Goal: Transaction & Acquisition: Purchase product/service

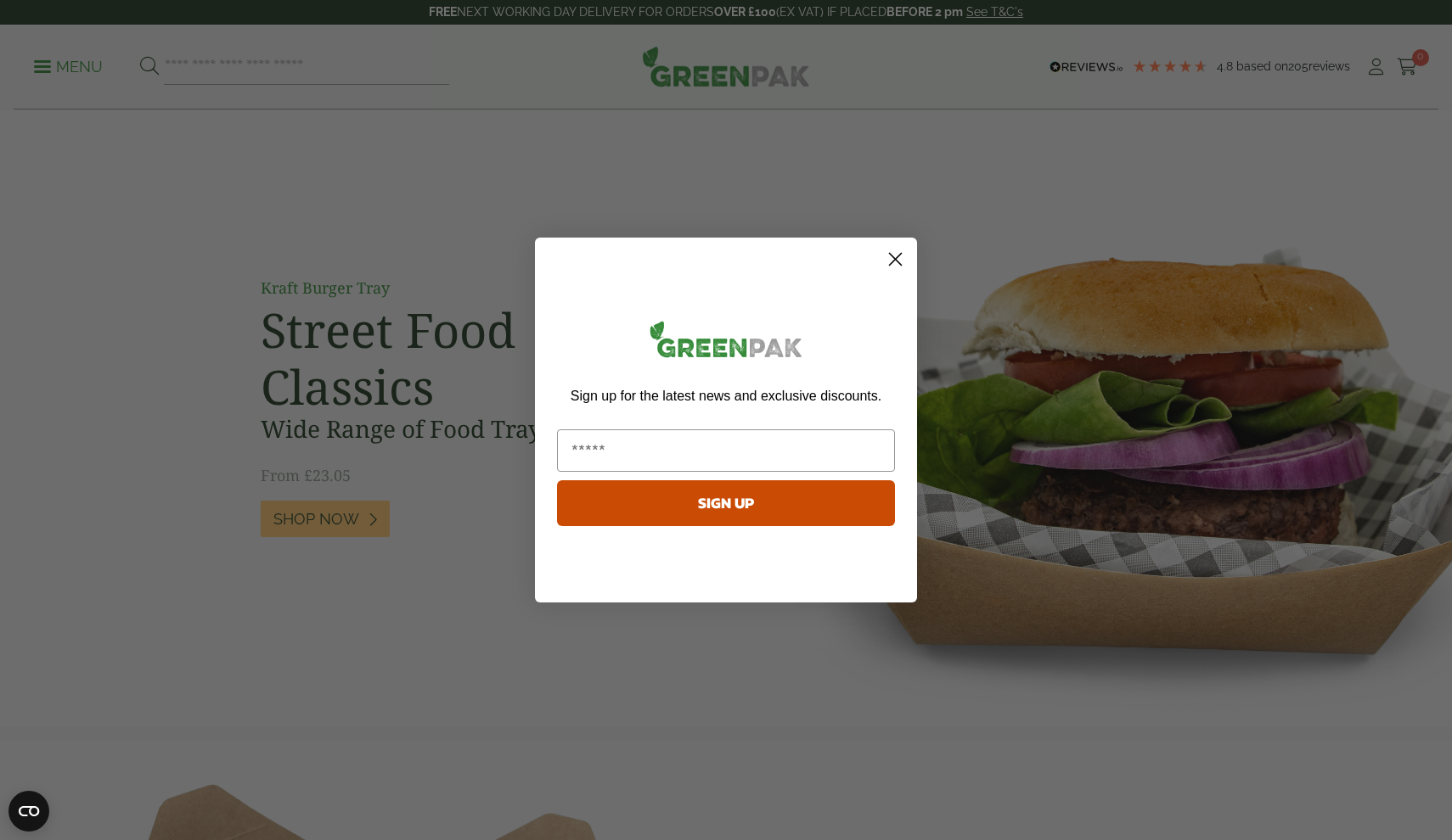
click at [899, 257] on circle "Close dialog" at bounding box center [895, 259] width 28 height 28
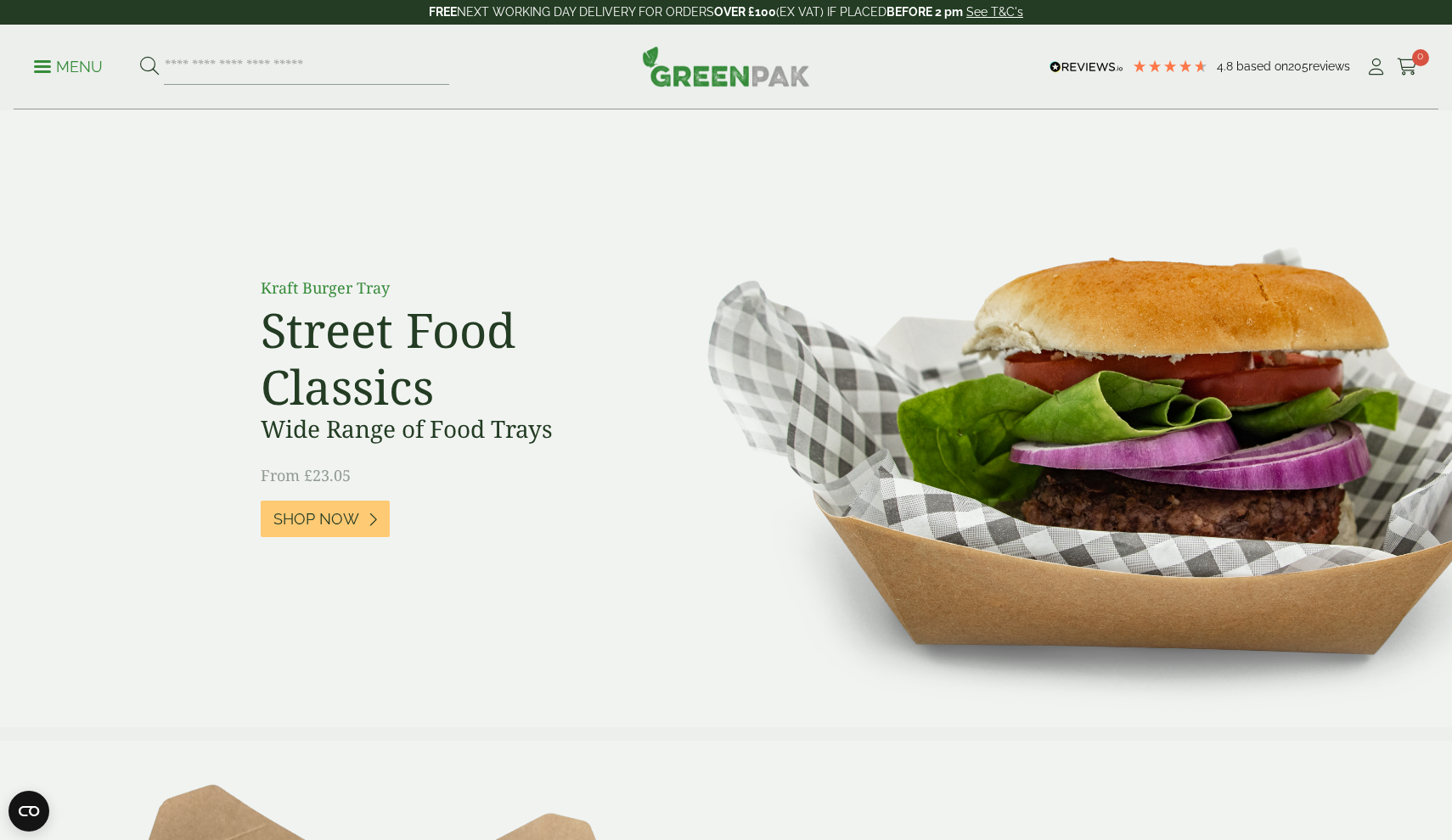
click at [44, 66] on span at bounding box center [42, 67] width 17 height 3
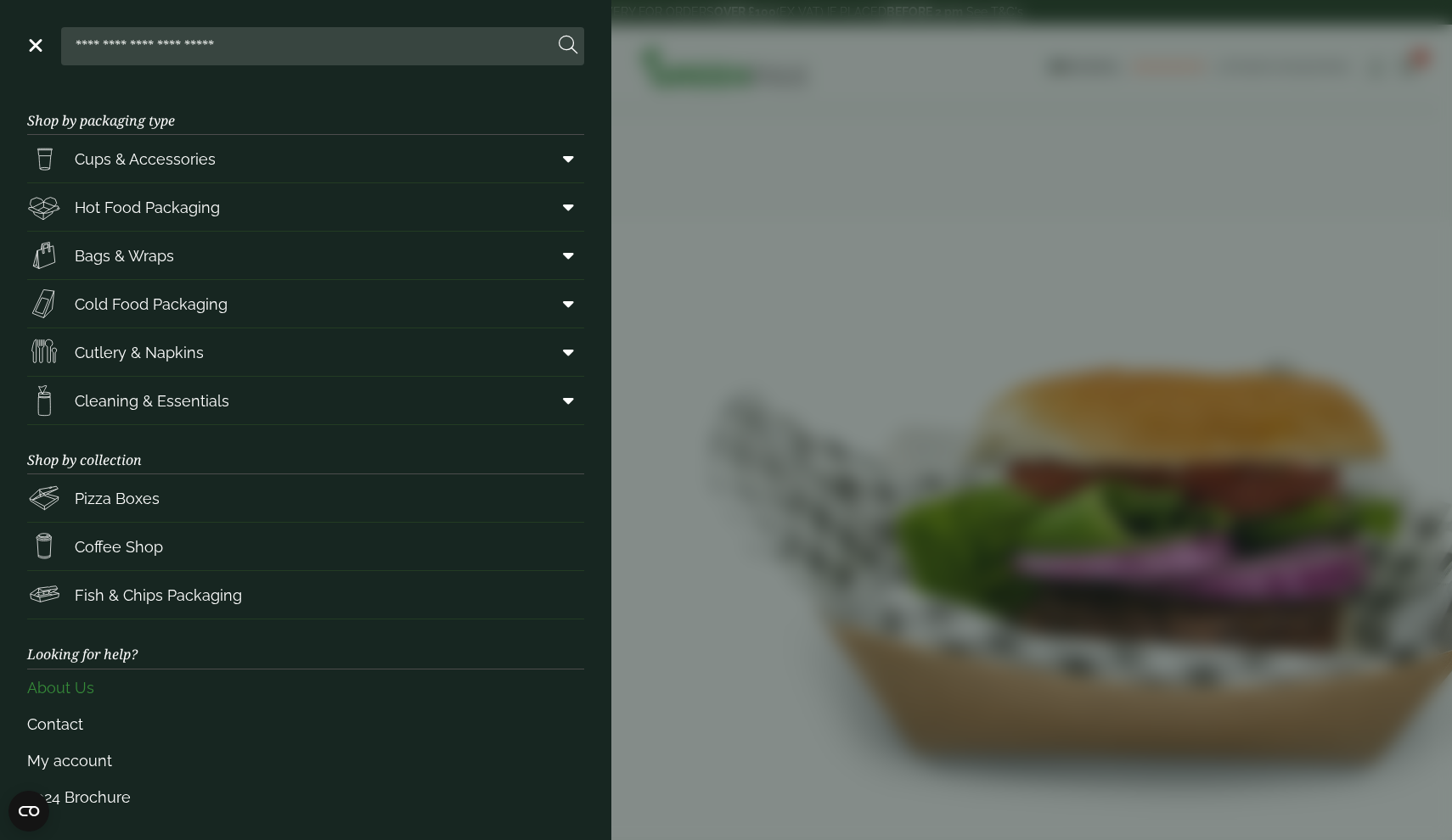
click at [75, 688] on link "About Us" at bounding box center [305, 688] width 557 height 37
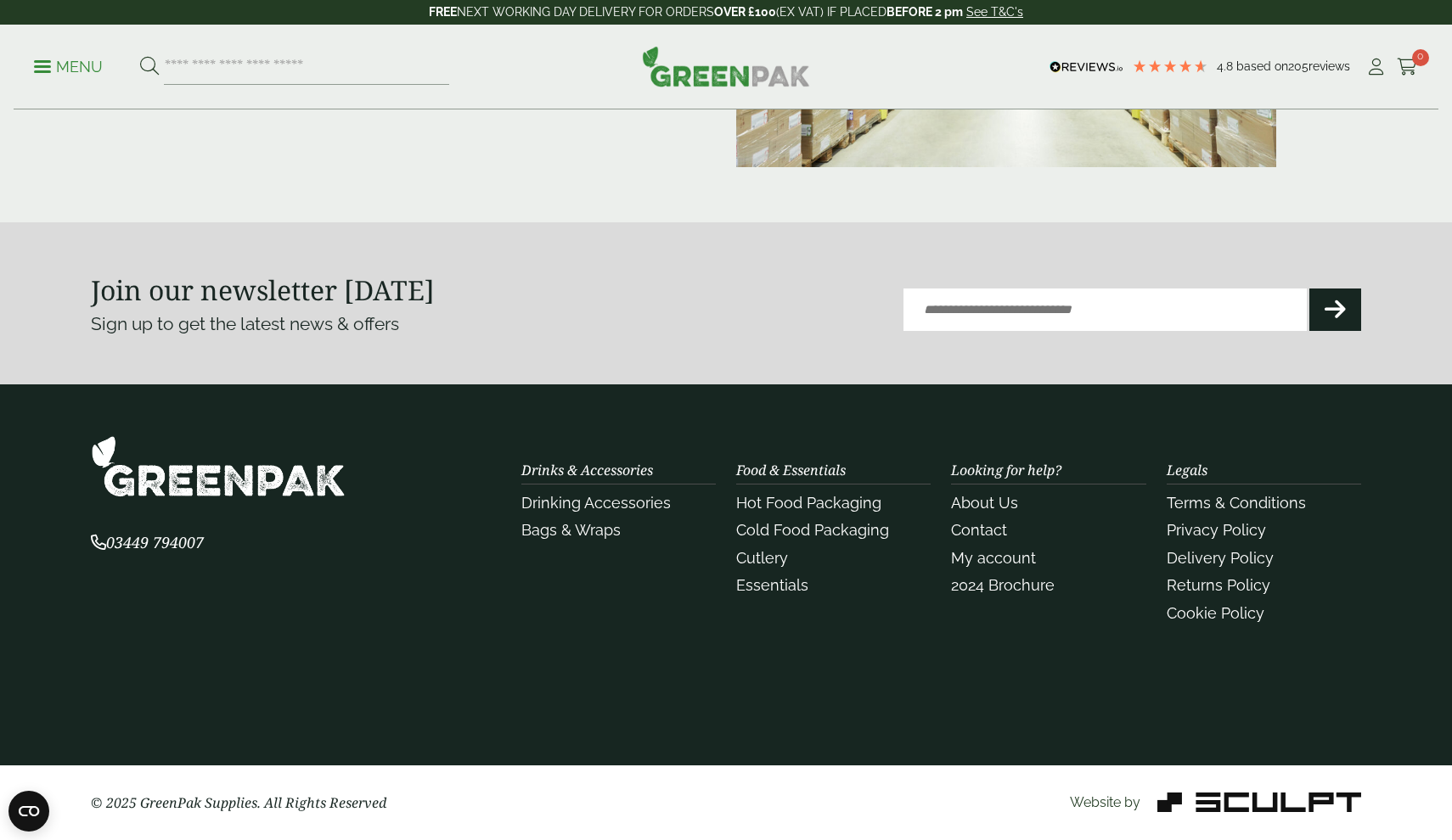
scroll to position [427, 0]
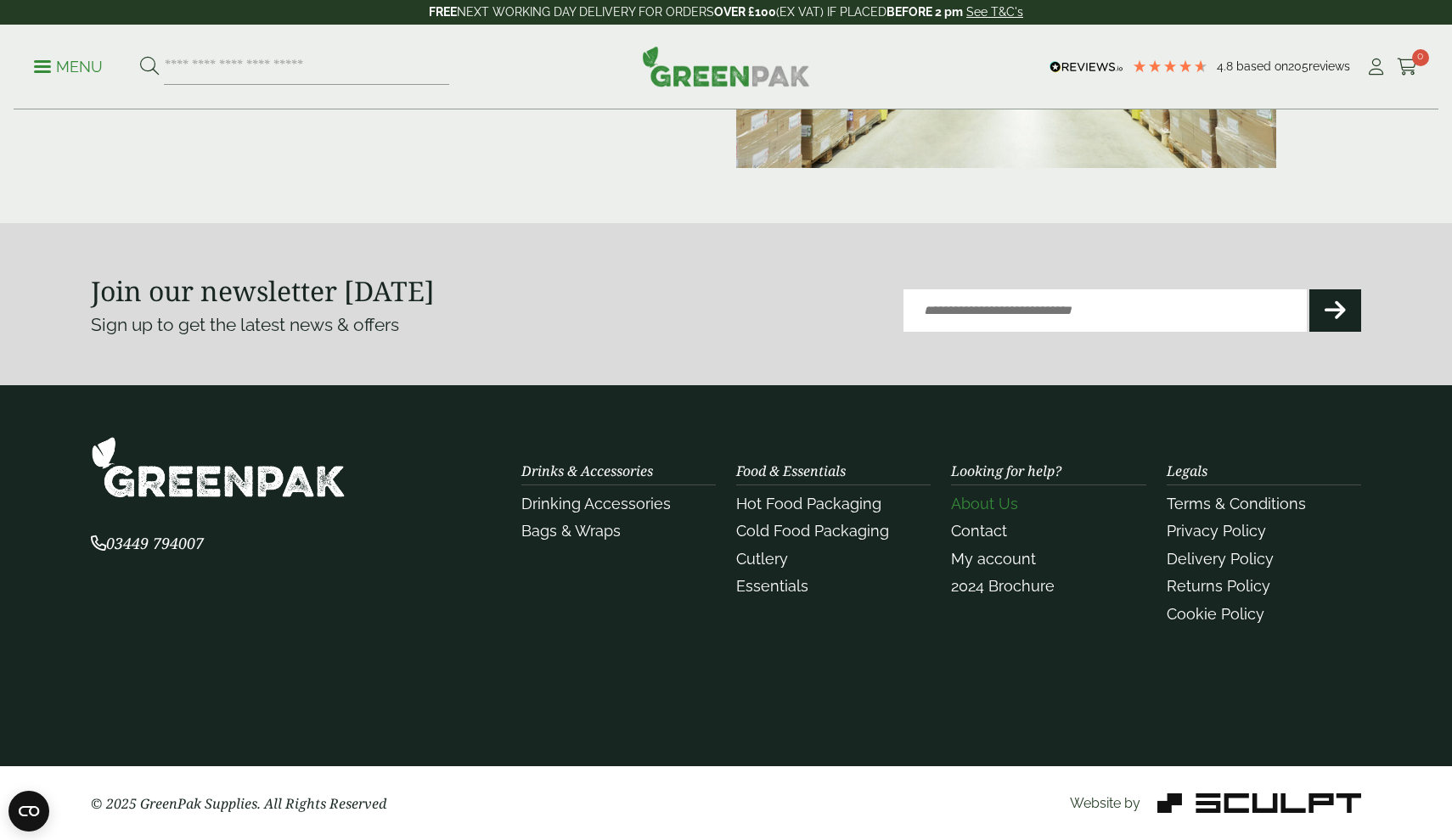
click at [988, 506] on link "About Us" at bounding box center [984, 503] width 68 height 18
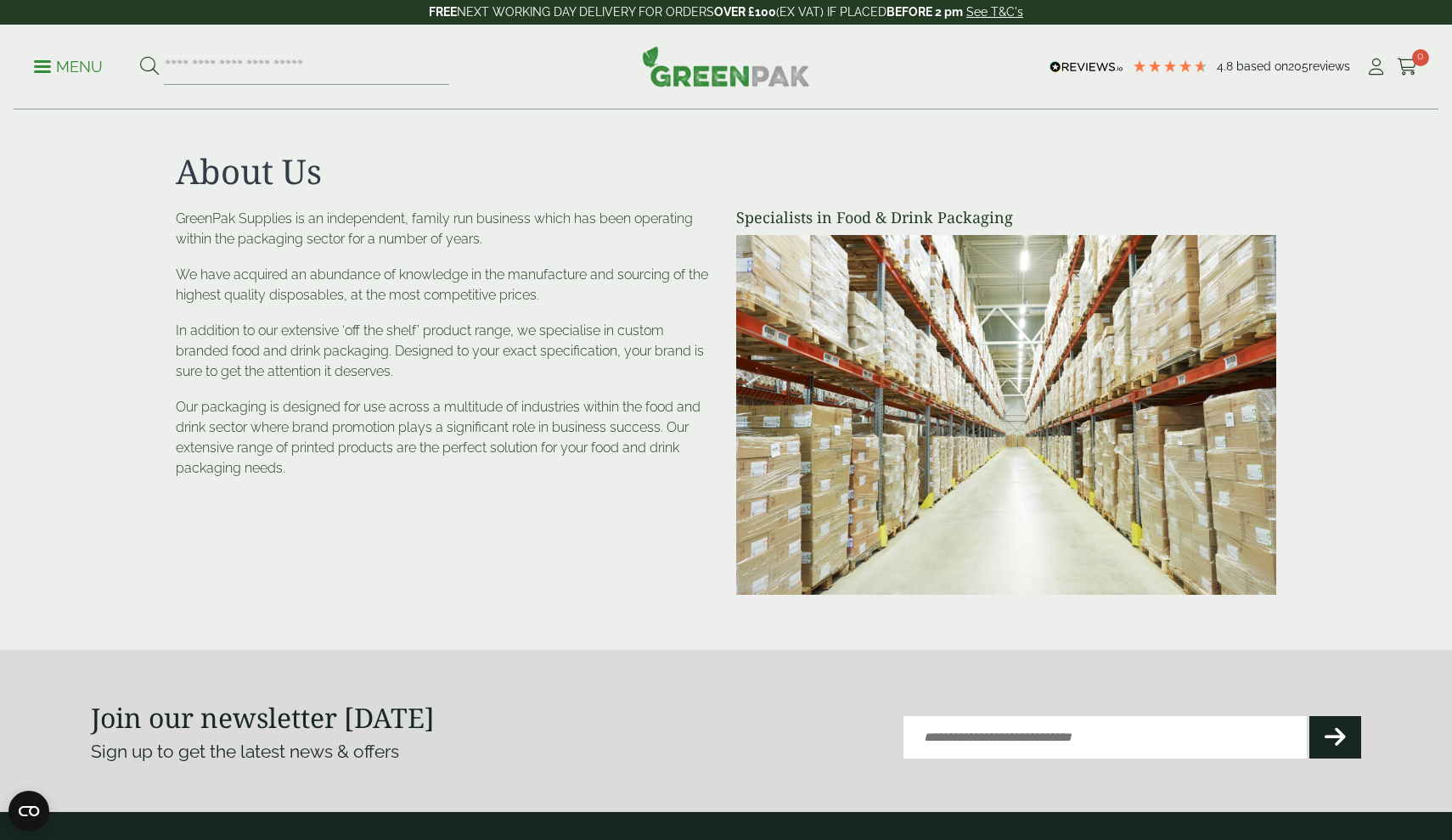
click at [44, 68] on span at bounding box center [42, 67] width 17 height 3
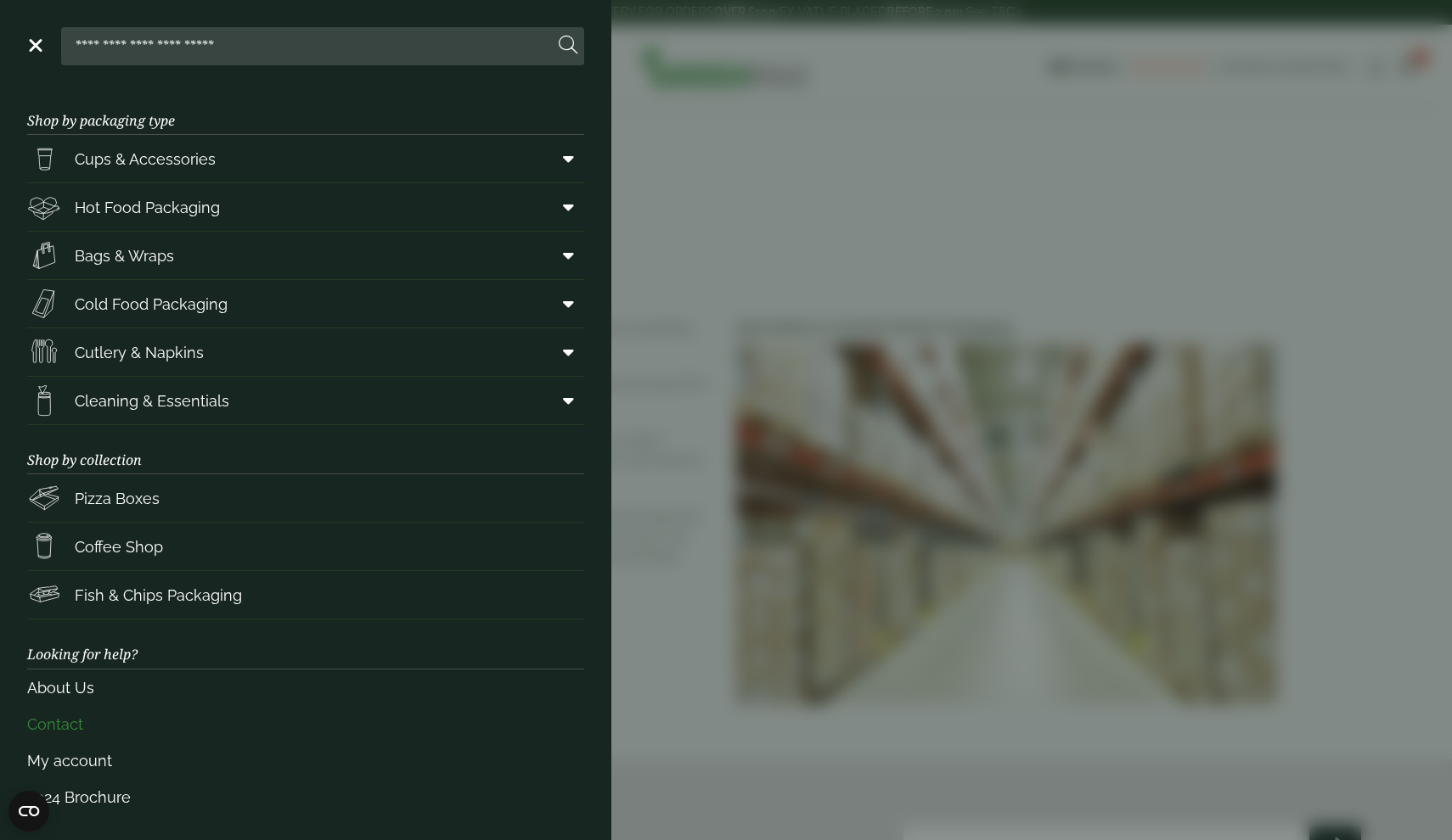
click at [73, 727] on link "Contact" at bounding box center [305, 724] width 557 height 37
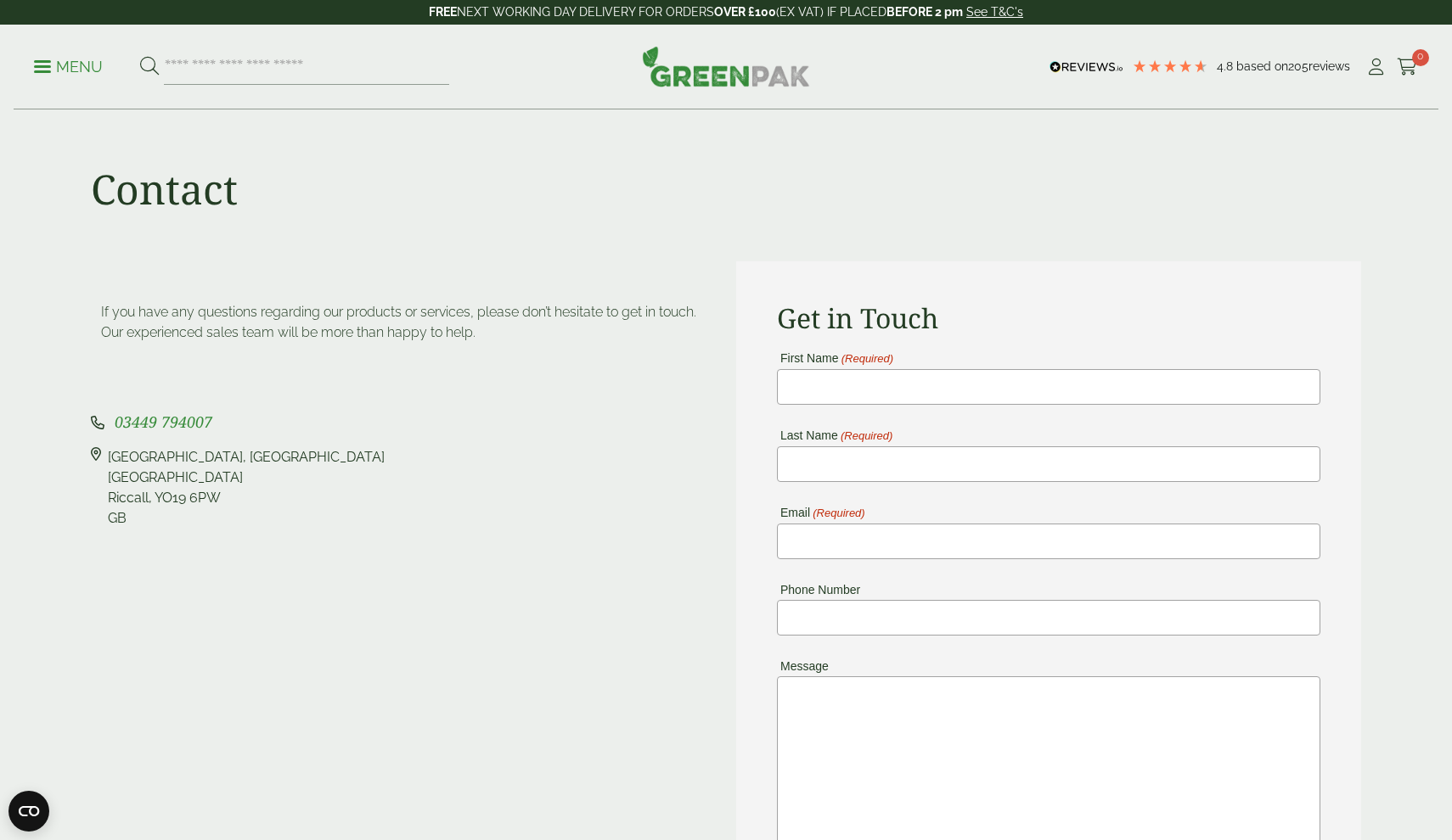
click at [48, 71] on link "Menu" at bounding box center [68, 65] width 69 height 17
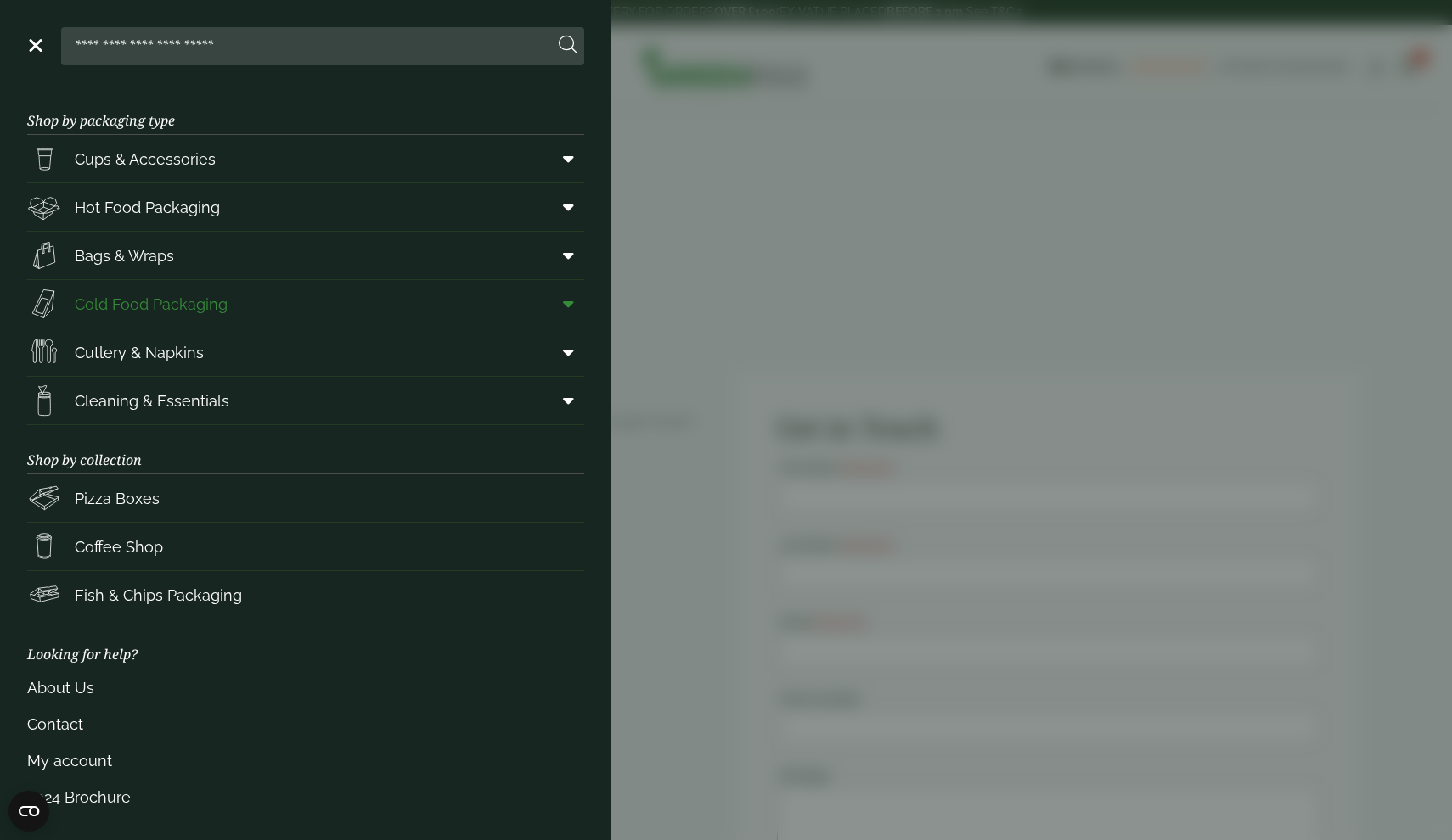
click at [154, 300] on span "Cold Food Packaging" at bounding box center [151, 304] width 153 height 23
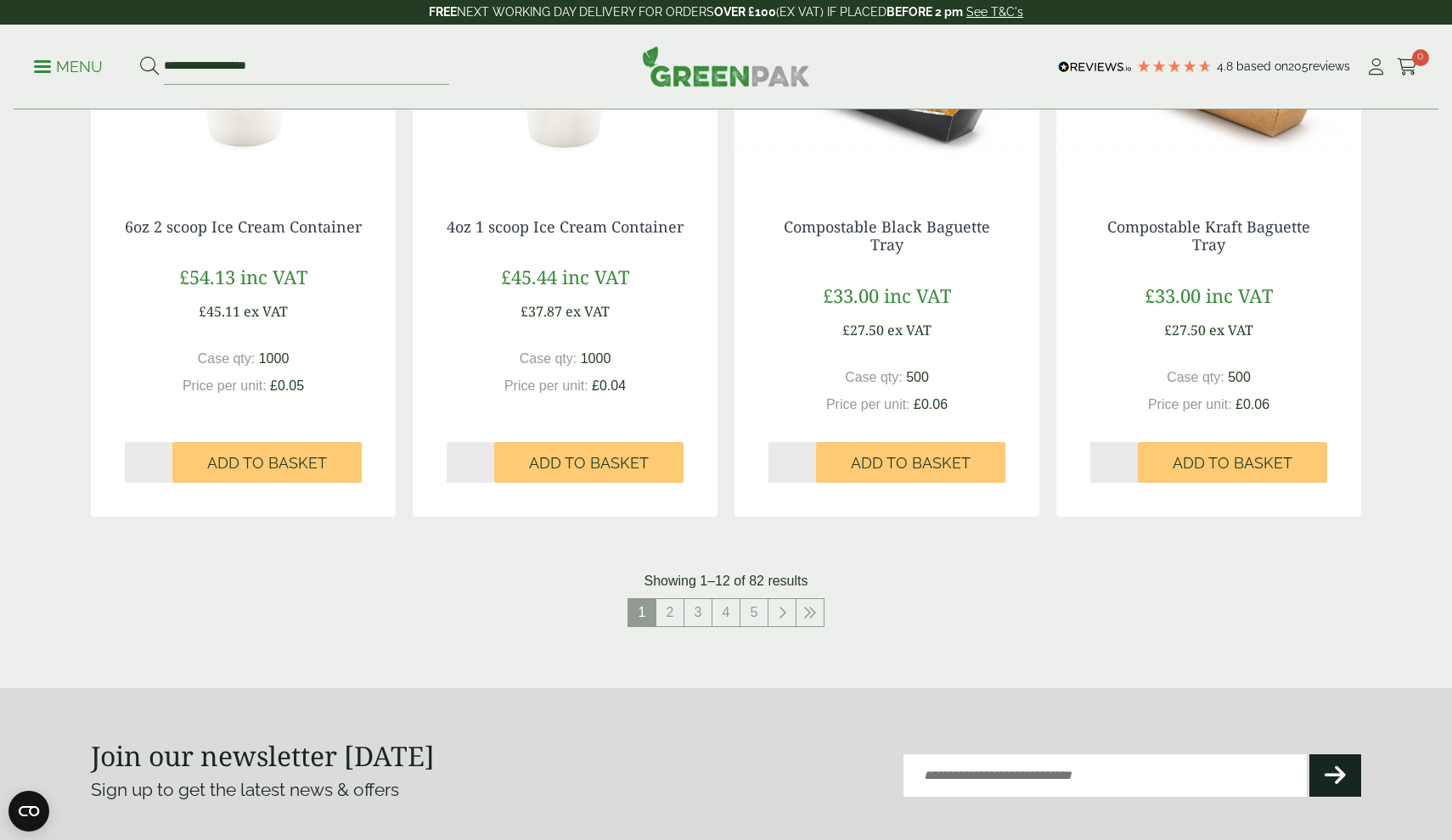
scroll to position [1618, 0]
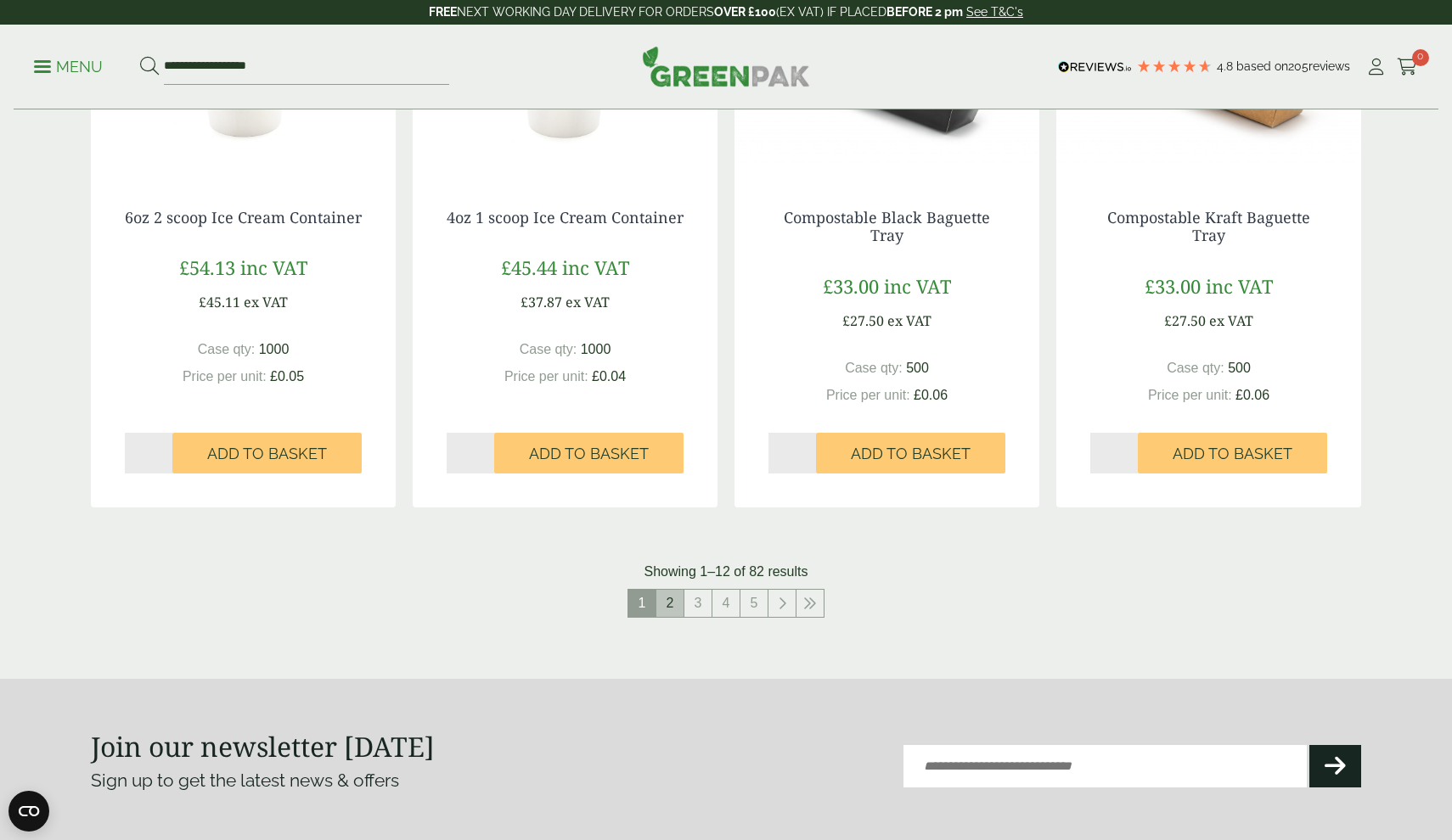
click at [673, 594] on link "2" at bounding box center [669, 603] width 27 height 27
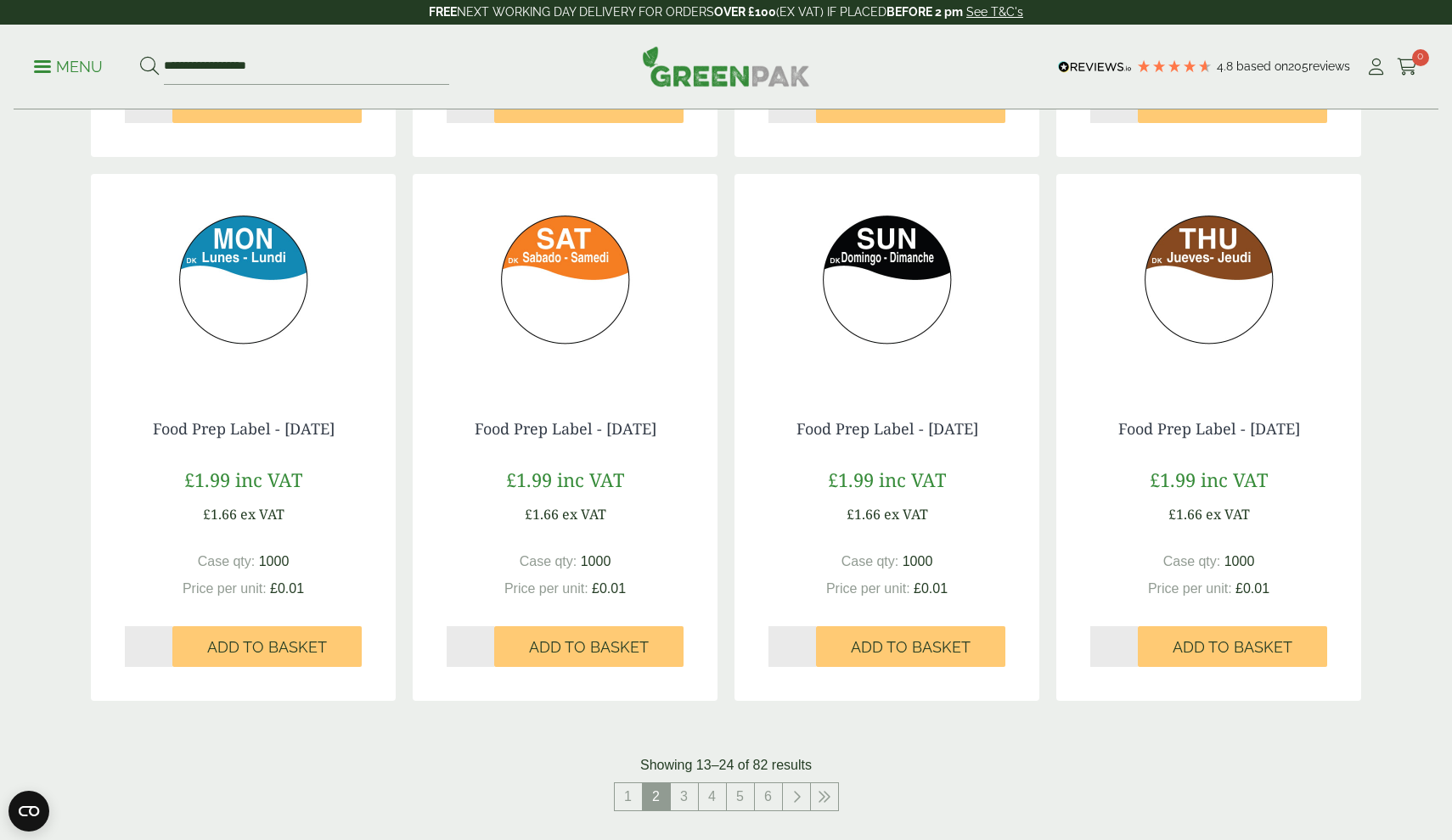
scroll to position [1499, 0]
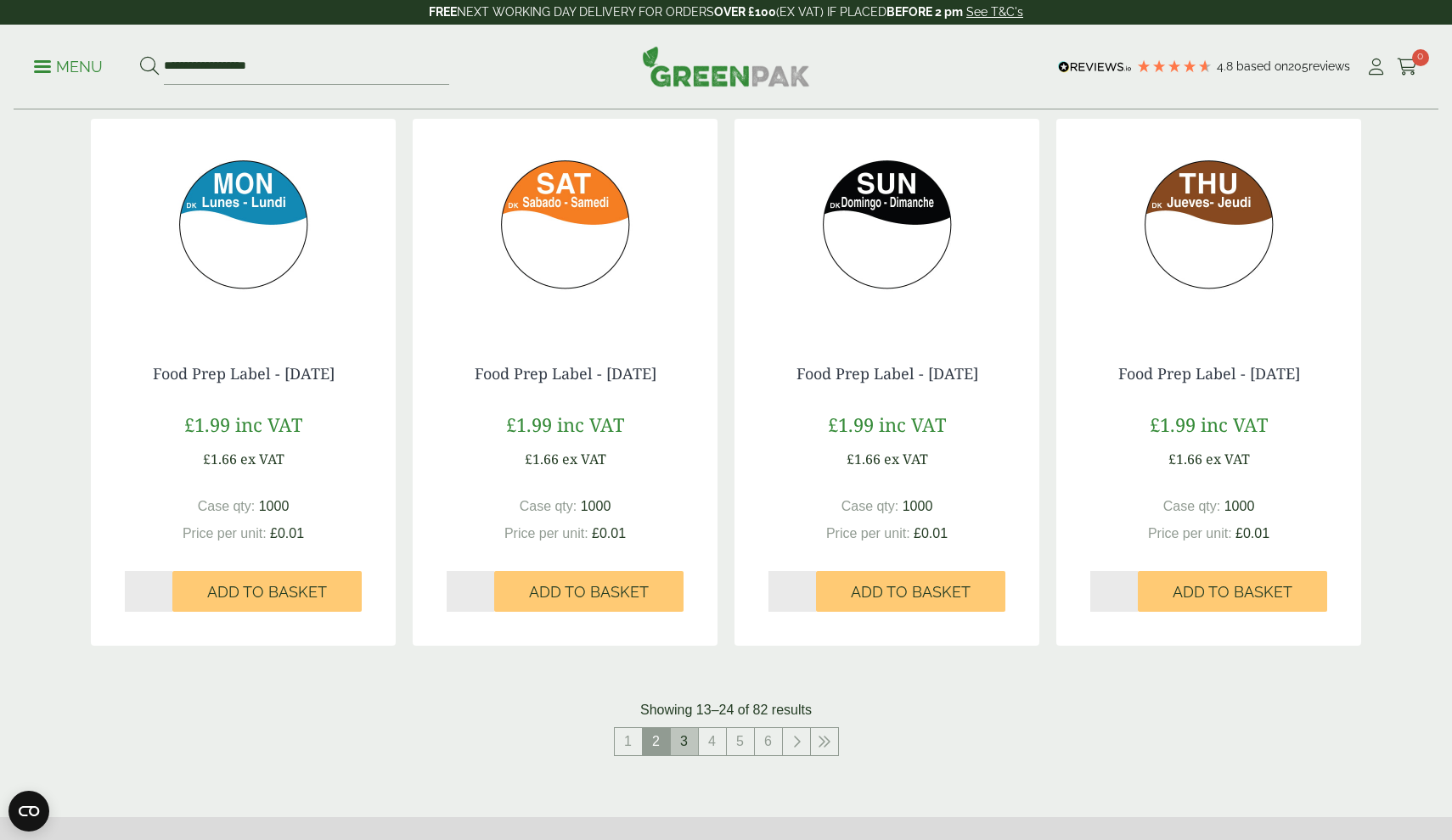
click at [681, 734] on link "3" at bounding box center [683, 741] width 27 height 27
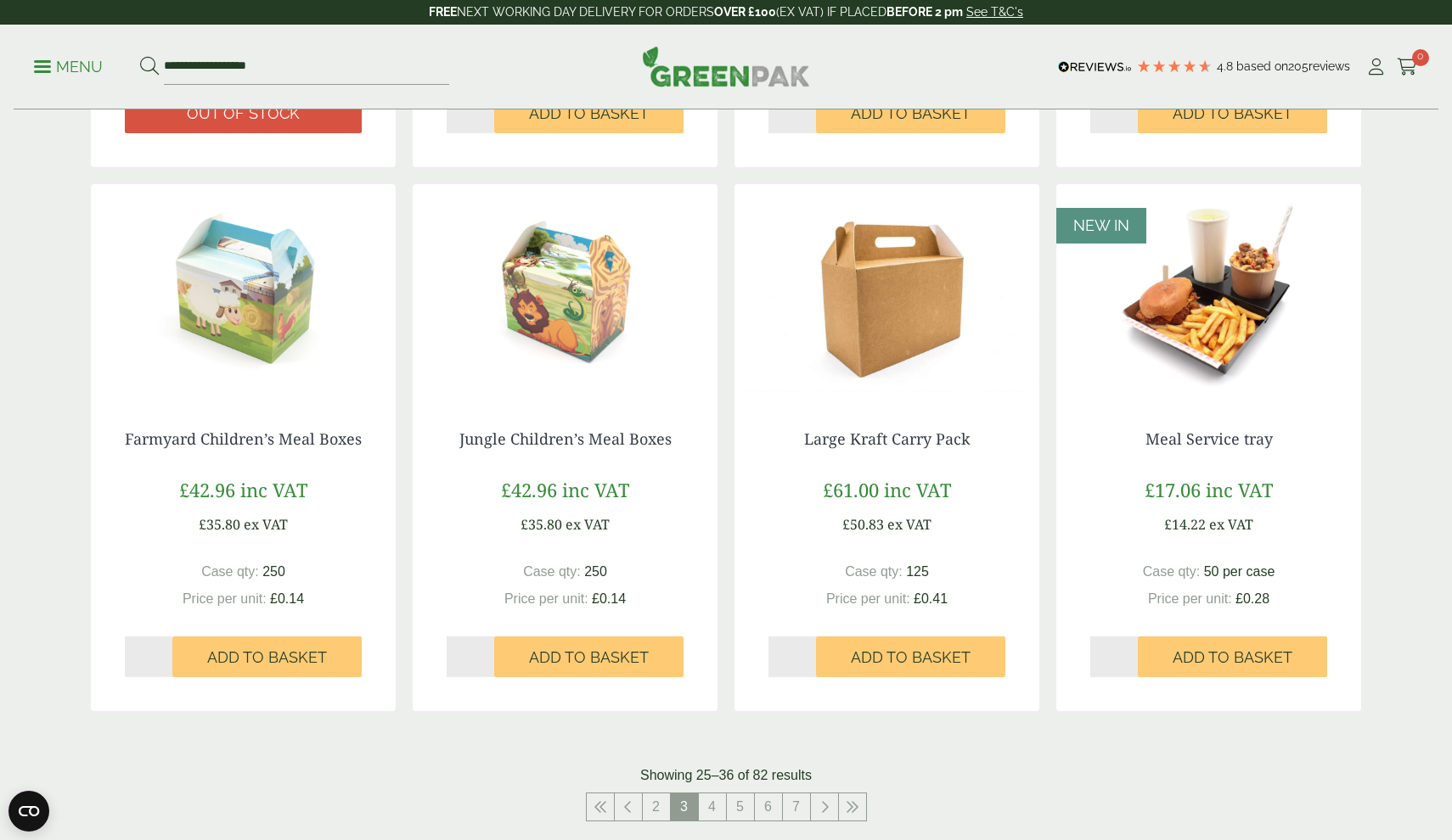
scroll to position [1616, 0]
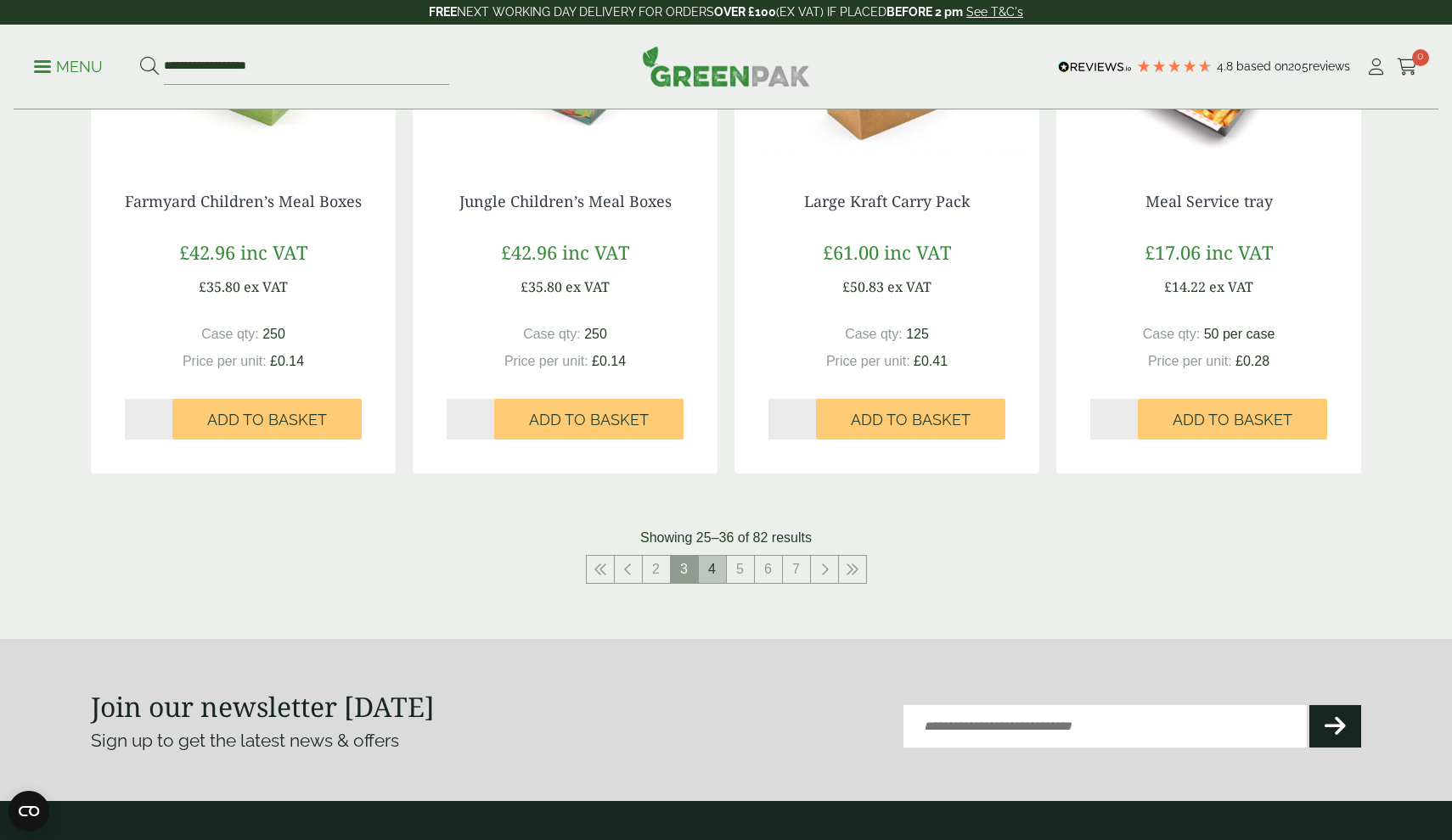
click at [713, 569] on link "4" at bounding box center [712, 569] width 27 height 27
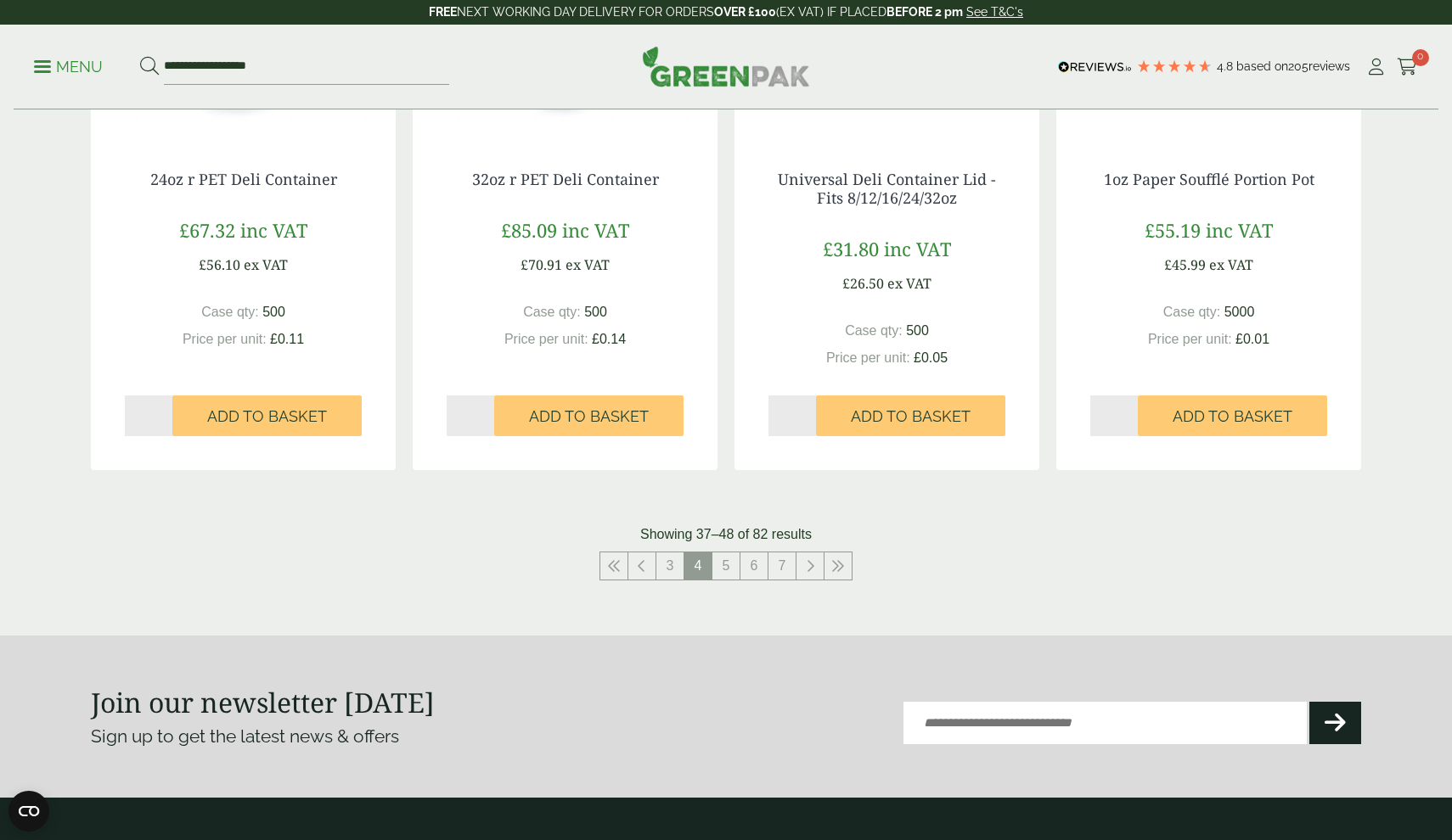
scroll to position [1687, 0]
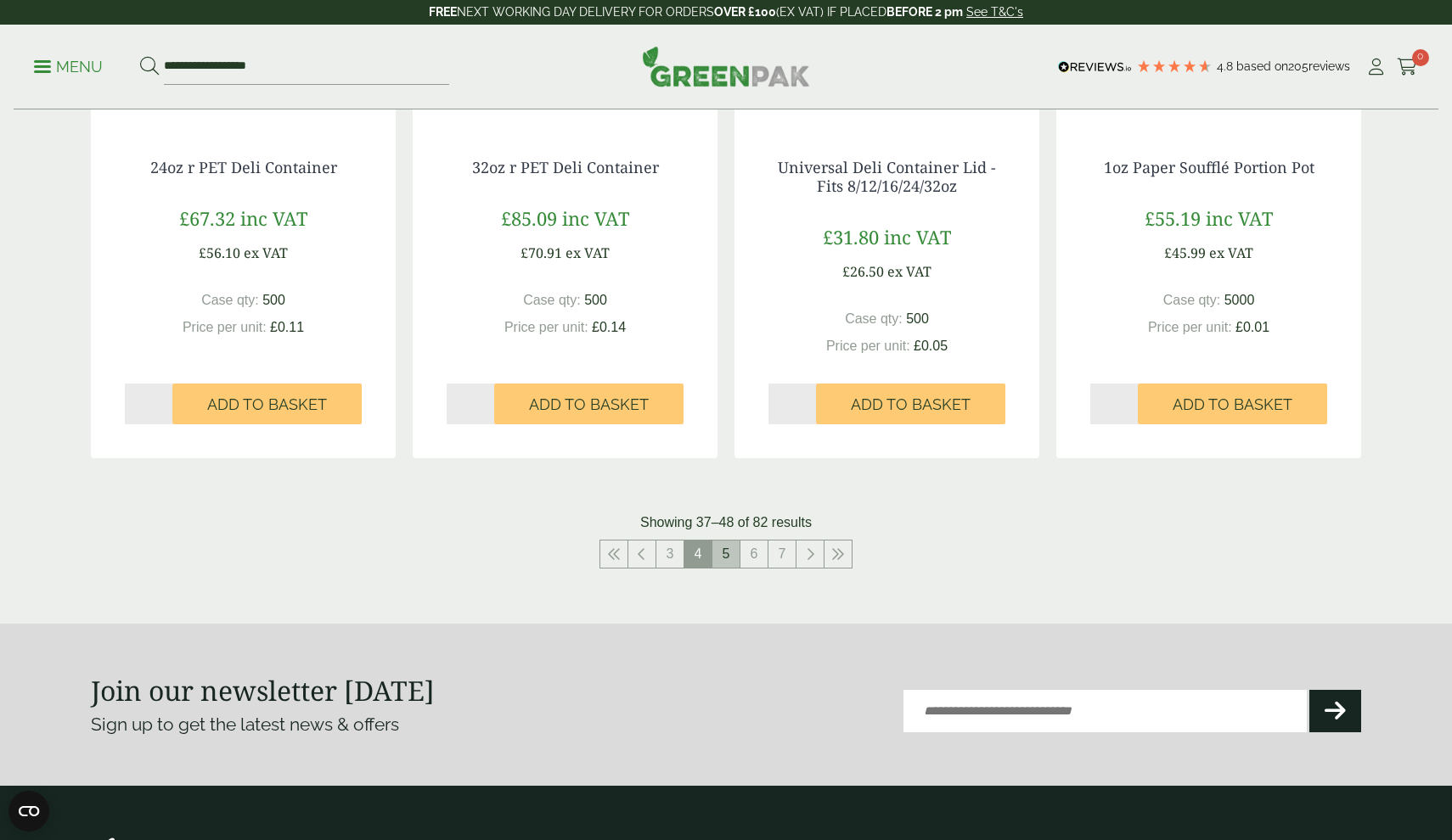
click at [724, 550] on link "5" at bounding box center [725, 554] width 27 height 27
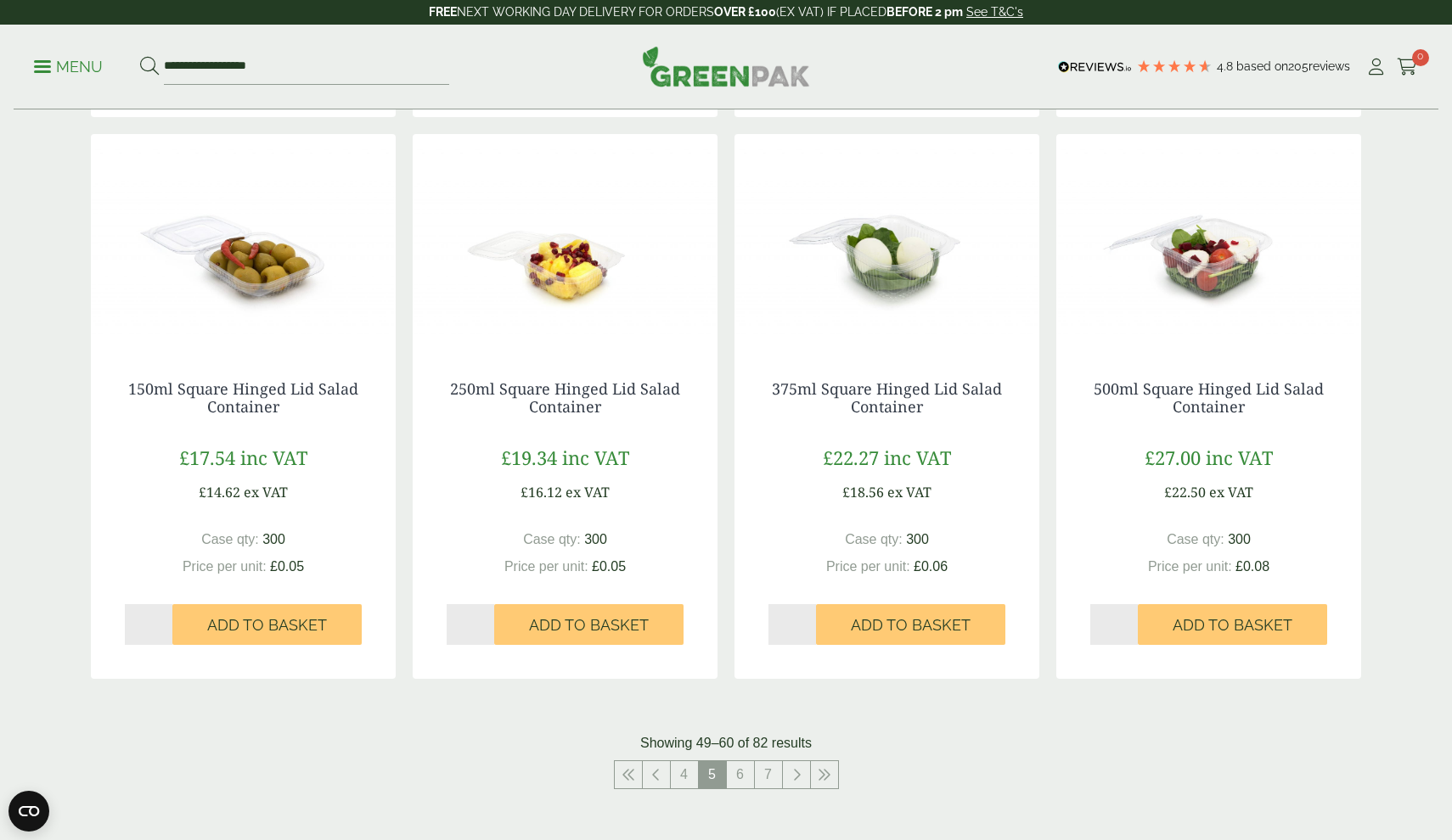
scroll to position [1450, 0]
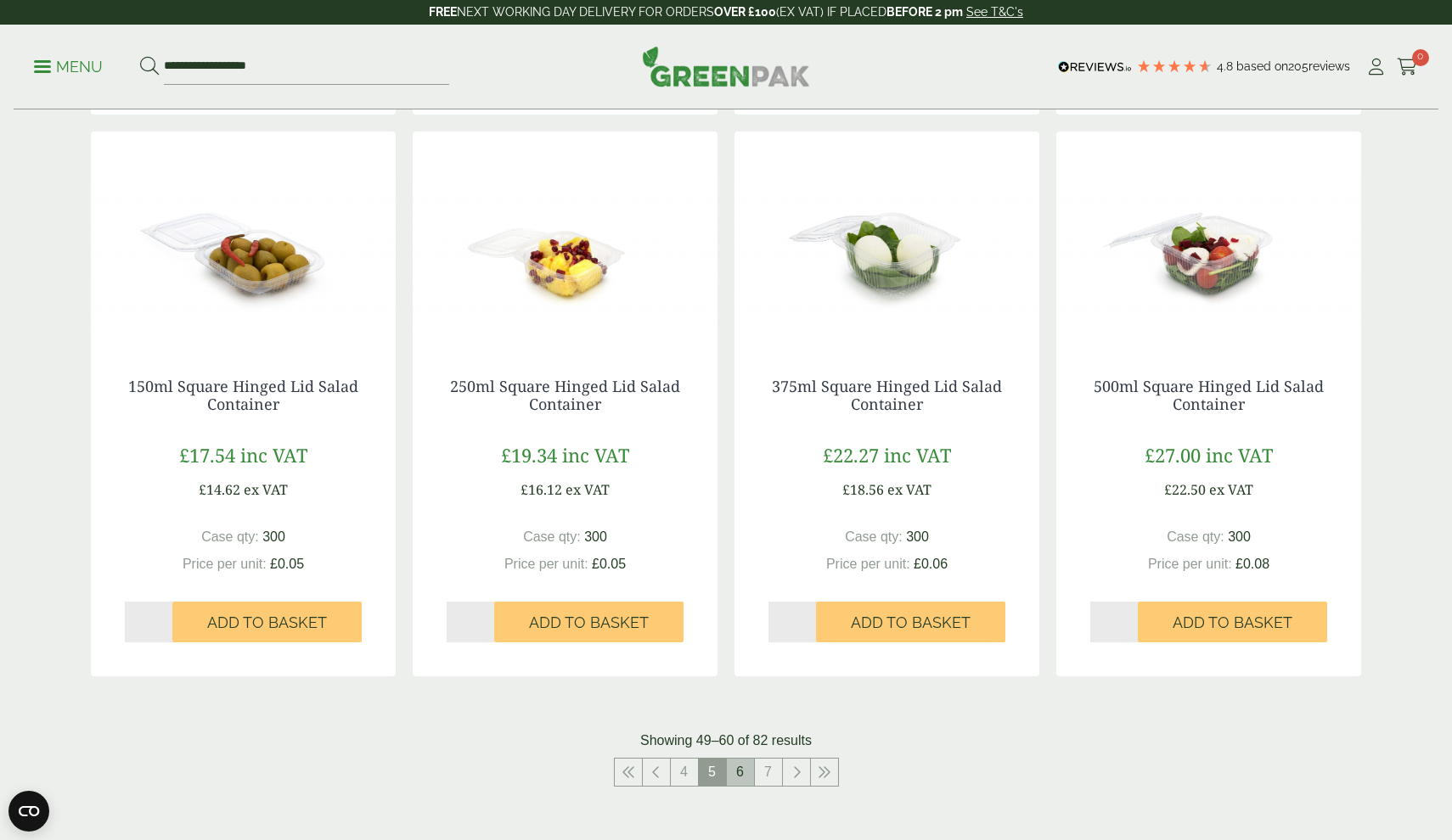
click at [740, 760] on link "6" at bounding box center [740, 771] width 27 height 27
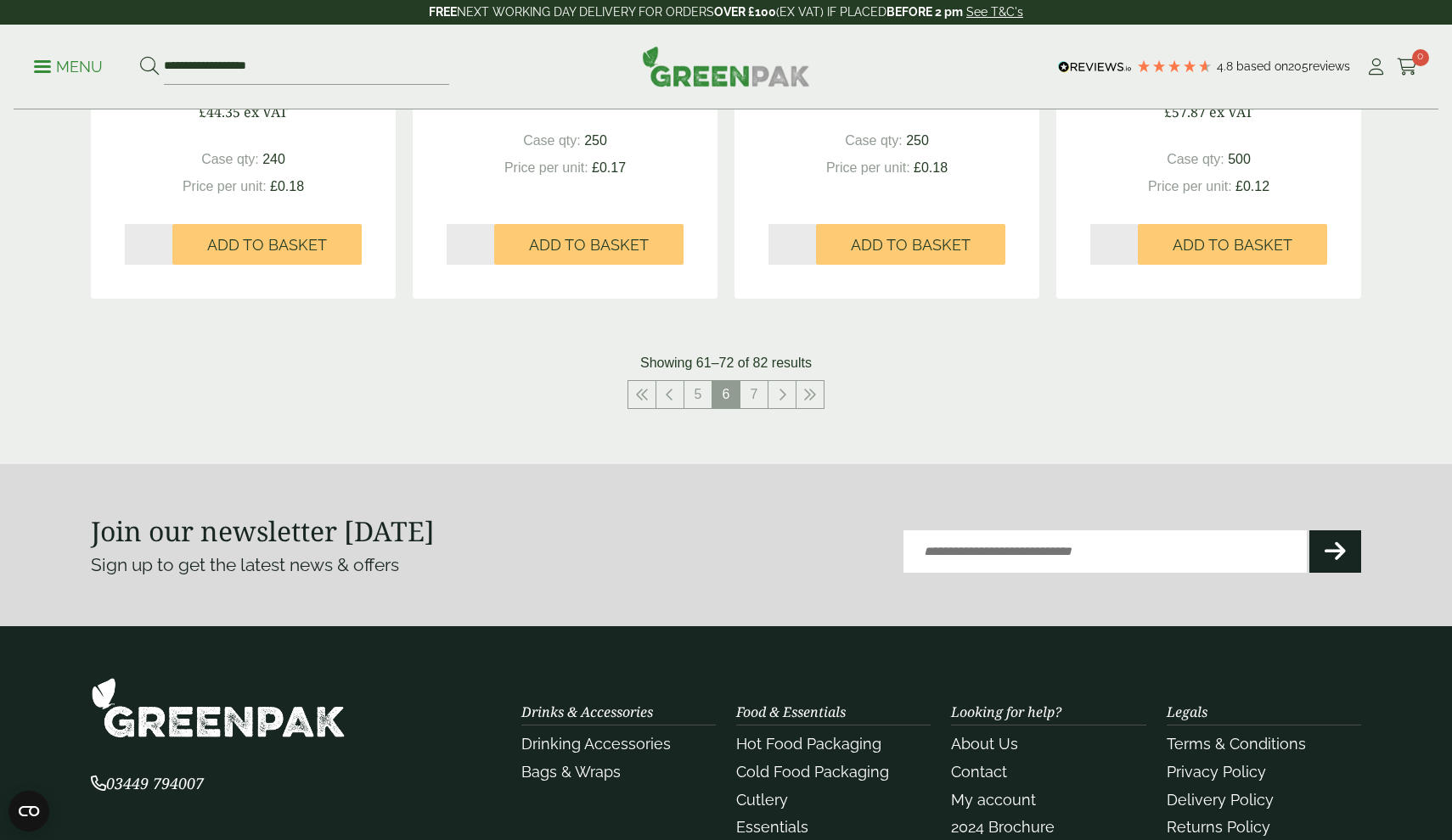
scroll to position [1773, 0]
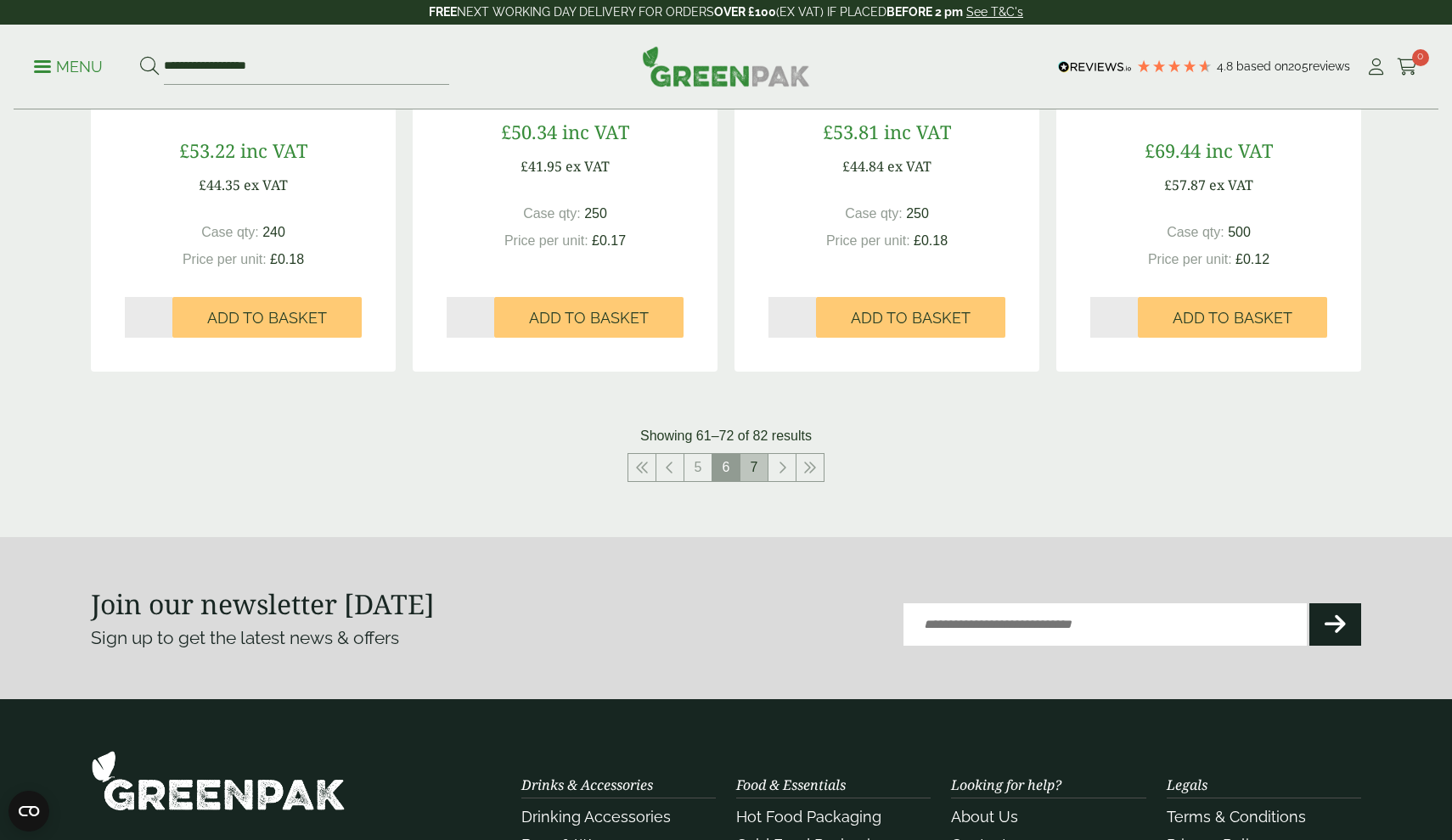
click at [758, 459] on link "7" at bounding box center [753, 467] width 27 height 27
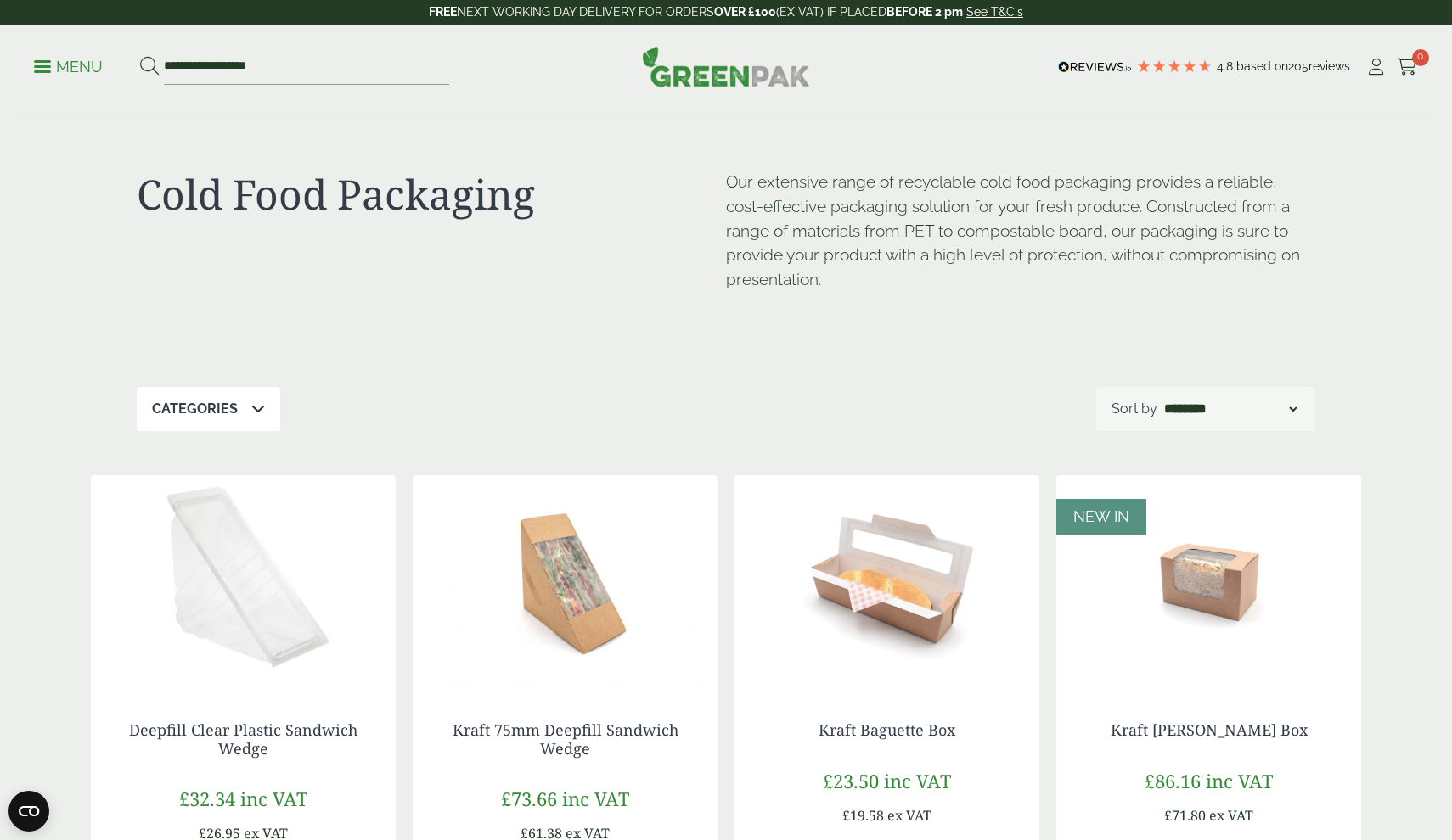
click at [42, 67] on span at bounding box center [42, 67] width 17 height 3
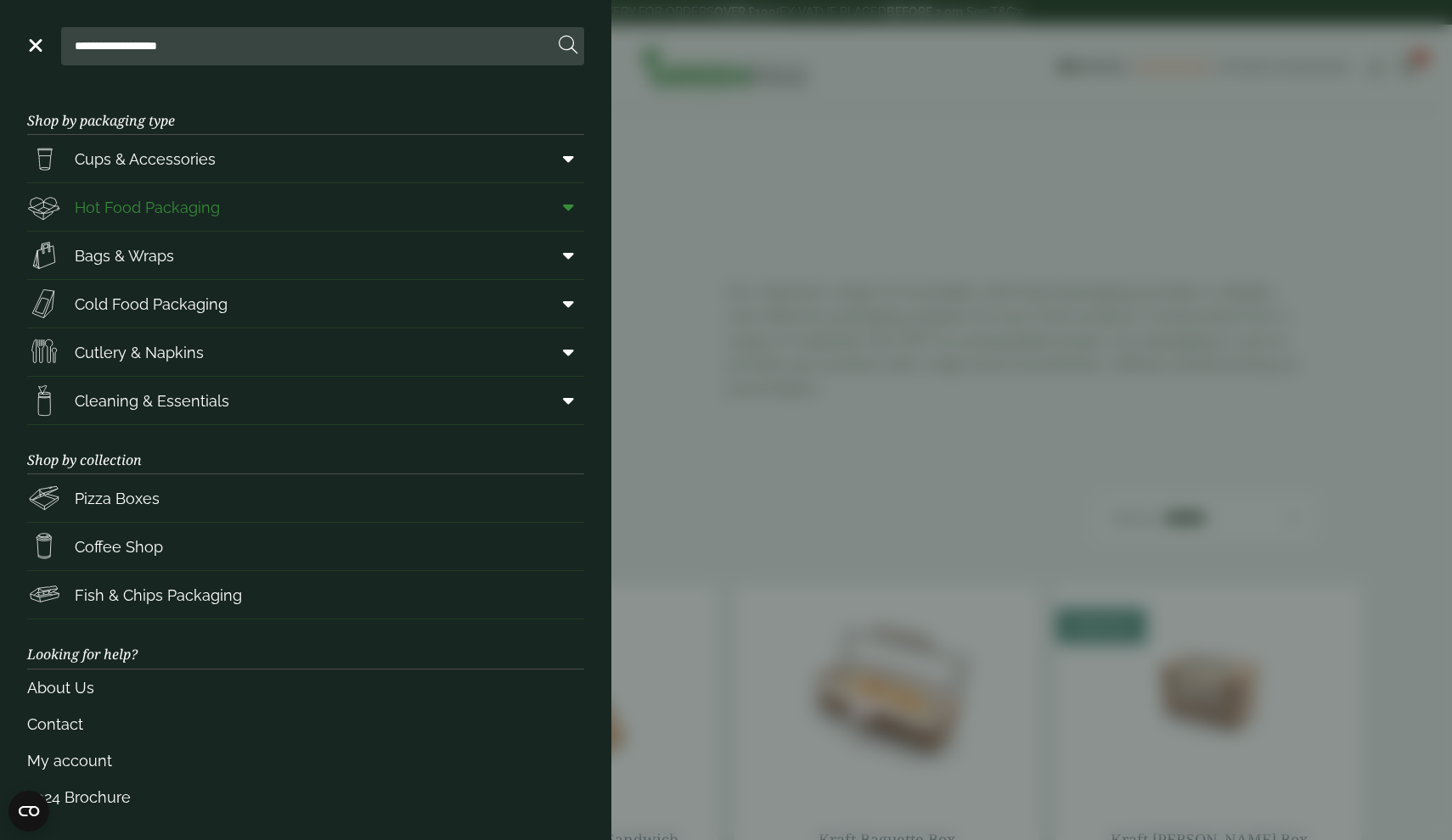
click at [202, 219] on span "Hot Food Packaging" at bounding box center [123, 207] width 193 height 34
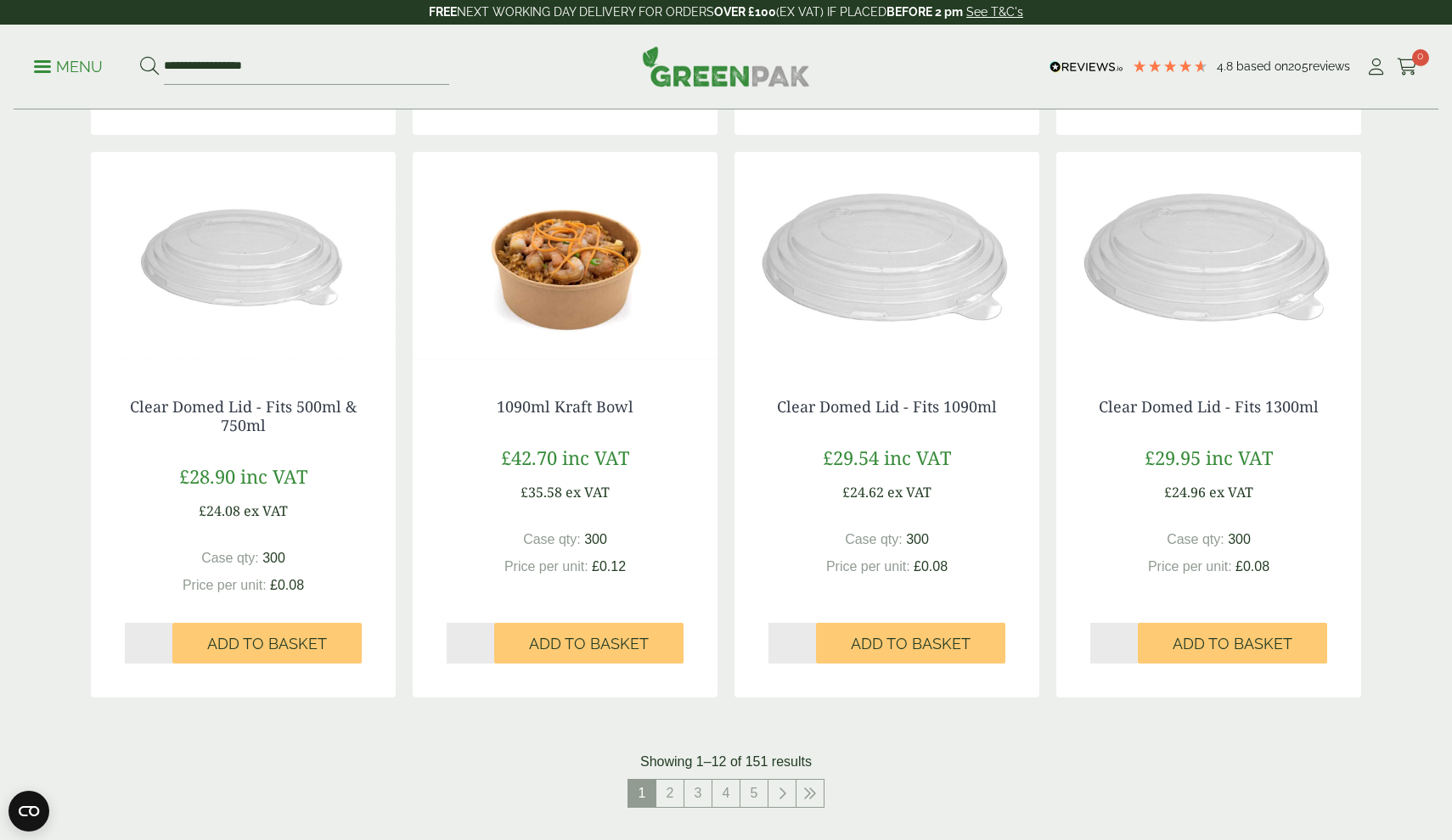
scroll to position [1495, 0]
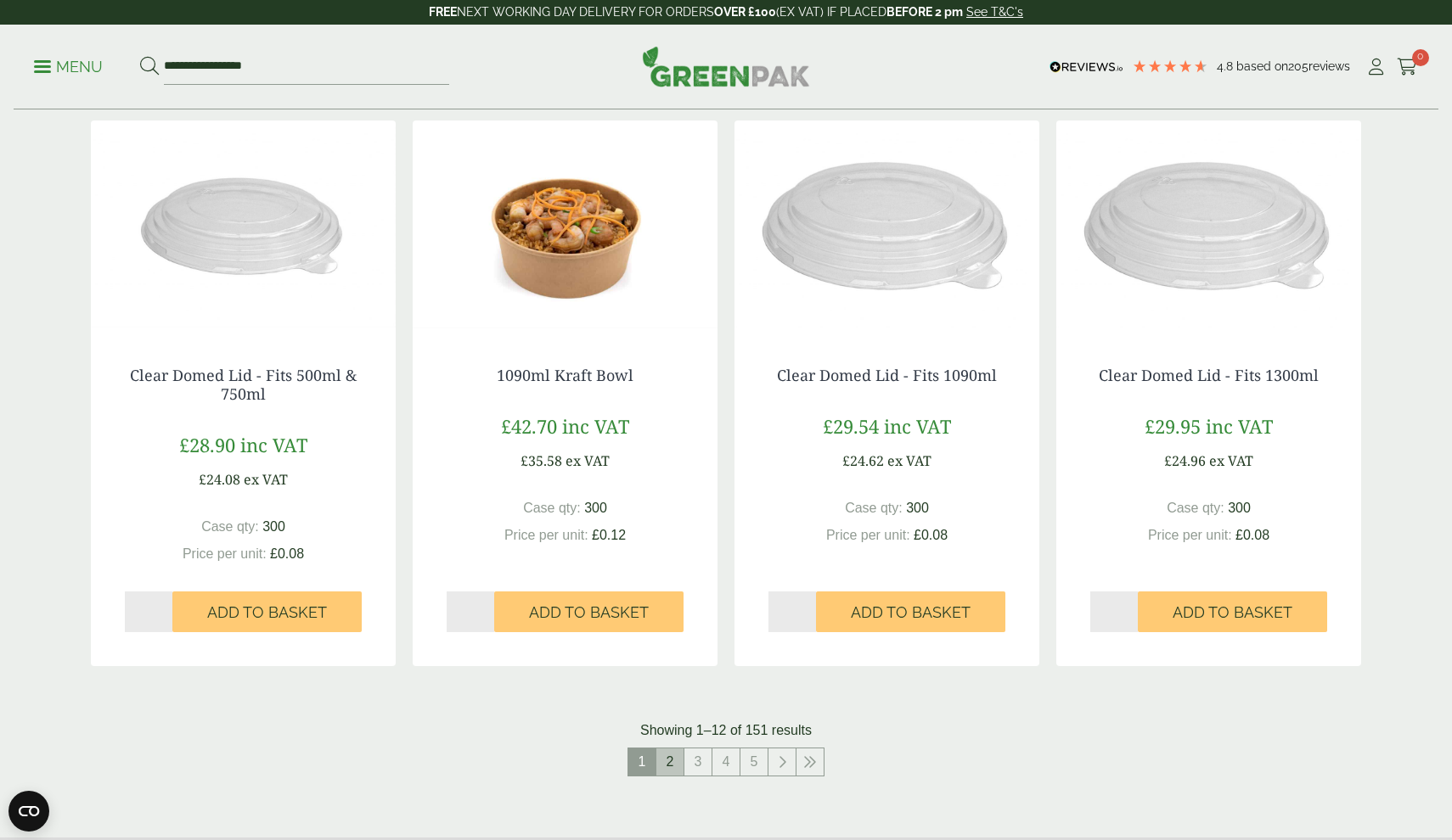
click at [675, 758] on link "2" at bounding box center [669, 762] width 27 height 27
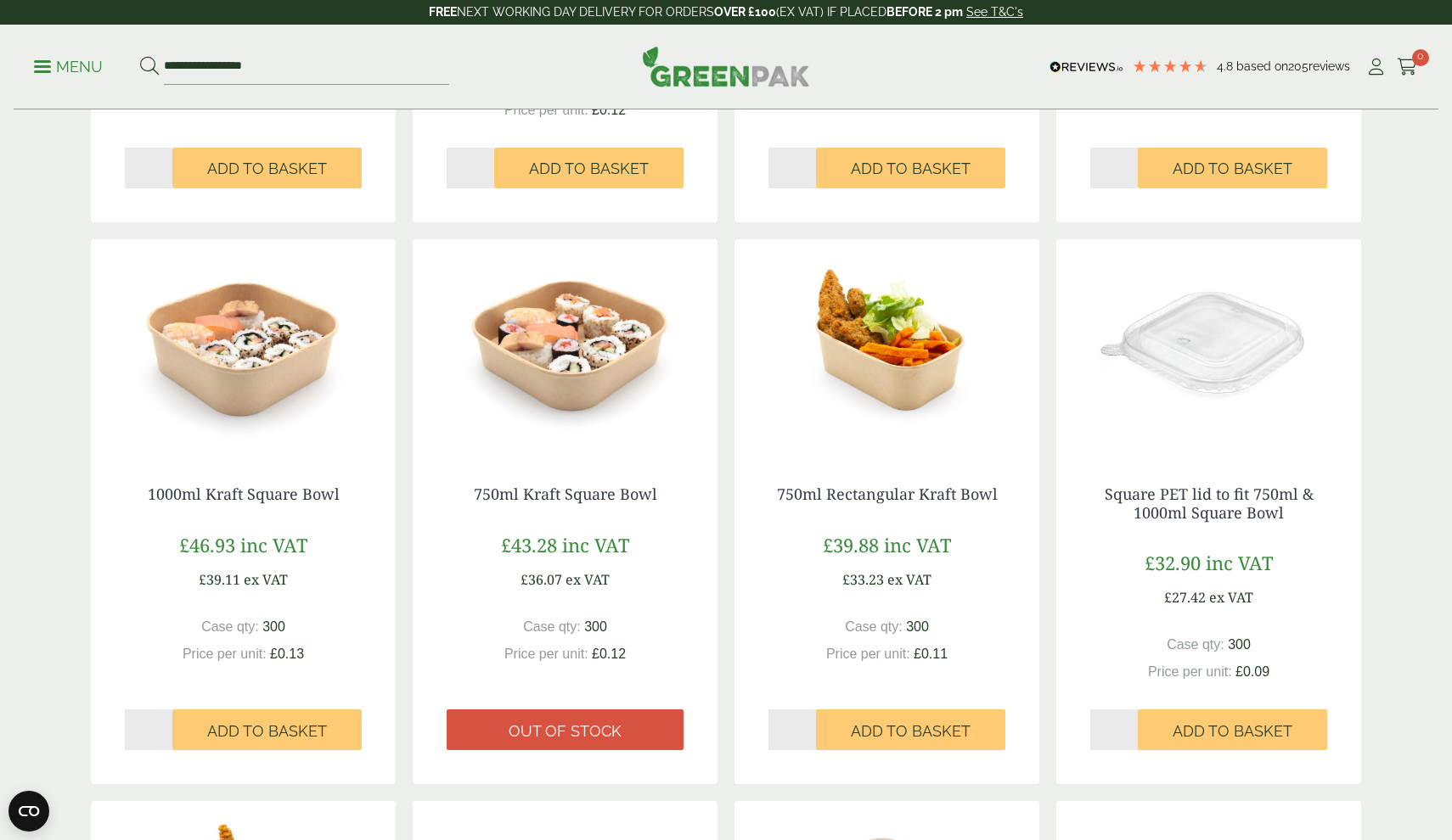
scroll to position [816, 0]
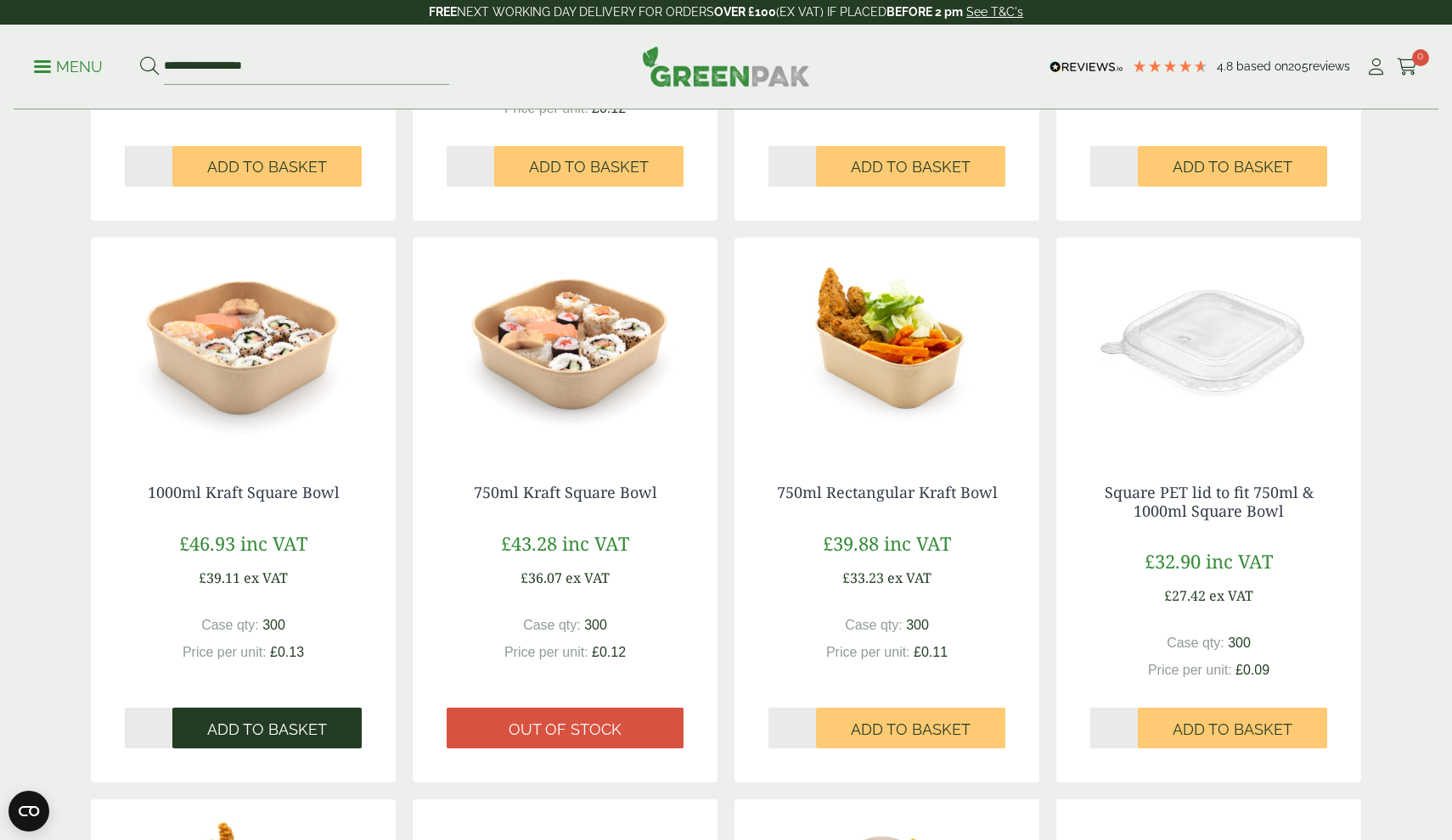
click at [271, 724] on span "Add to Basket" at bounding box center [267, 730] width 120 height 19
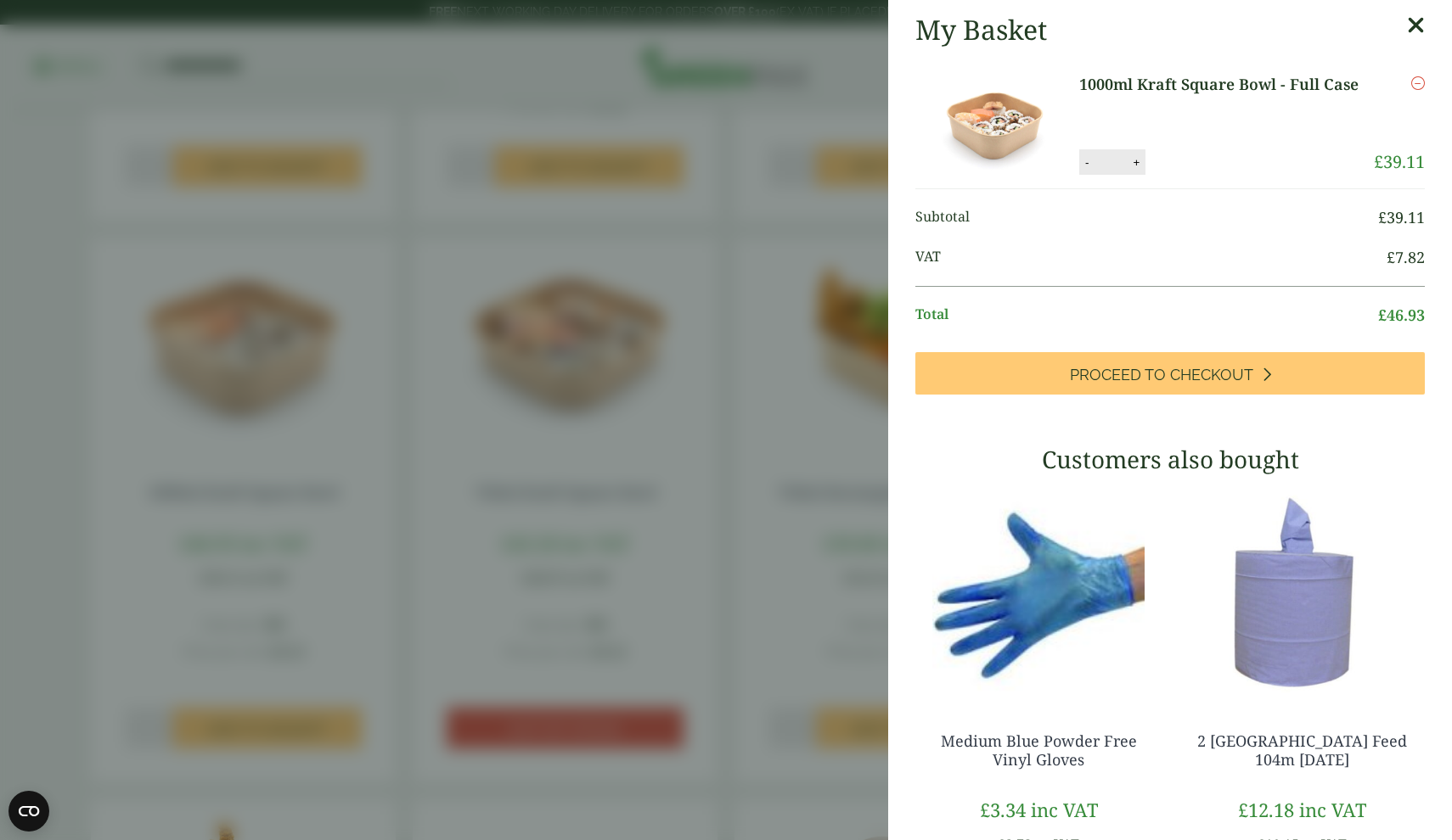
click at [799, 61] on aside "My Basket 1000ml Kraft Square Bowl - Full Case 1000ml Kraft Square Bowl - Full …" at bounding box center [726, 420] width 1452 height 840
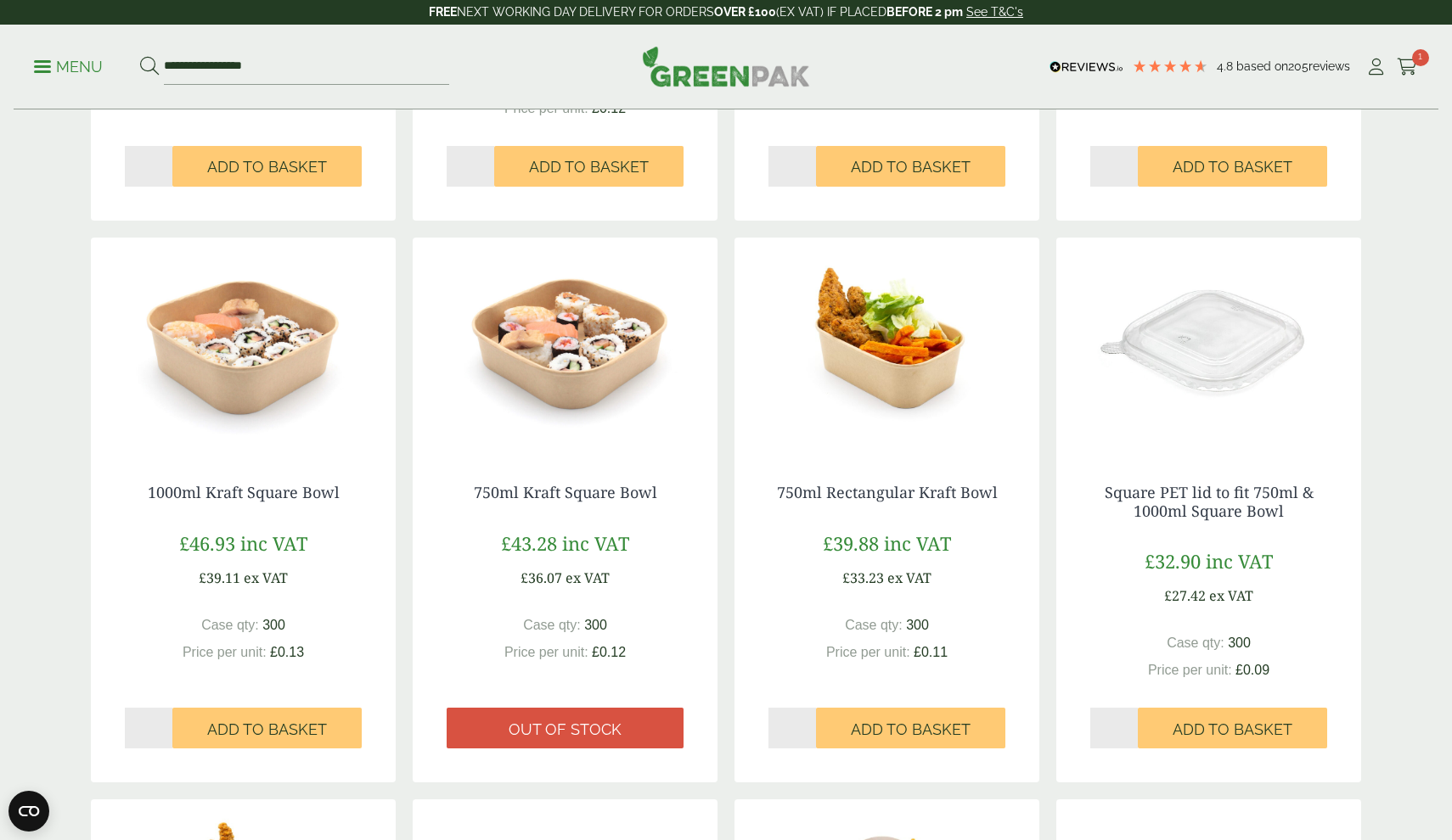
scroll to position [1565, 0]
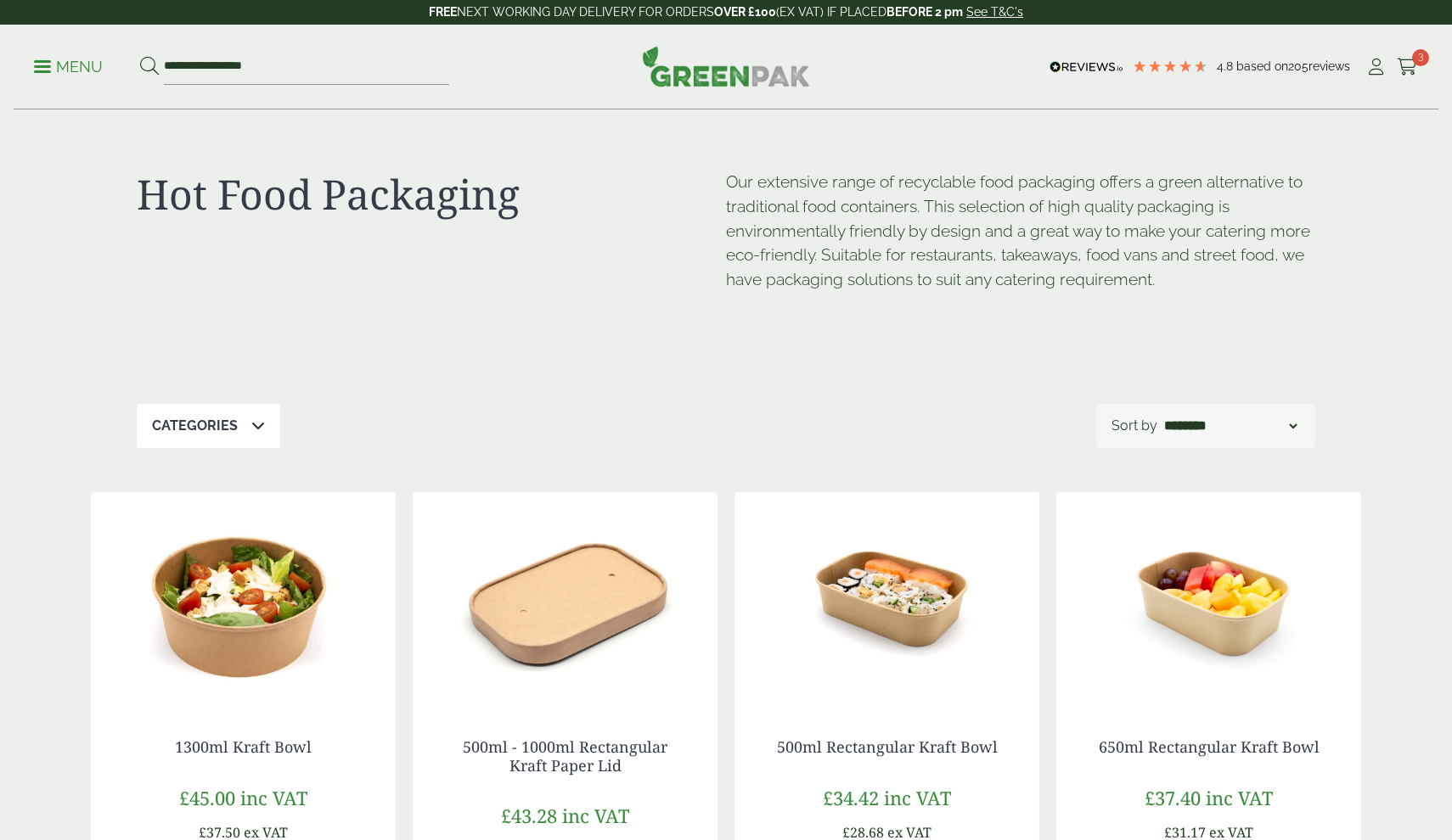
scroll to position [329, 0]
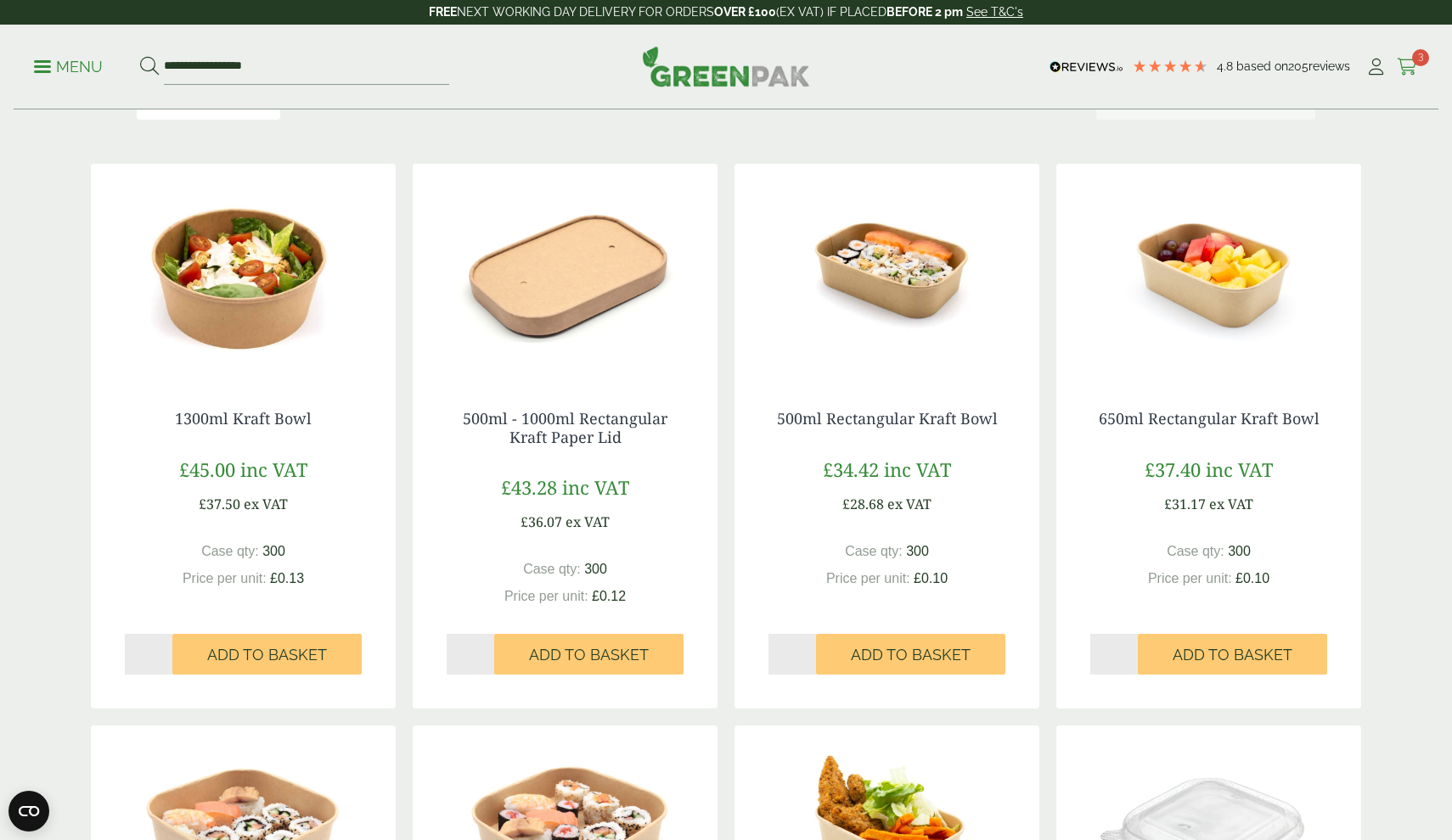
click at [1406, 70] on icon at bounding box center [1406, 67] width 21 height 17
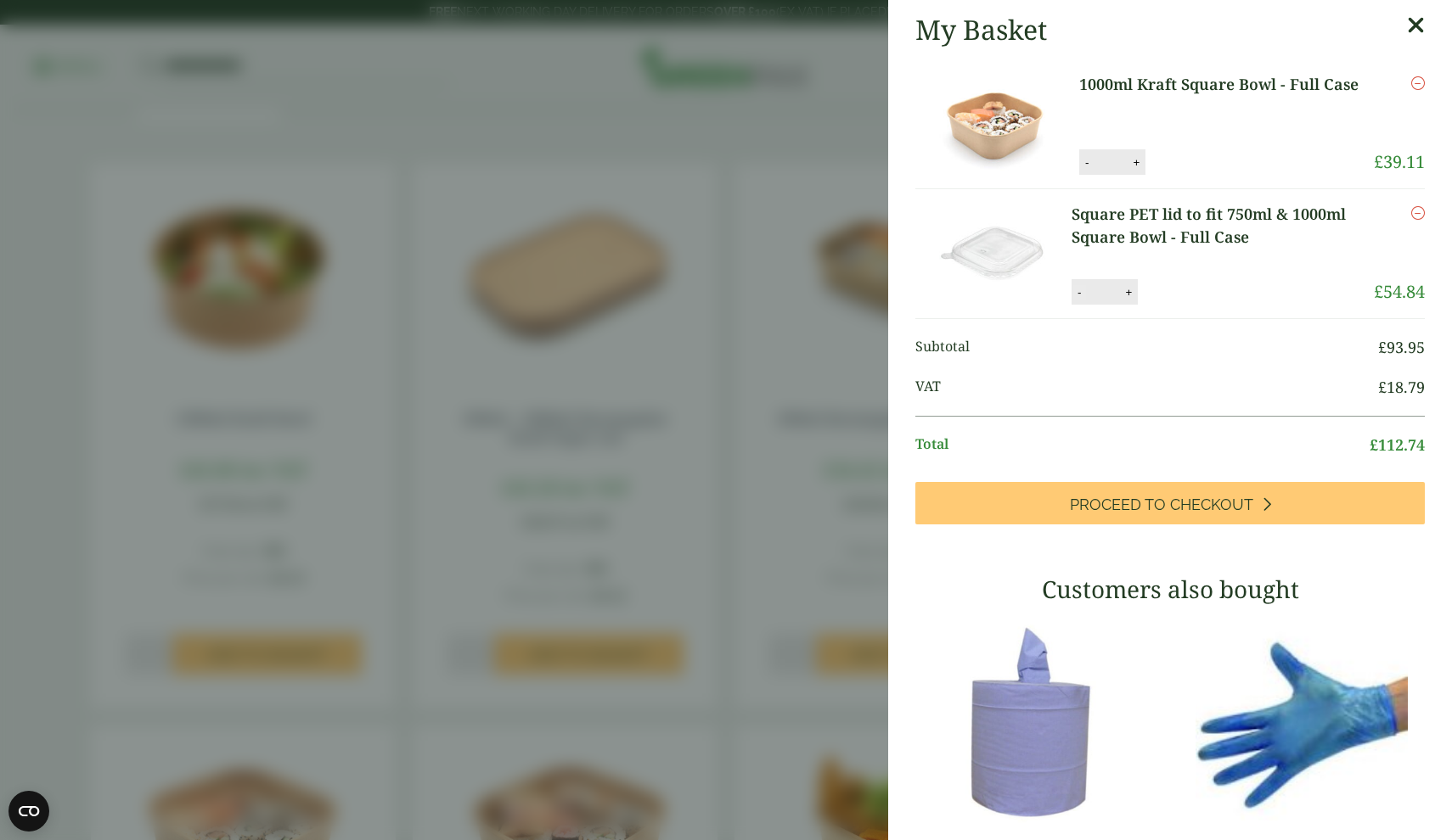
click at [1081, 296] on button "-" at bounding box center [1080, 292] width 14 height 15
type input "*"
click at [1181, 290] on button "Update" at bounding box center [1183, 293] width 84 height 26
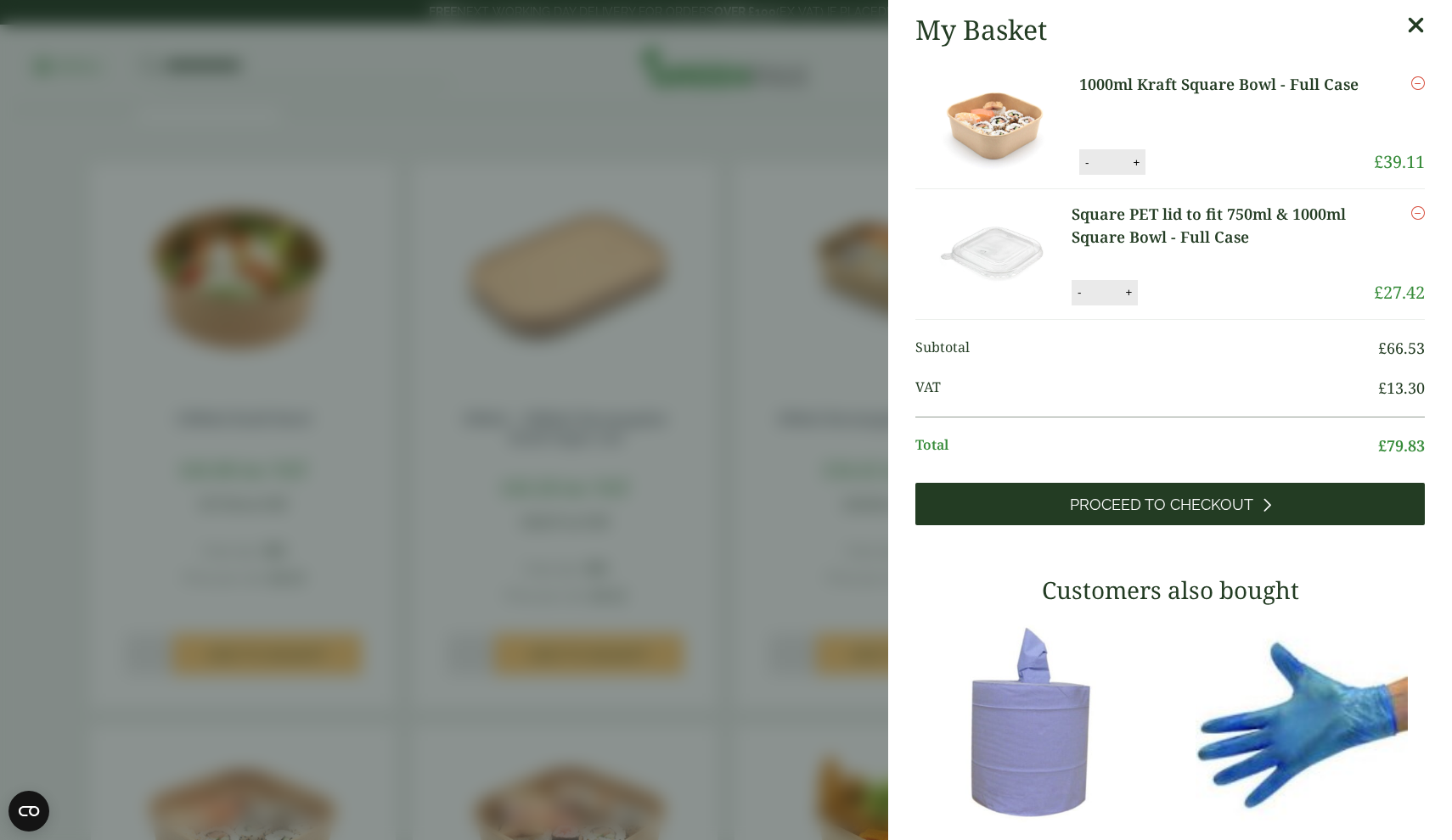
click at [1149, 505] on span "Proceed to Checkout" at bounding box center [1161, 504] width 184 height 19
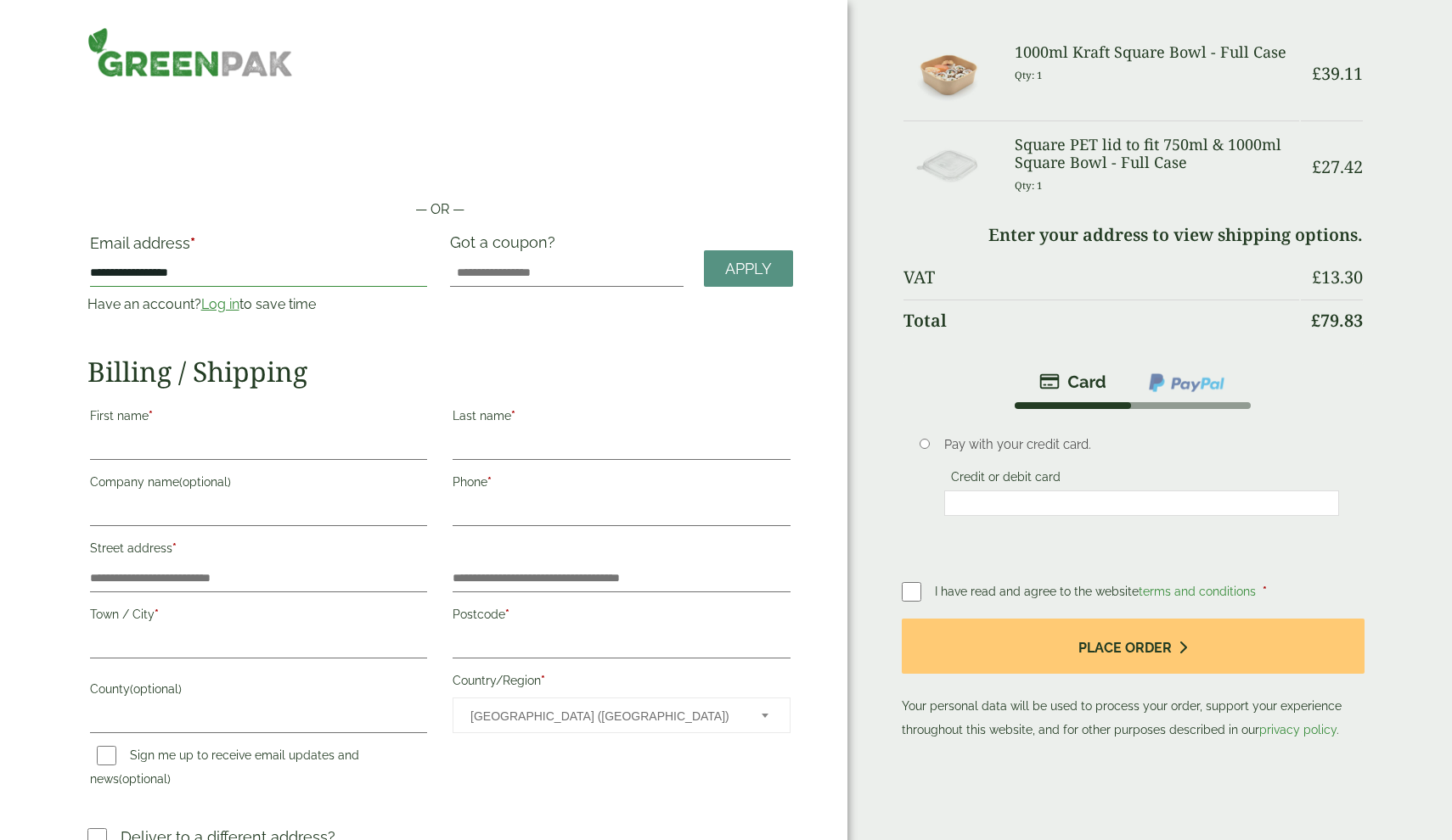
type input "**********"
type input "******"
type input "**********"
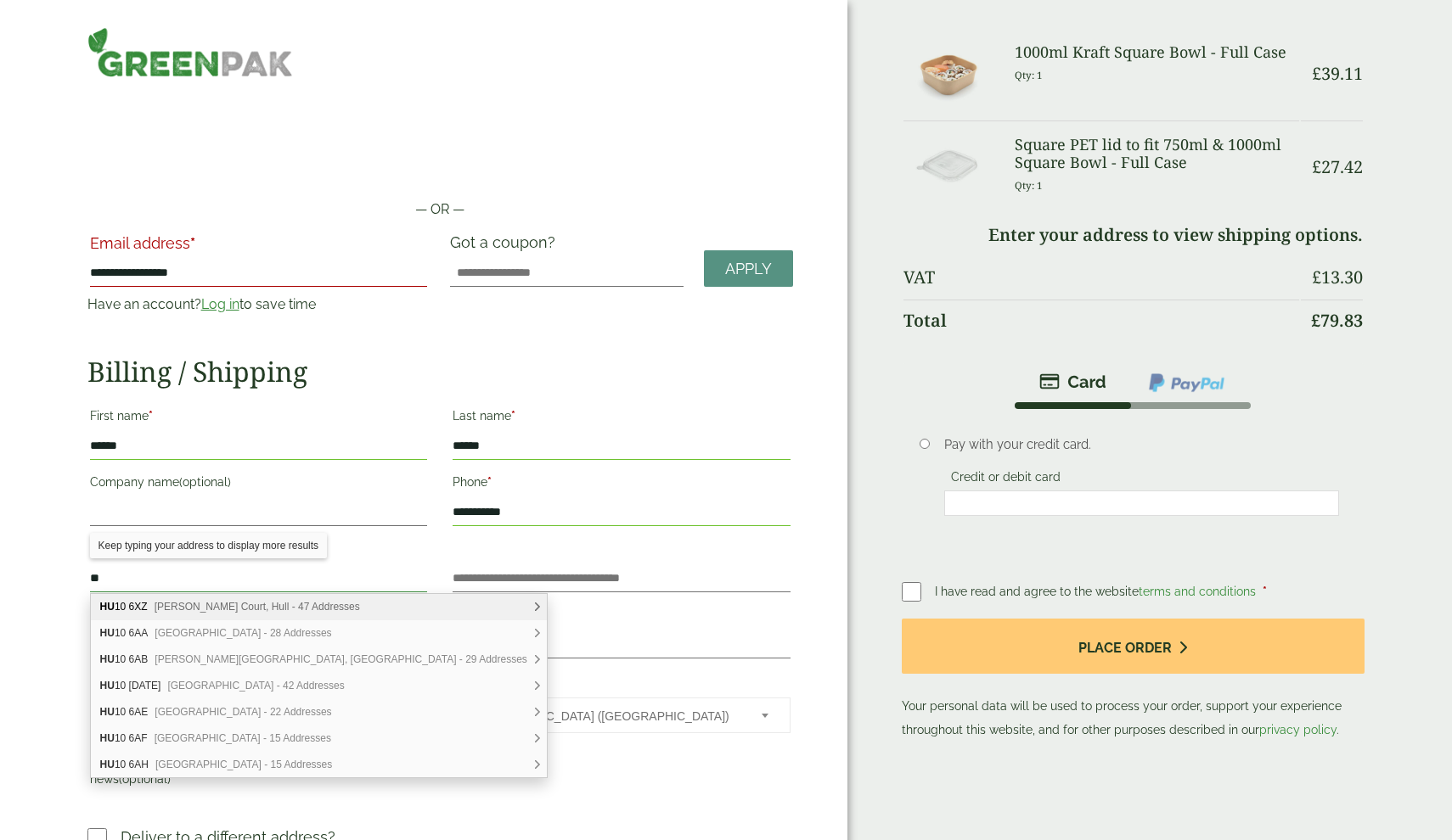
type input "*"
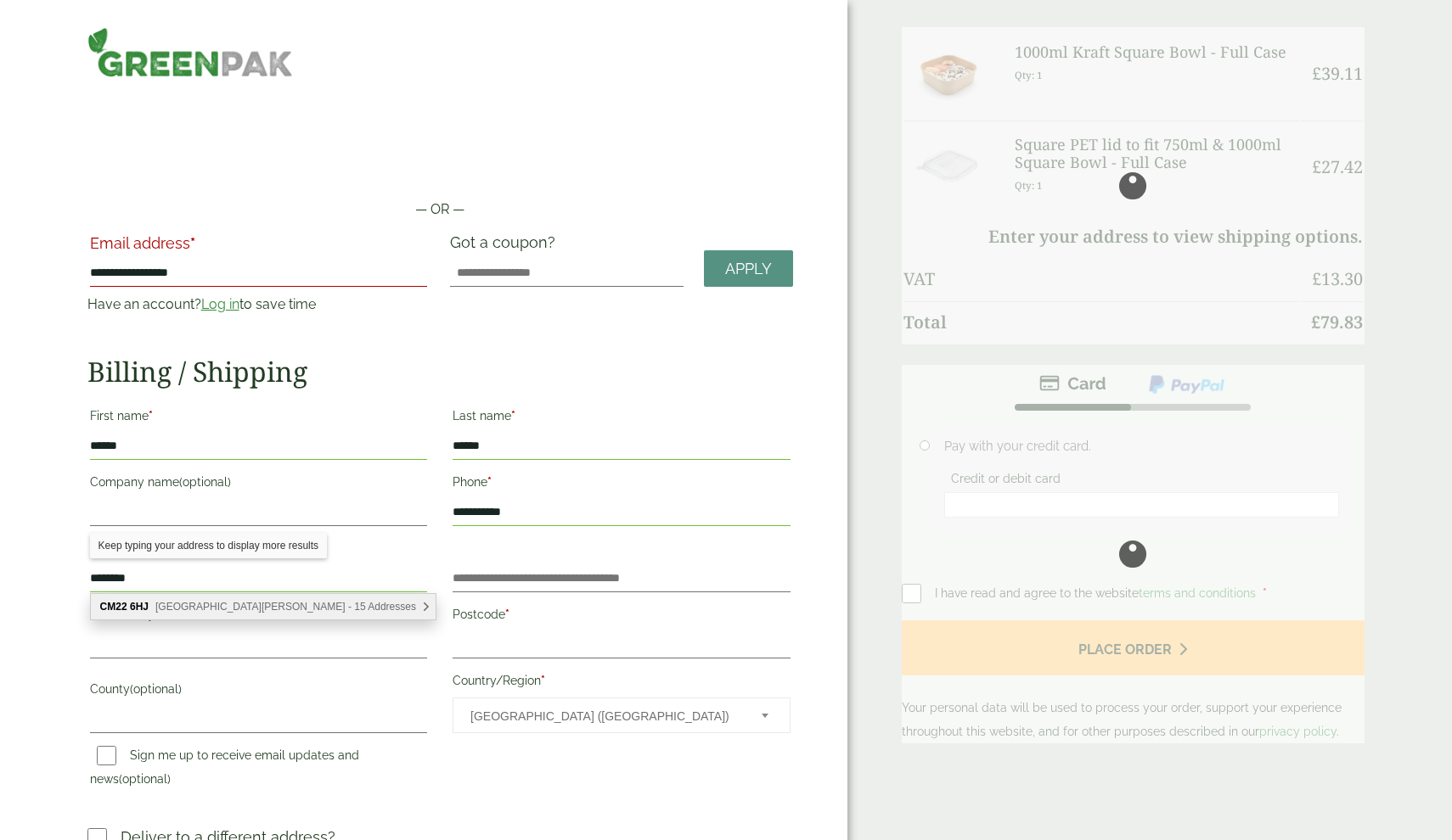
click at [246, 606] on span "Fieldgate Lane, Bishop's Stortford - 15 Addresses" at bounding box center [285, 607] width 260 height 12
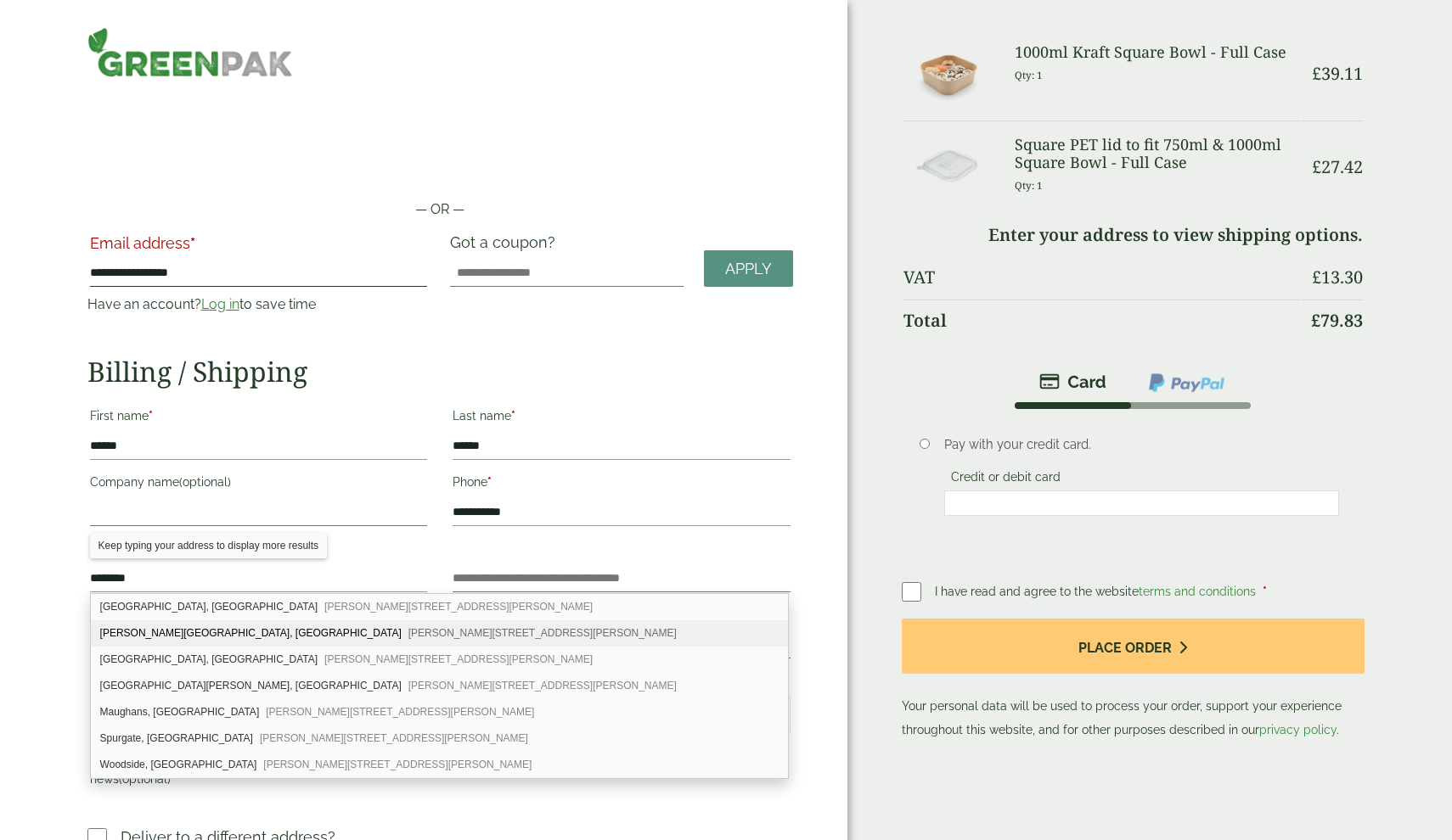
click at [252, 630] on div "Hudson Farmhouse, Fieldgate Lane Ugley Green, Bishop's Stortford, CM22 6HJ" at bounding box center [439, 633] width 698 height 27
type input "**********"
type input "********"
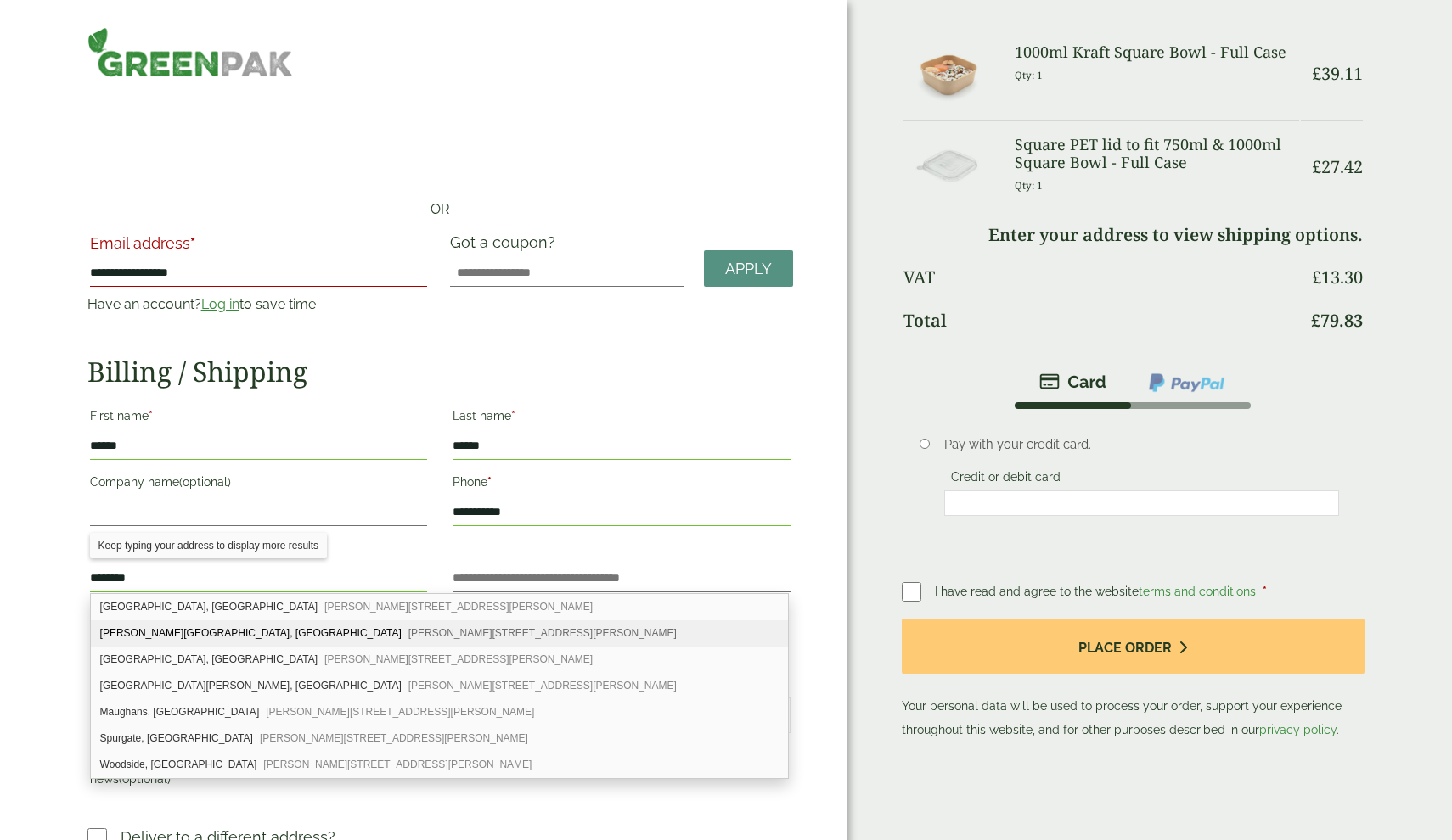
type input "*****"
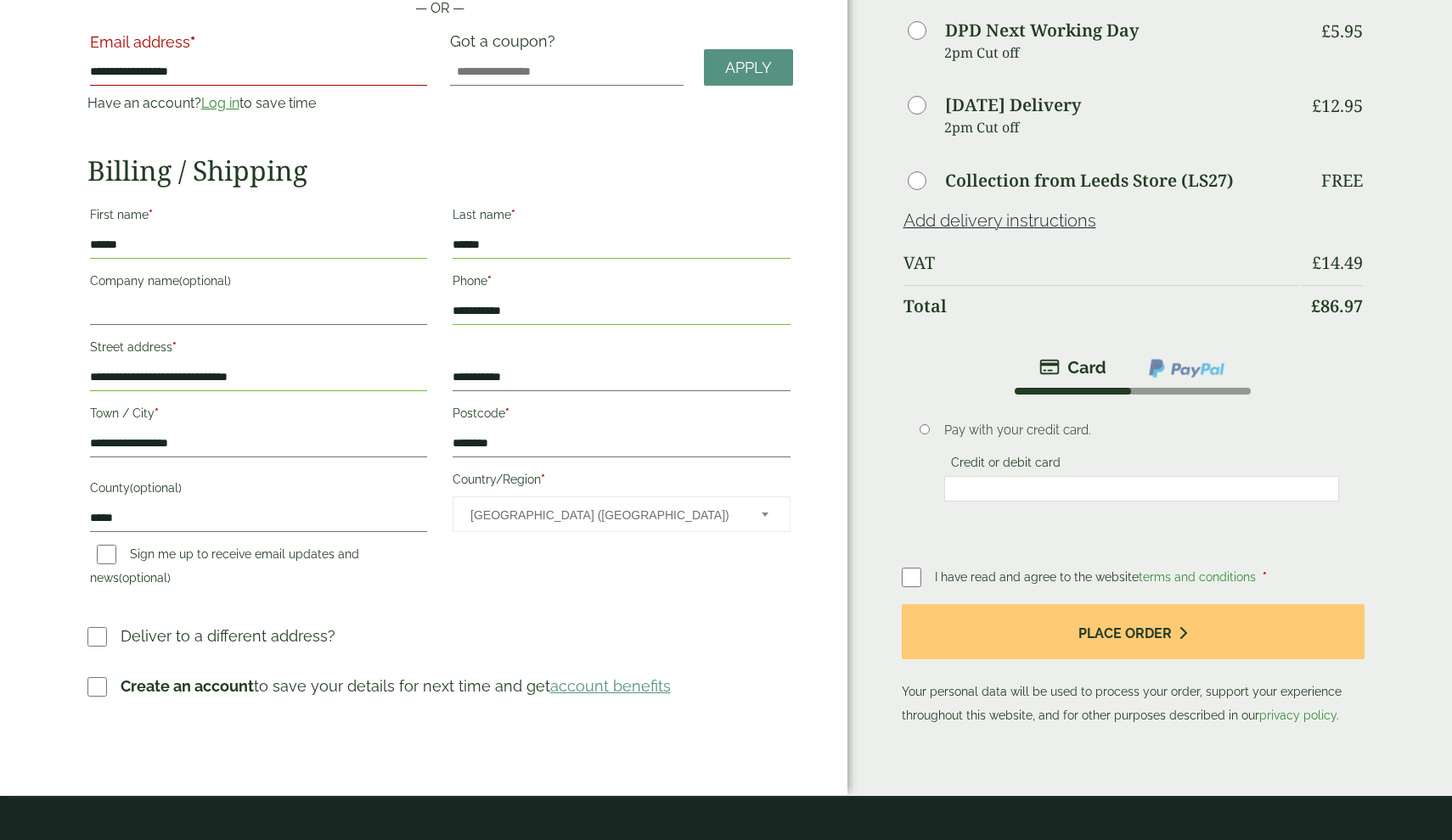
scroll to position [249, 0]
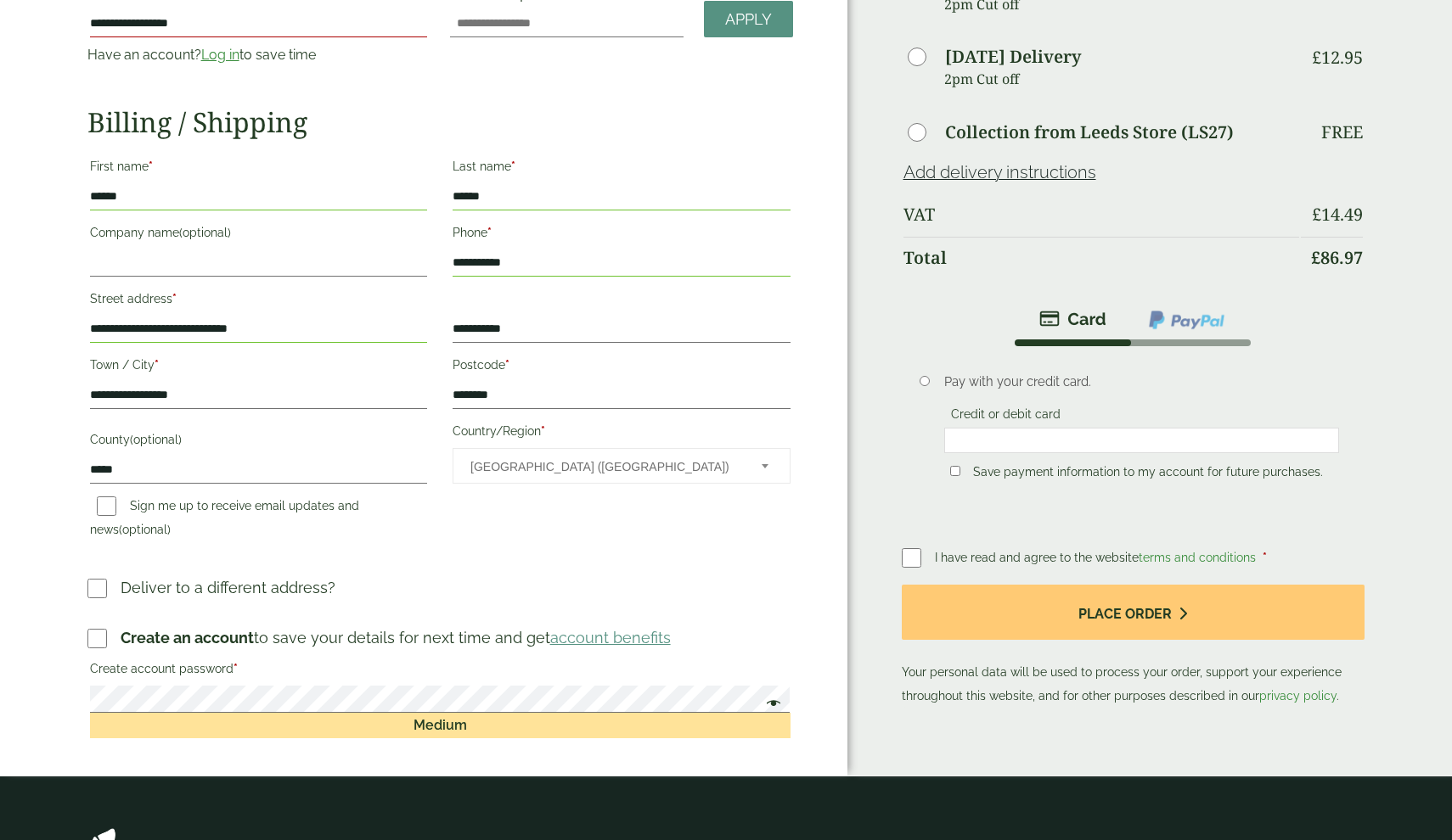
click at [776, 705] on span at bounding box center [769, 705] width 22 height 21
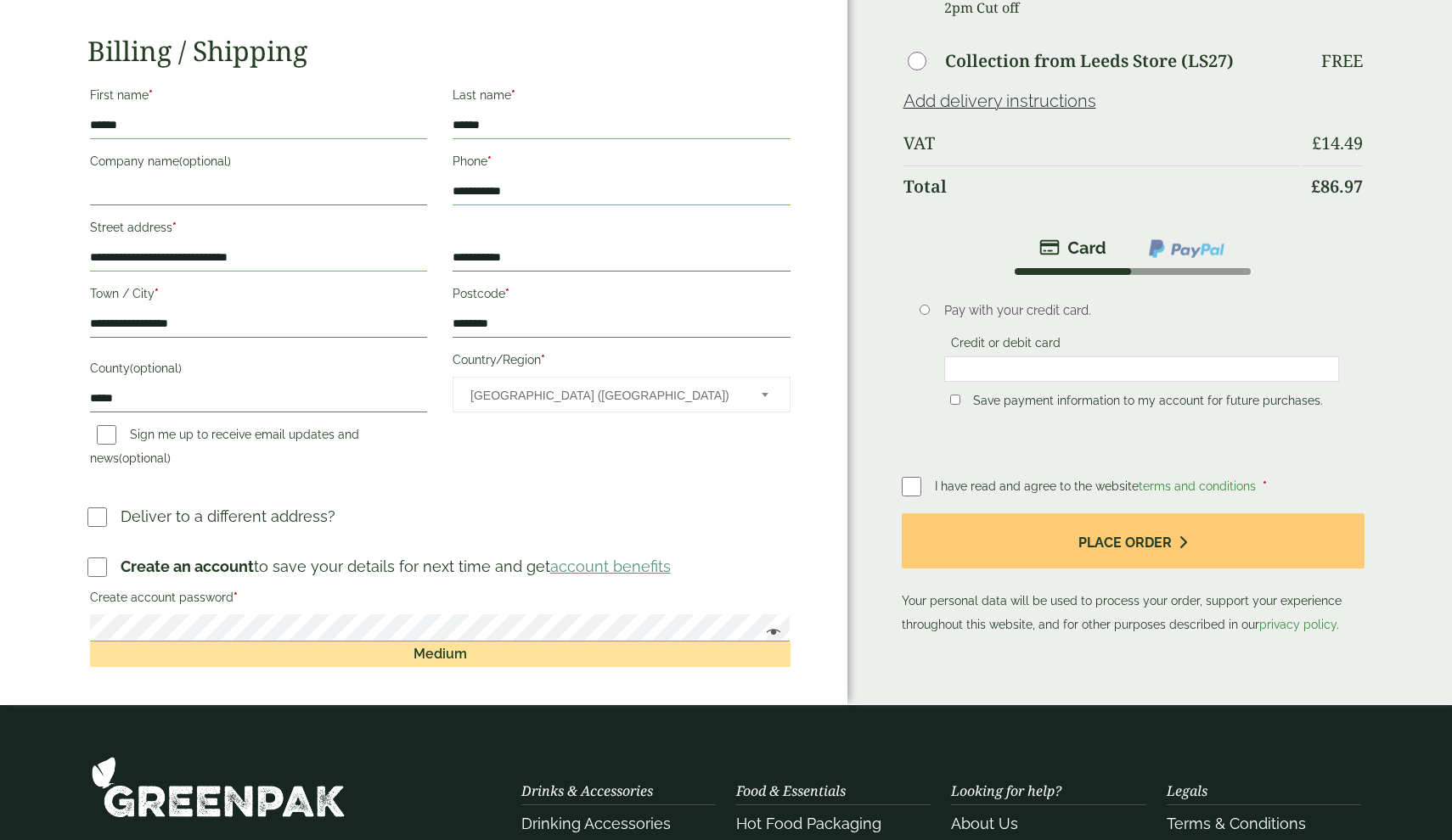
scroll to position [293, 0]
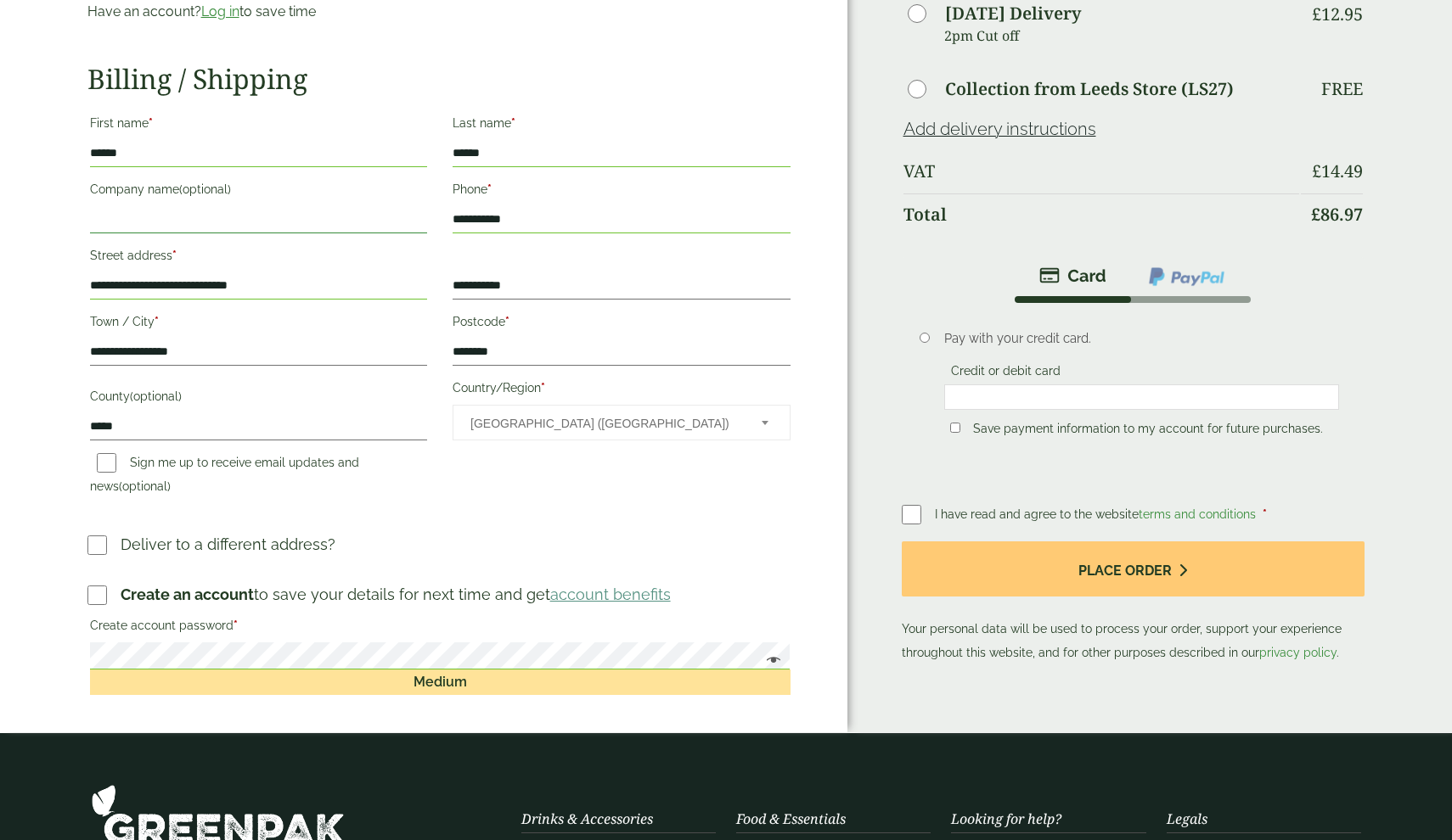
click at [285, 213] on input "Company name (optional)" at bounding box center [258, 219] width 337 height 27
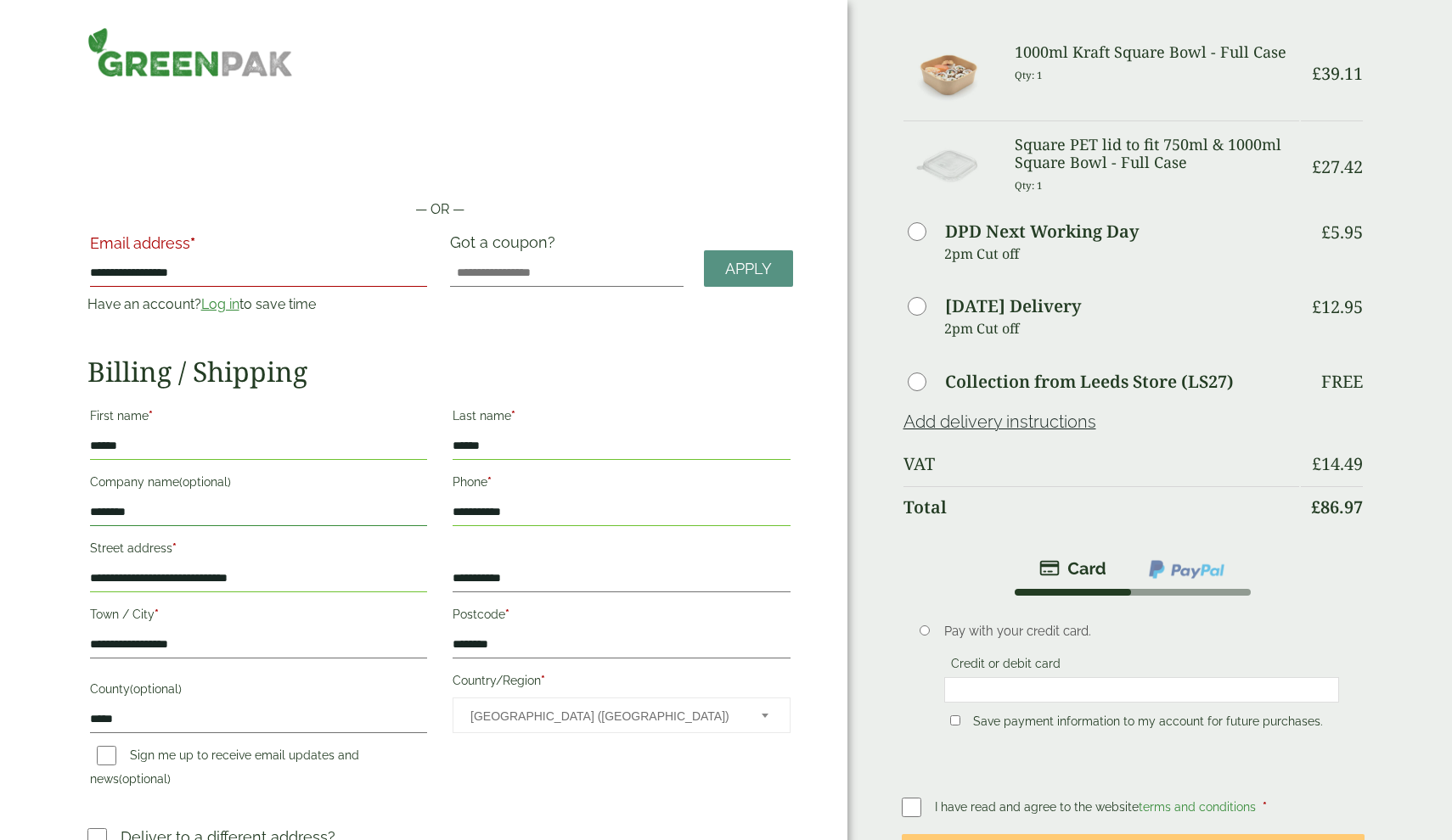
scroll to position [0, 0]
type input "**********"
click at [510, 770] on div "**********" at bounding box center [440, 600] width 726 height 397
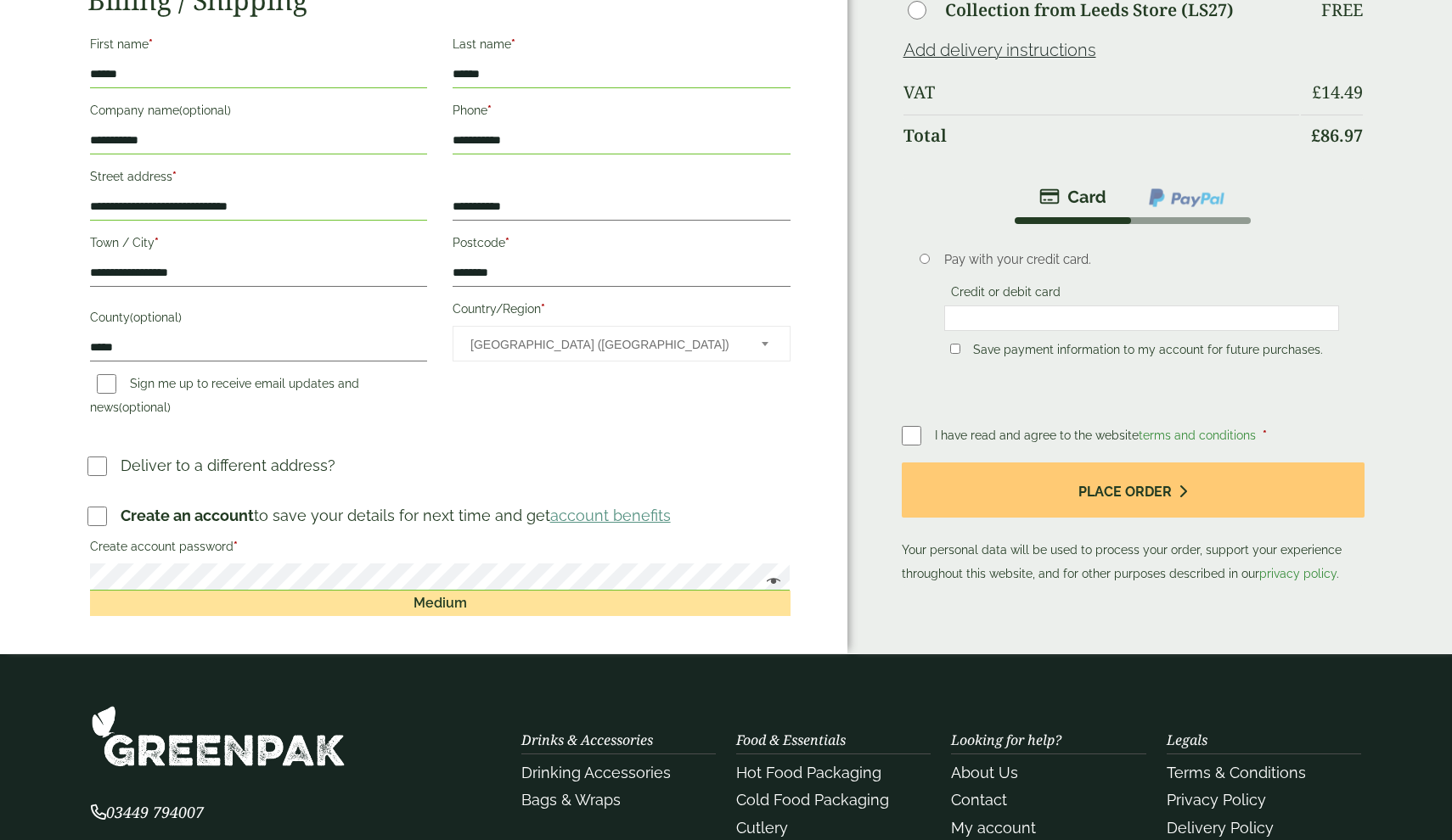
scroll to position [372, 0]
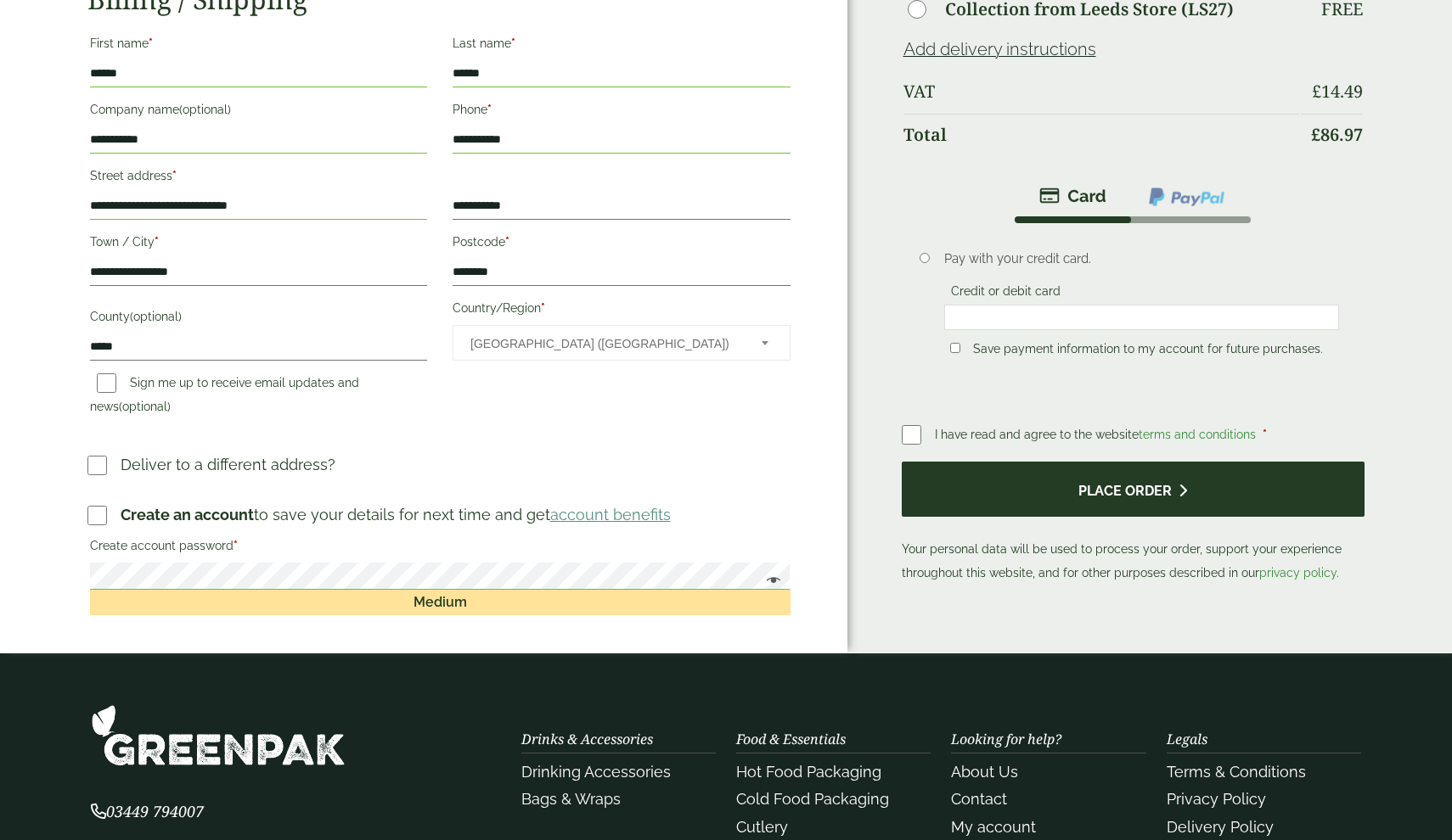
click at [1073, 498] on button "Place order" at bounding box center [1133, 490] width 464 height 56
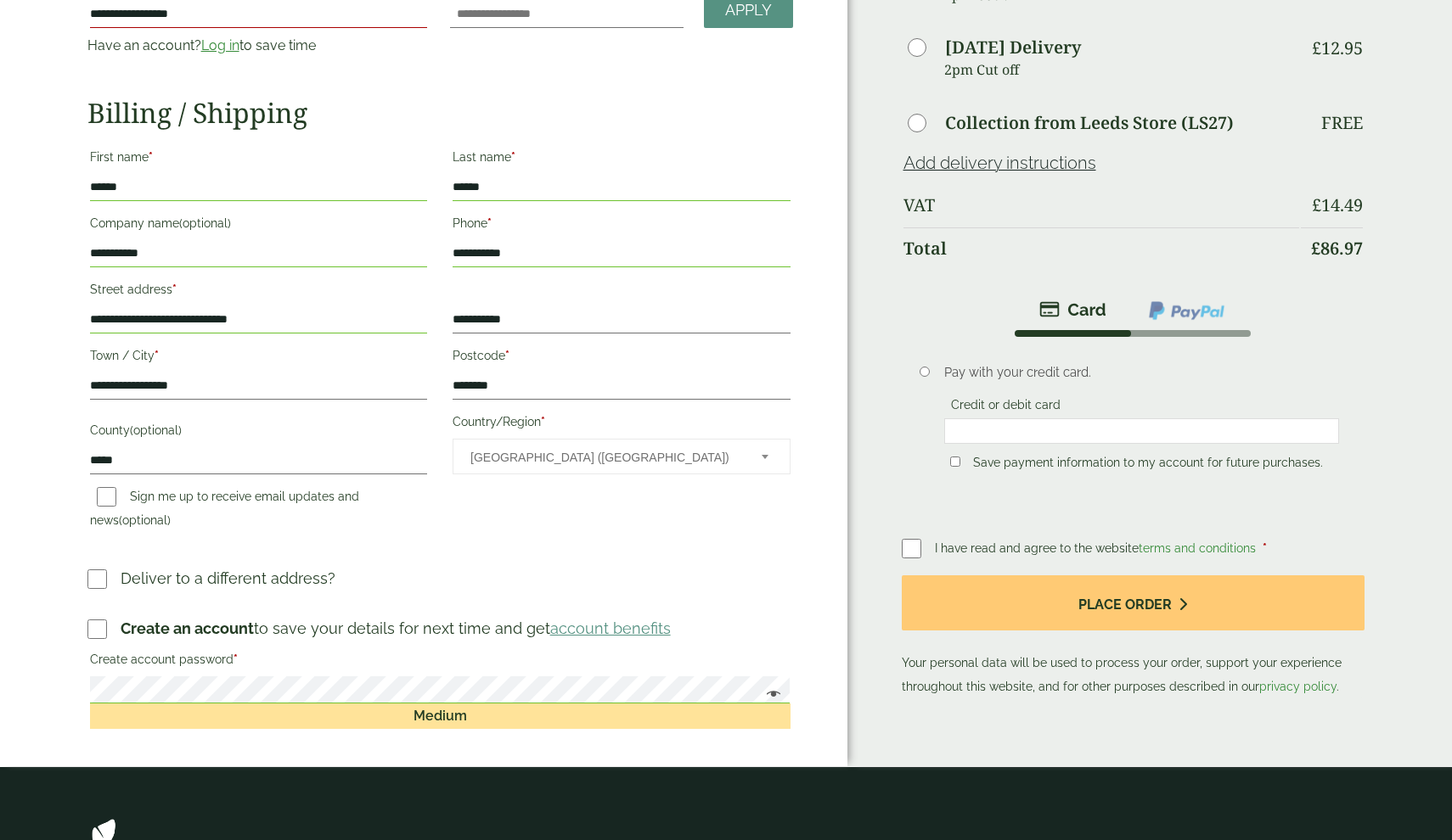
scroll to position [341, 0]
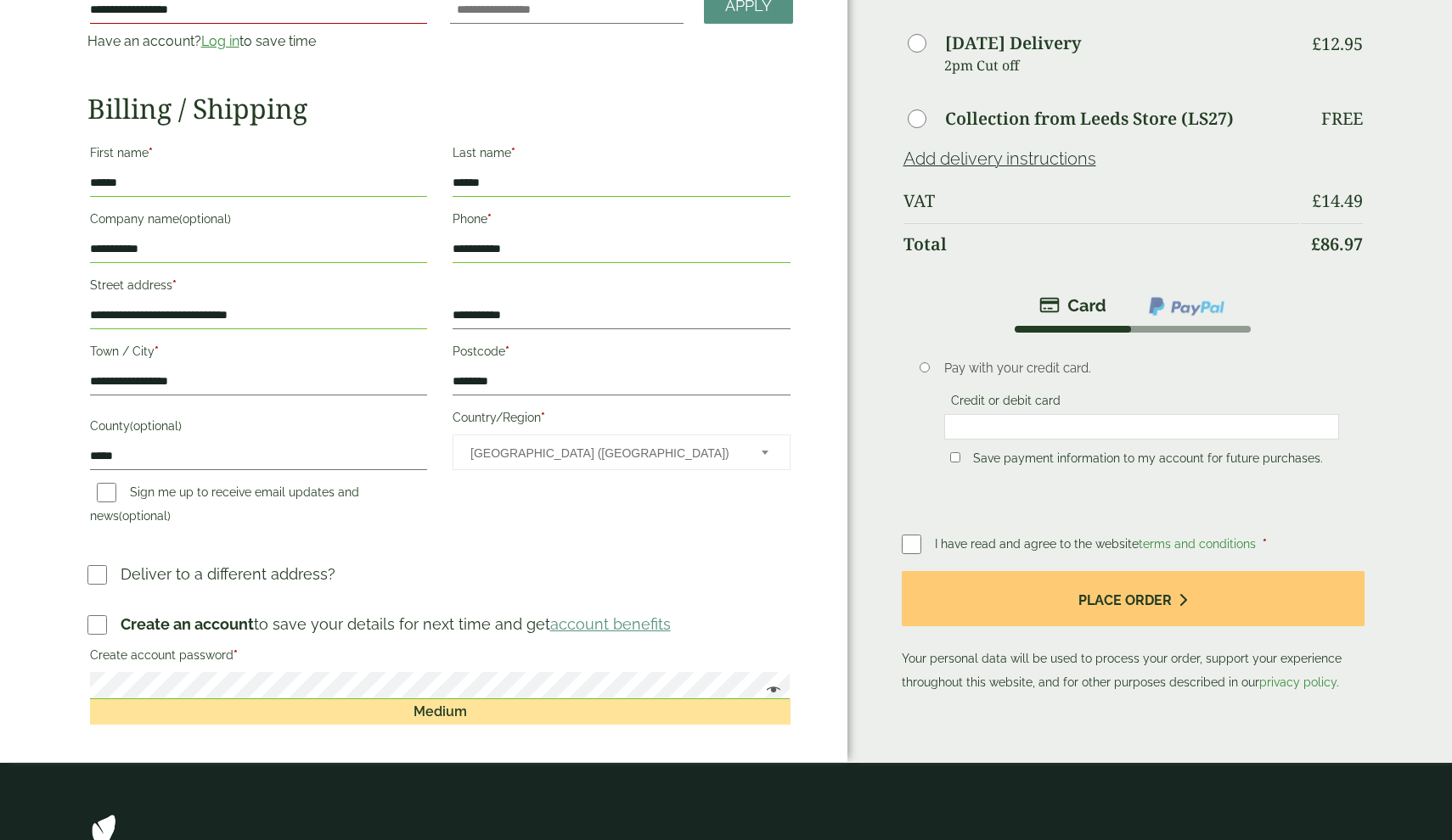
click at [1128, 465] on label "Save payment information to my account for future purchases." at bounding box center [1148, 461] width 363 height 19
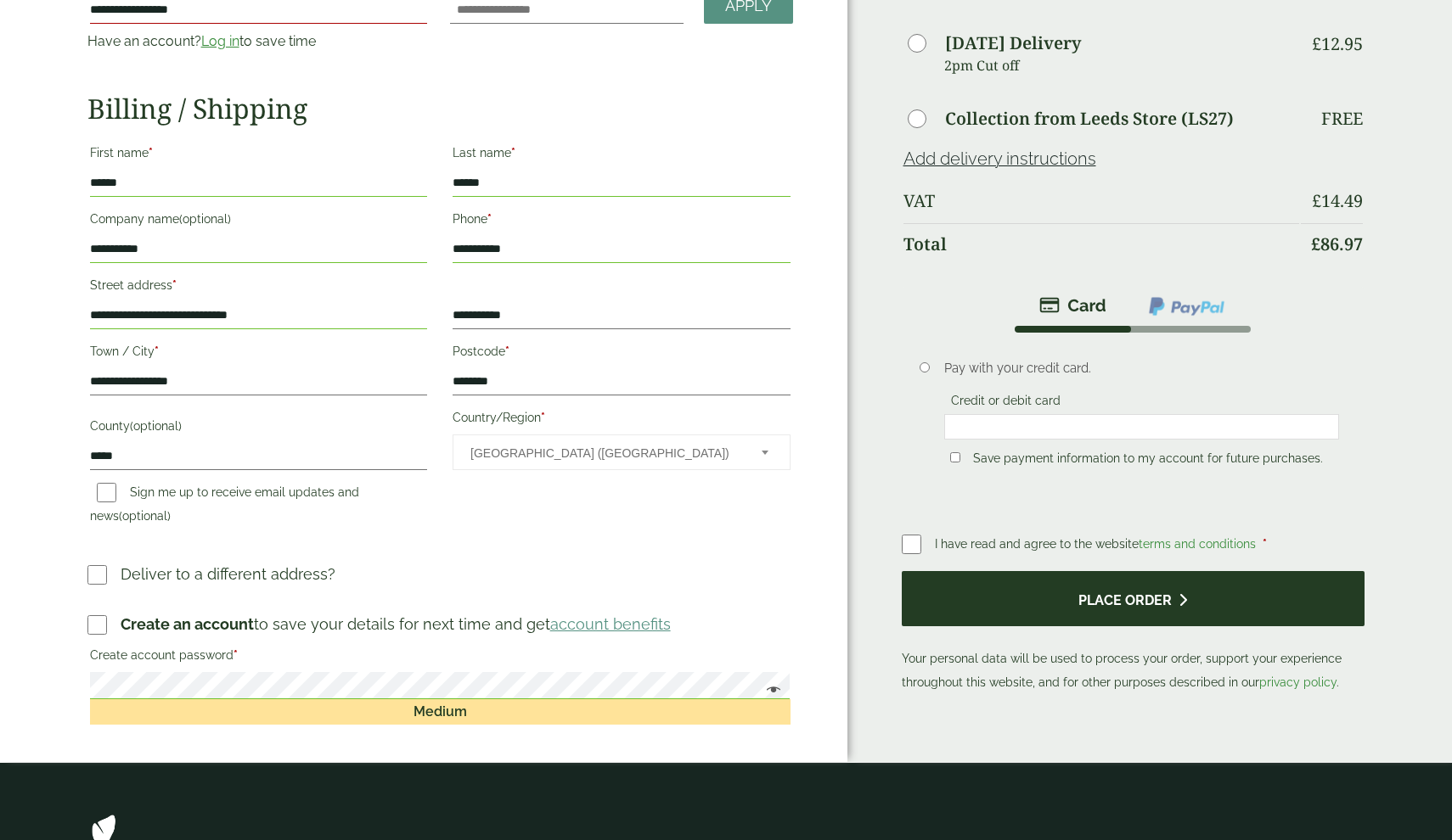
click at [1112, 606] on button "Place order" at bounding box center [1133, 599] width 464 height 56
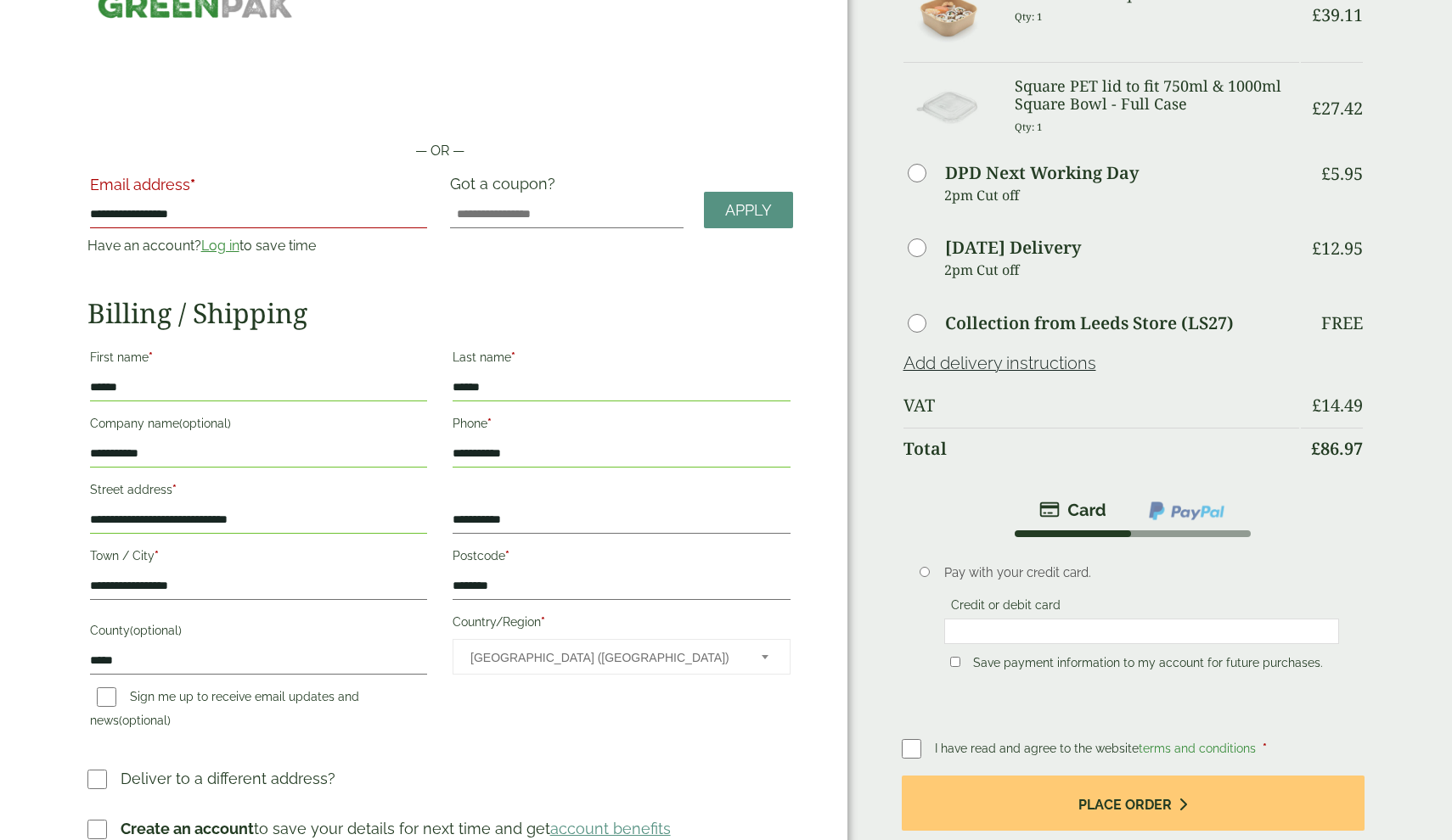
scroll to position [143, 0]
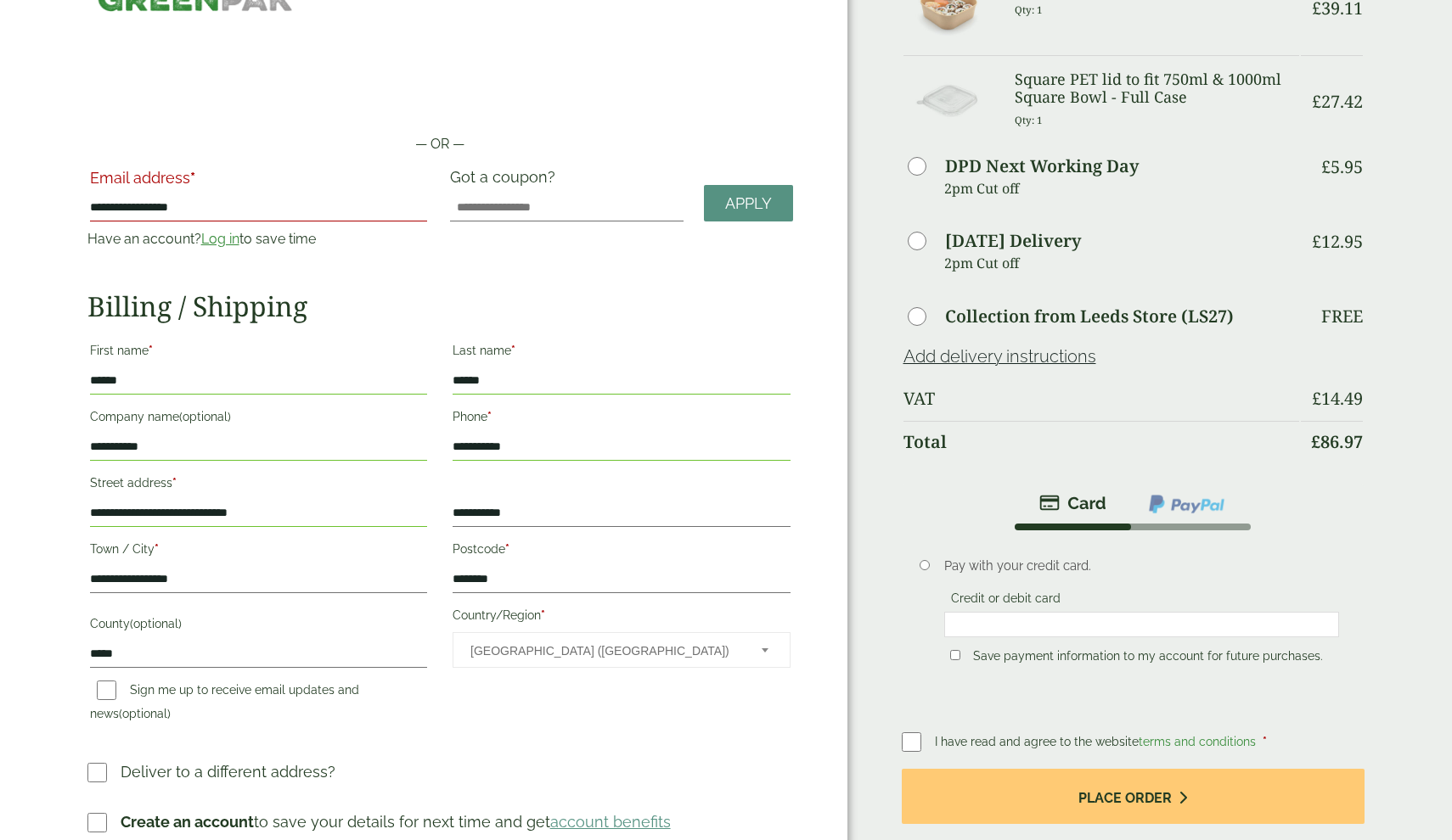
click at [547, 651] on span "United Kingdom (UK)" at bounding box center [604, 651] width 267 height 36
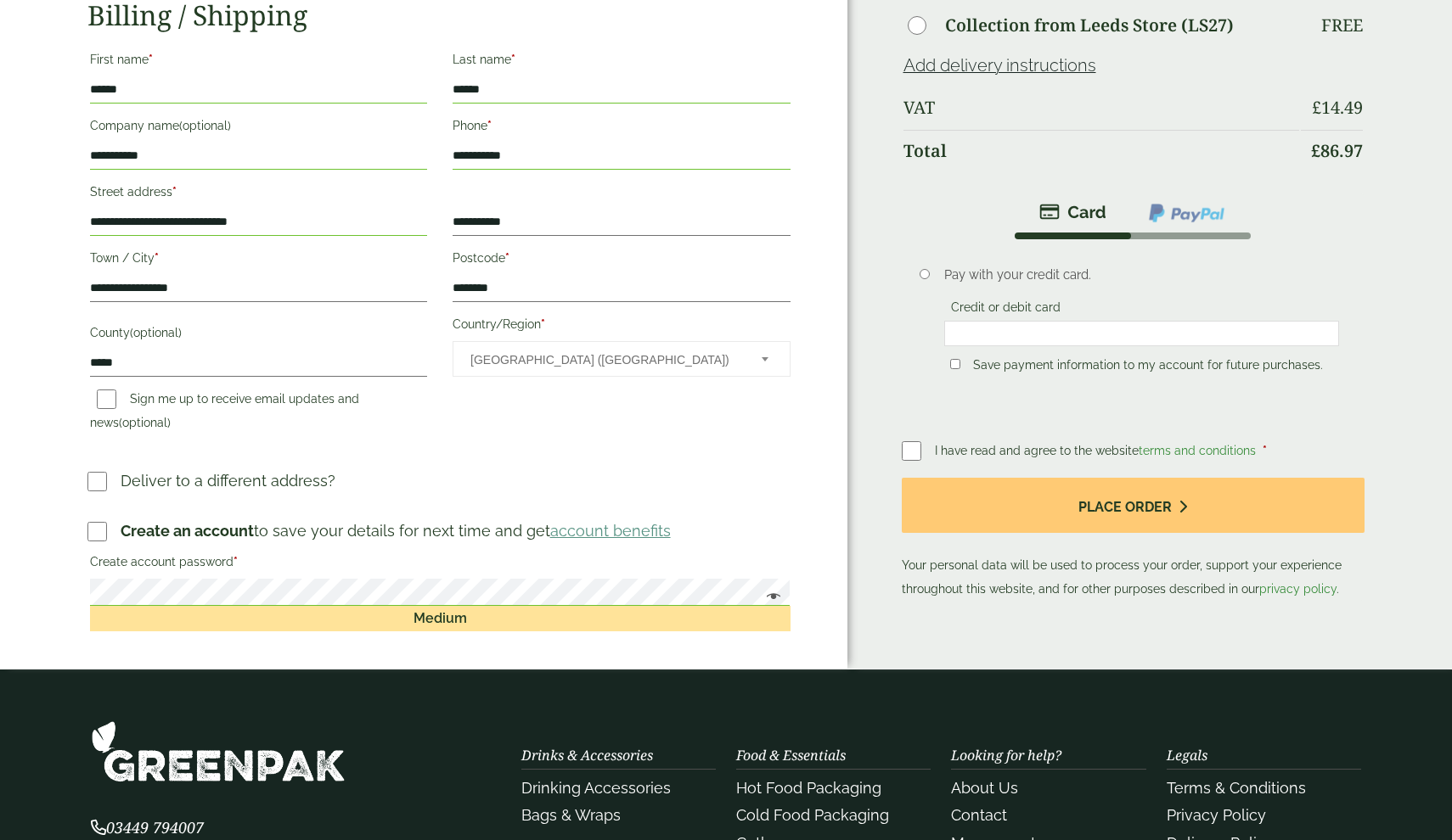
scroll to position [435, 0]
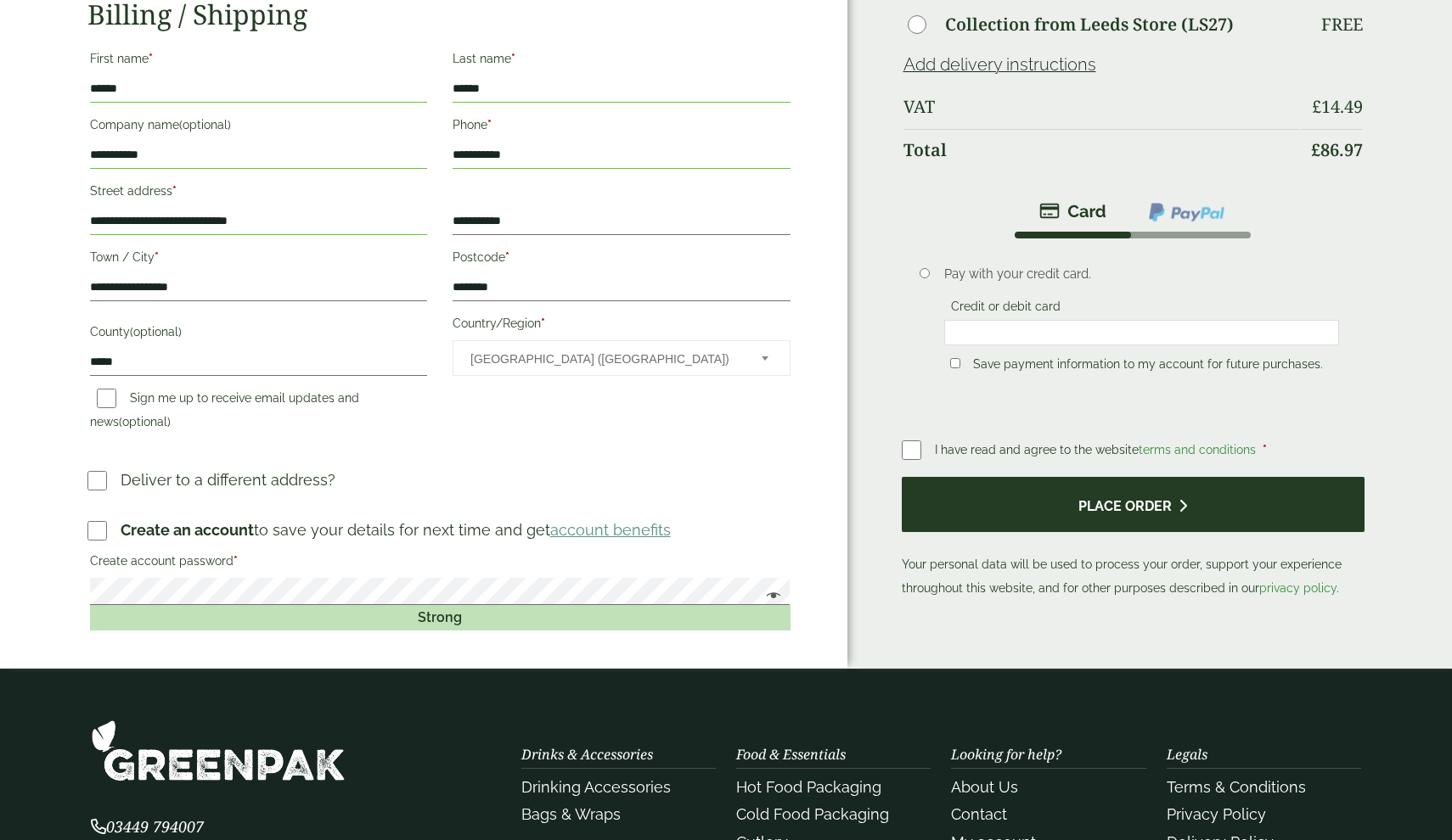
click at [1000, 513] on button "Place order" at bounding box center [1133, 504] width 464 height 56
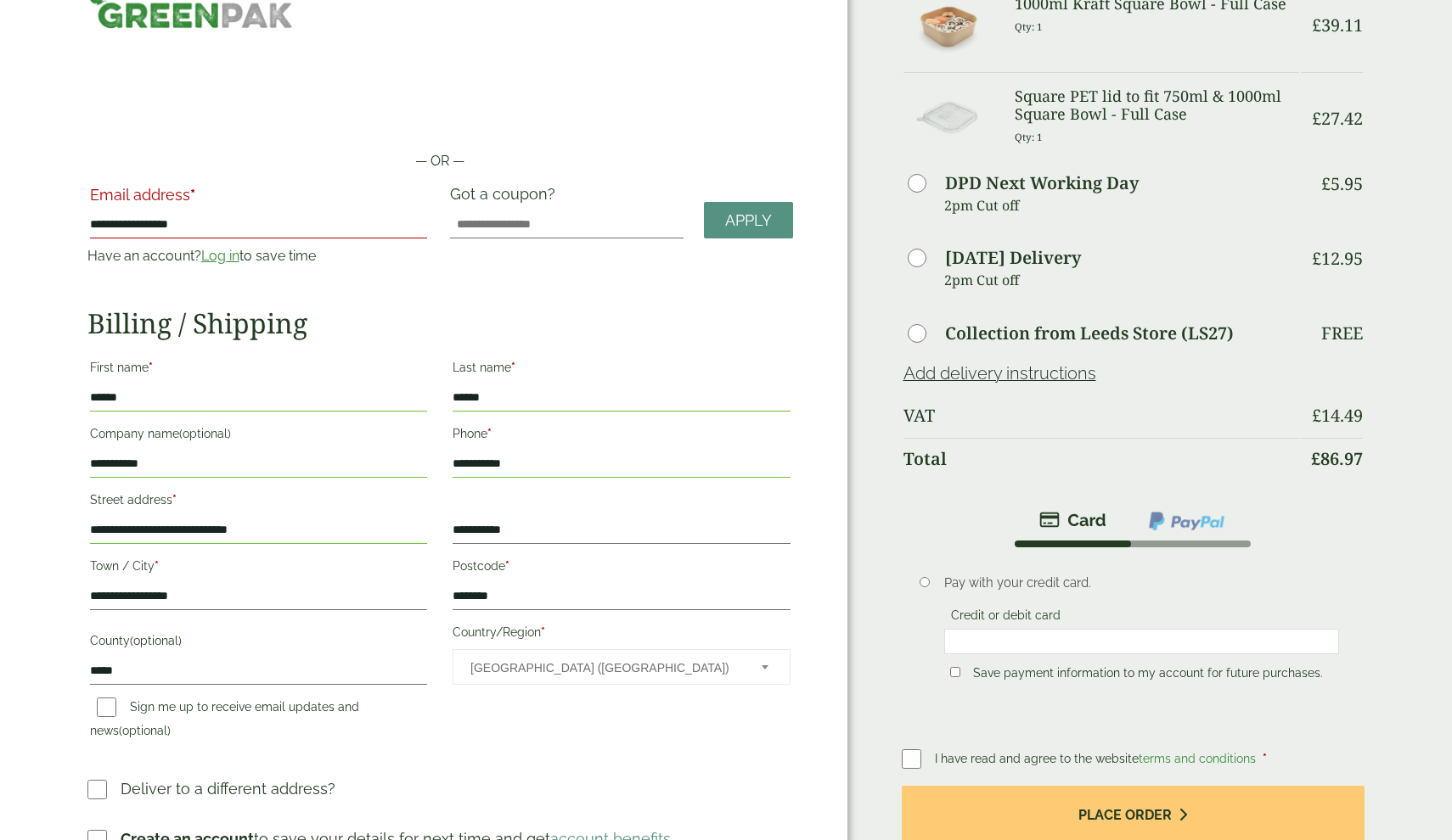
scroll to position [126, 0]
click at [287, 677] on input "*****" at bounding box center [258, 670] width 337 height 27
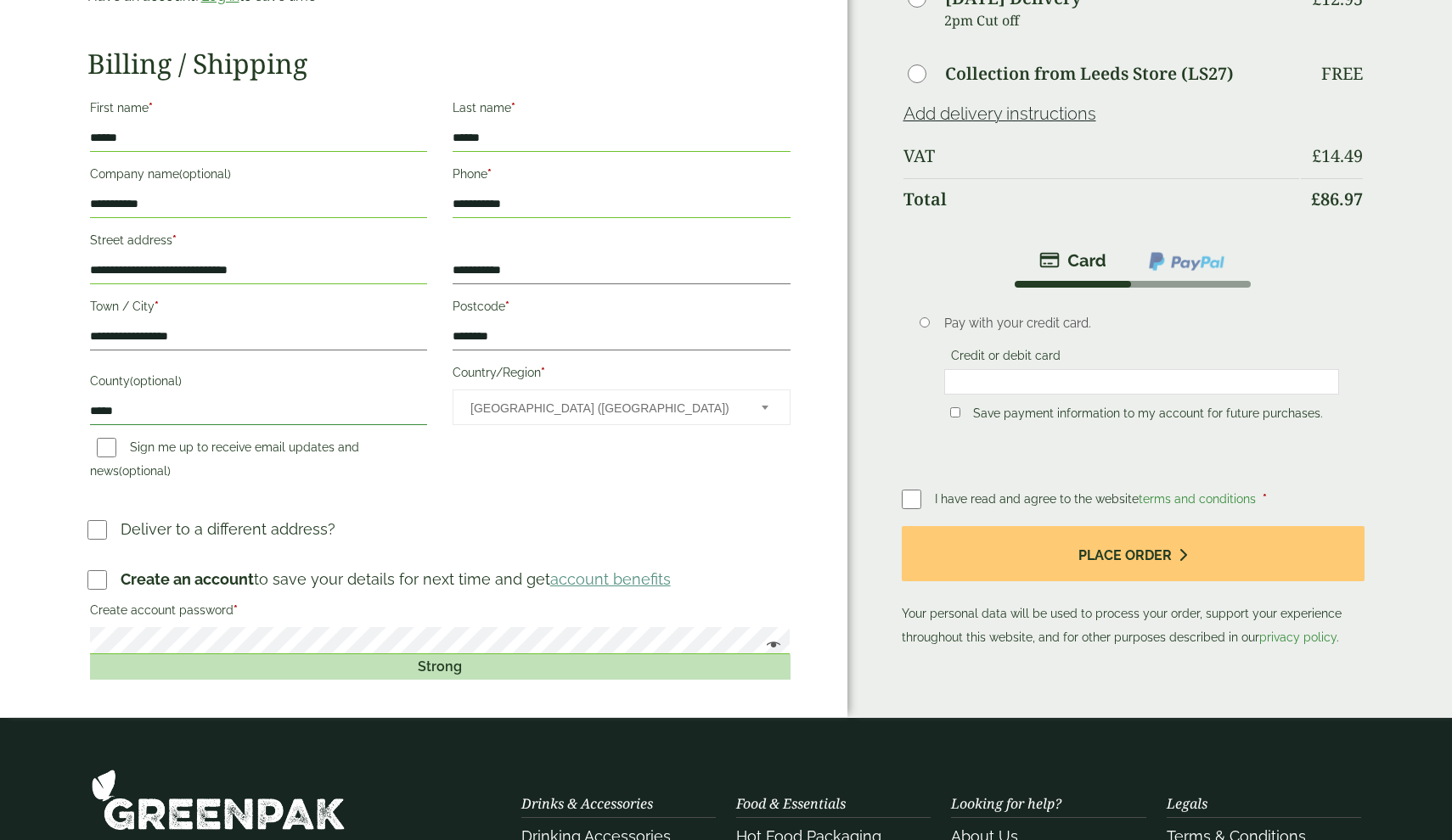
scroll to position [388, 0]
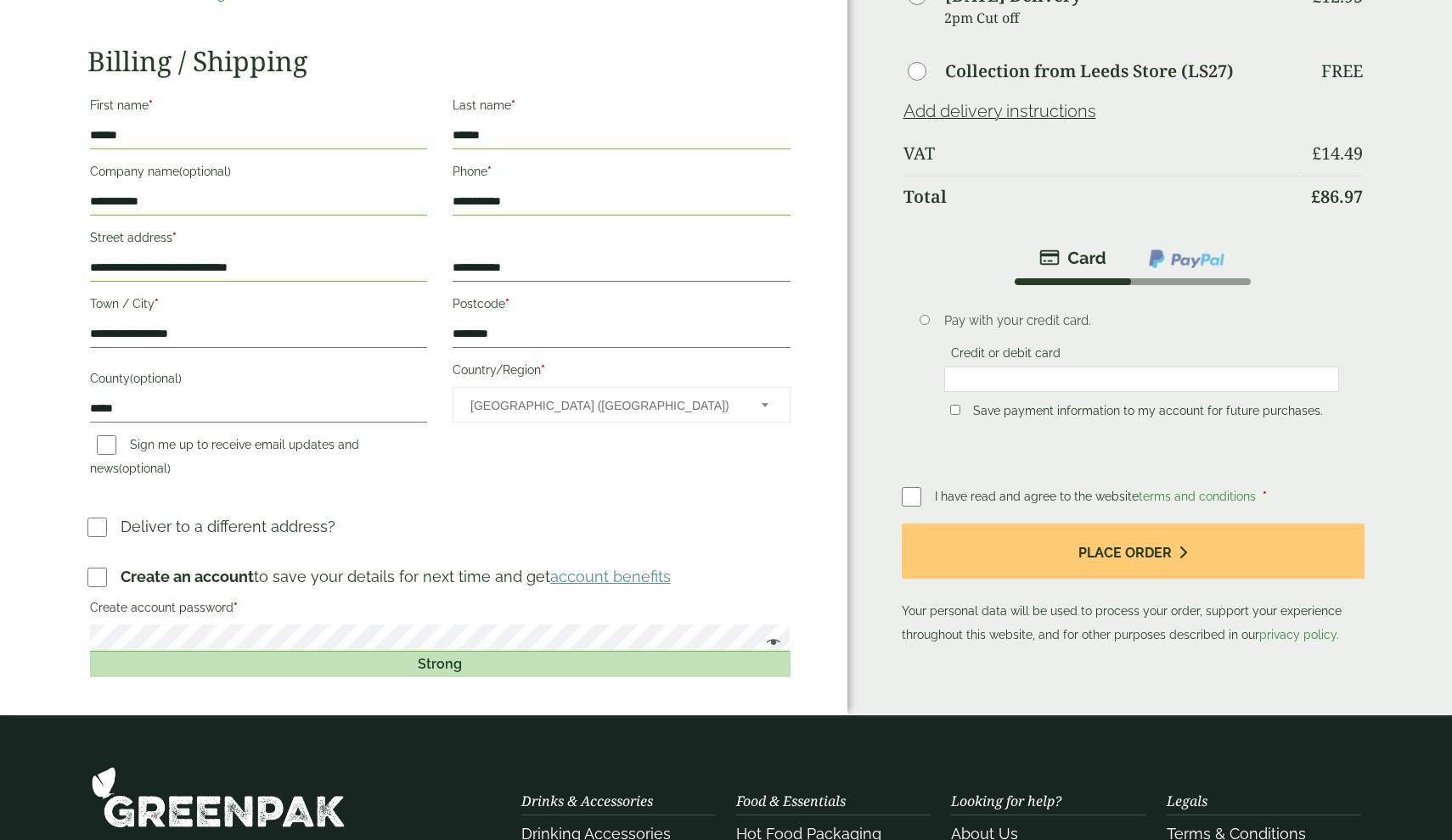
drag, startPoint x: 157, startPoint y: 206, endPoint x: 18, endPoint y: 206, distance: 139.0
click at [18, 206] on div "**********" at bounding box center [423, 202] width 847 height 1026
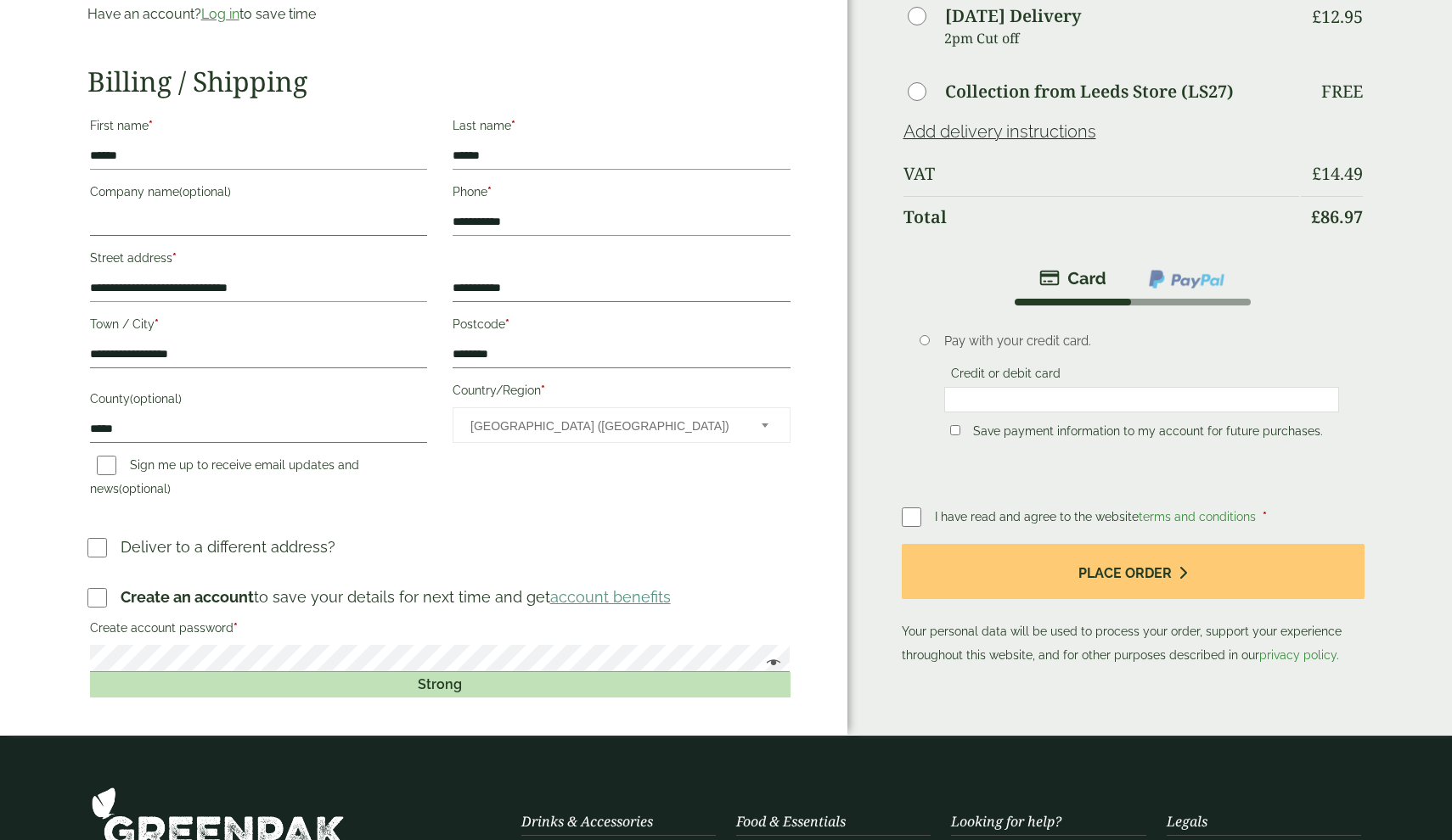
scroll to position [573, 0]
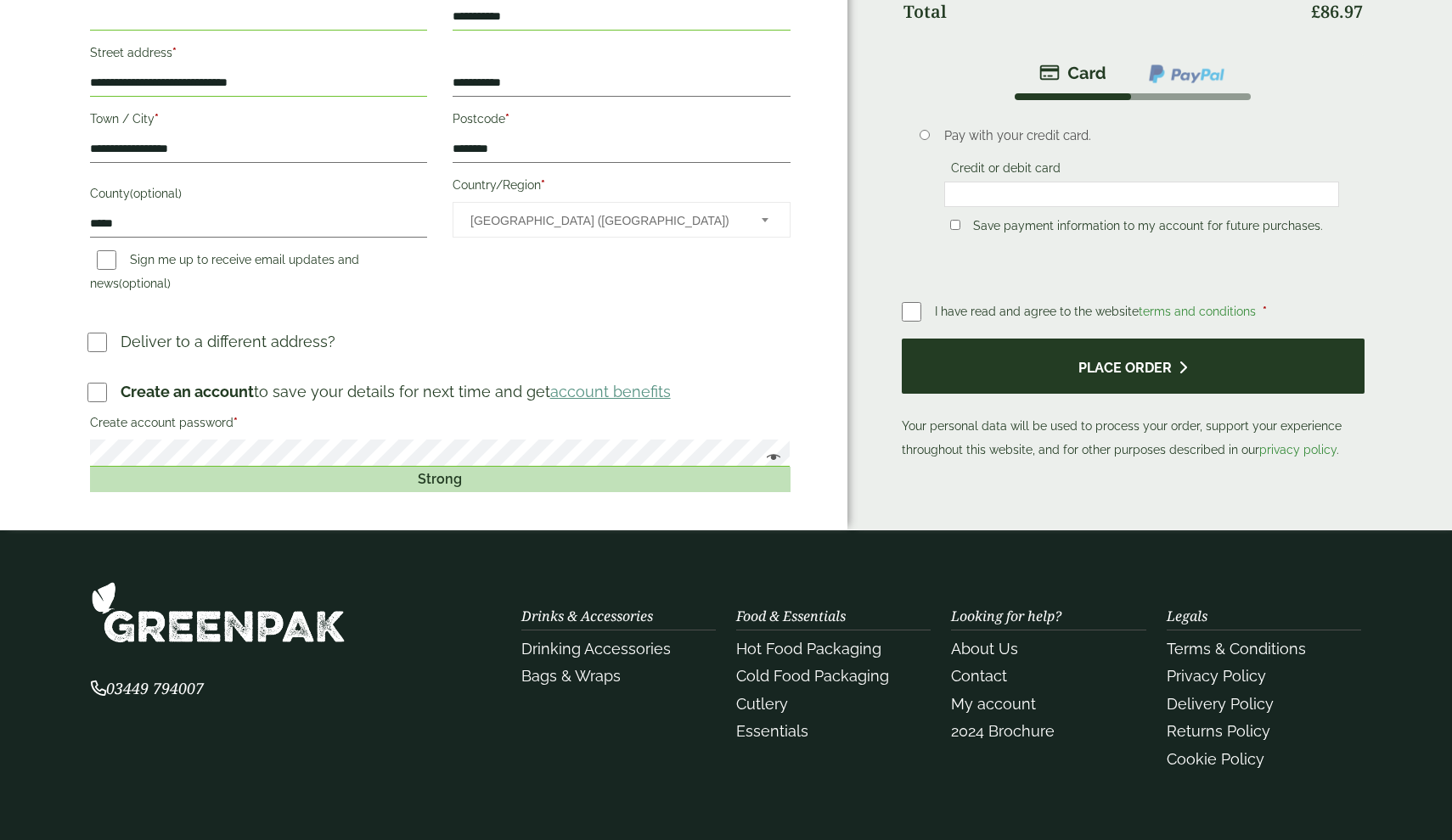
click at [1086, 350] on button "Place order" at bounding box center [1133, 366] width 464 height 56
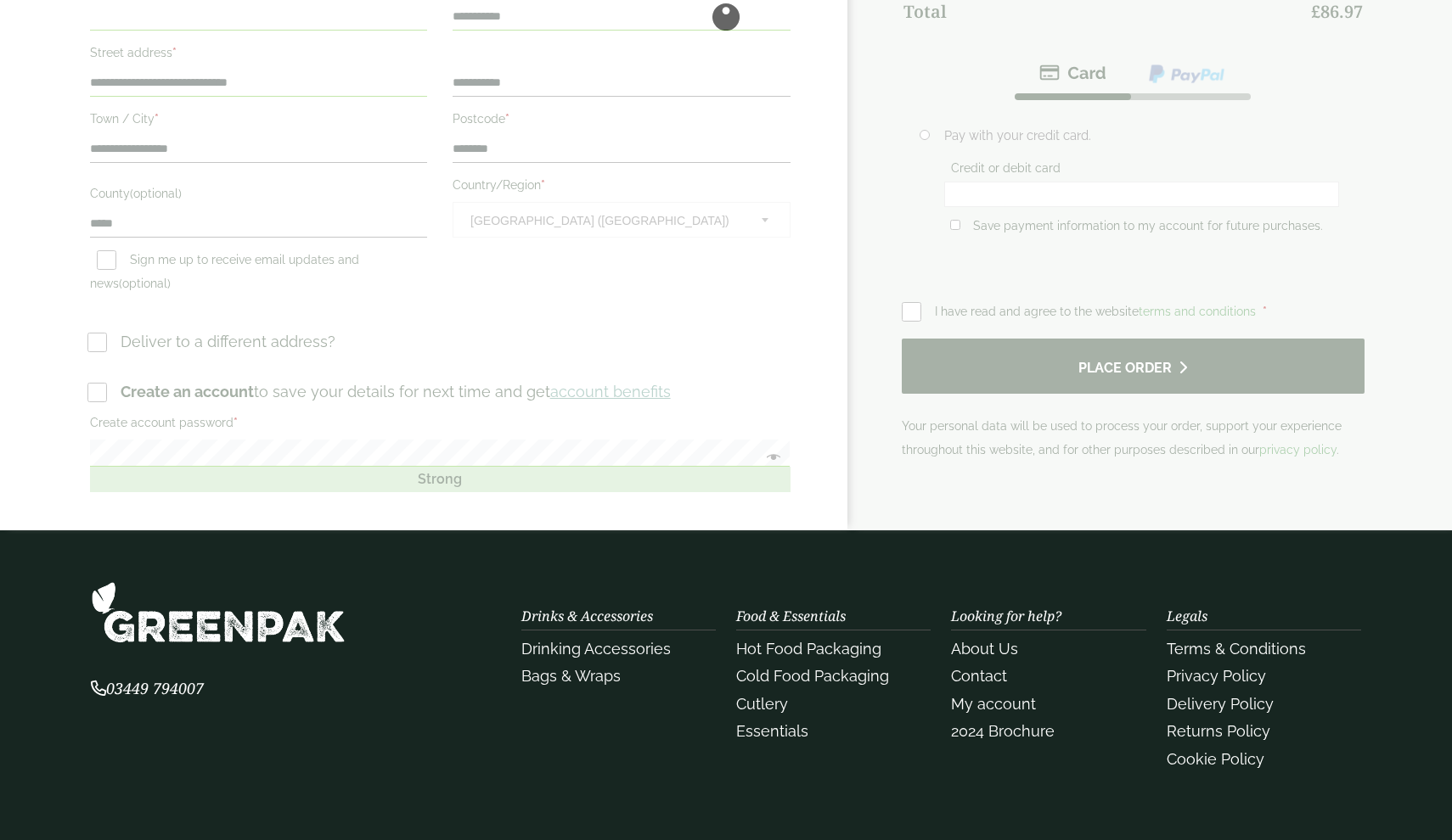
scroll to position [0, 0]
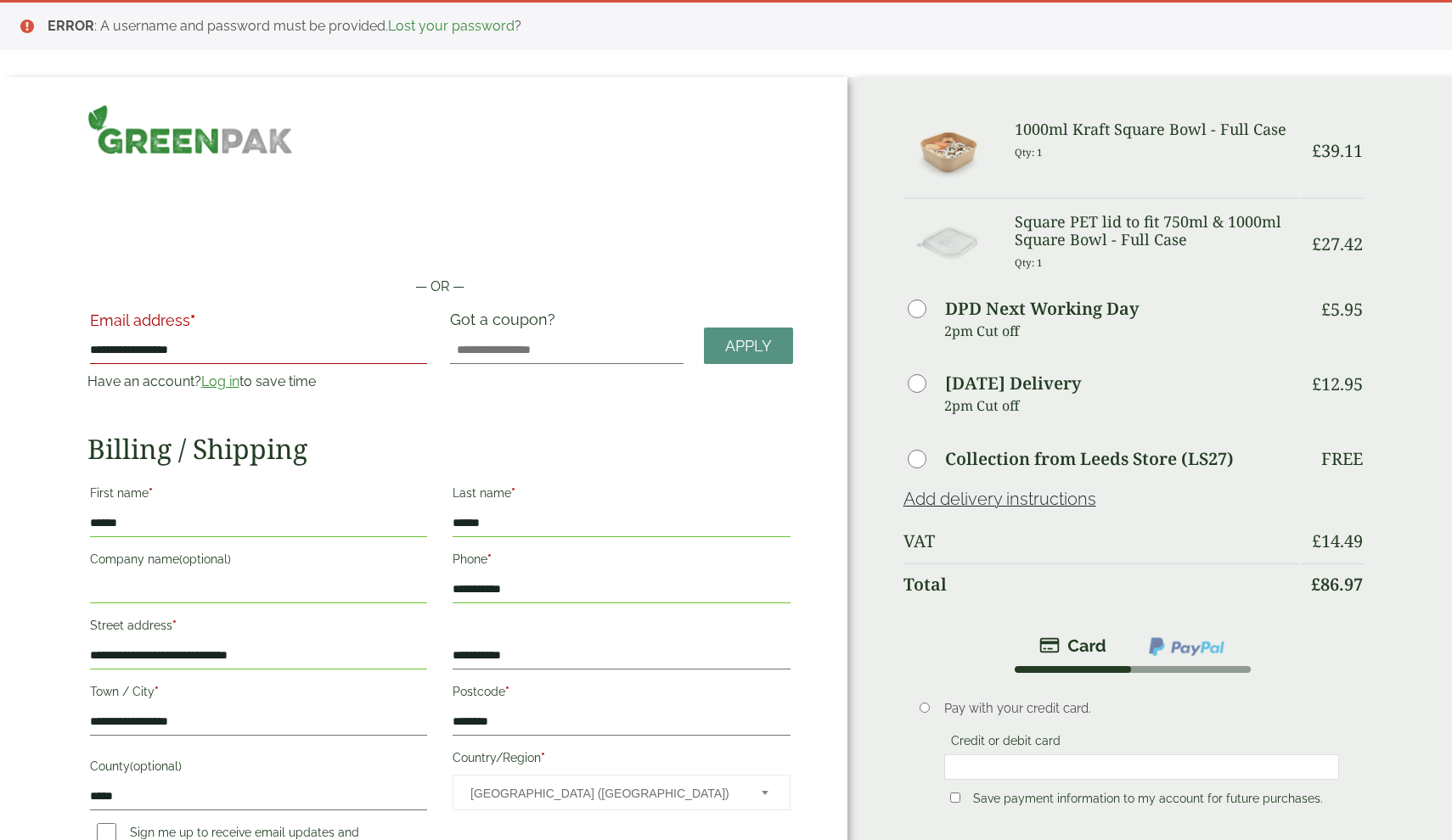
click at [222, 388] on link "Log in" at bounding box center [220, 381] width 38 height 16
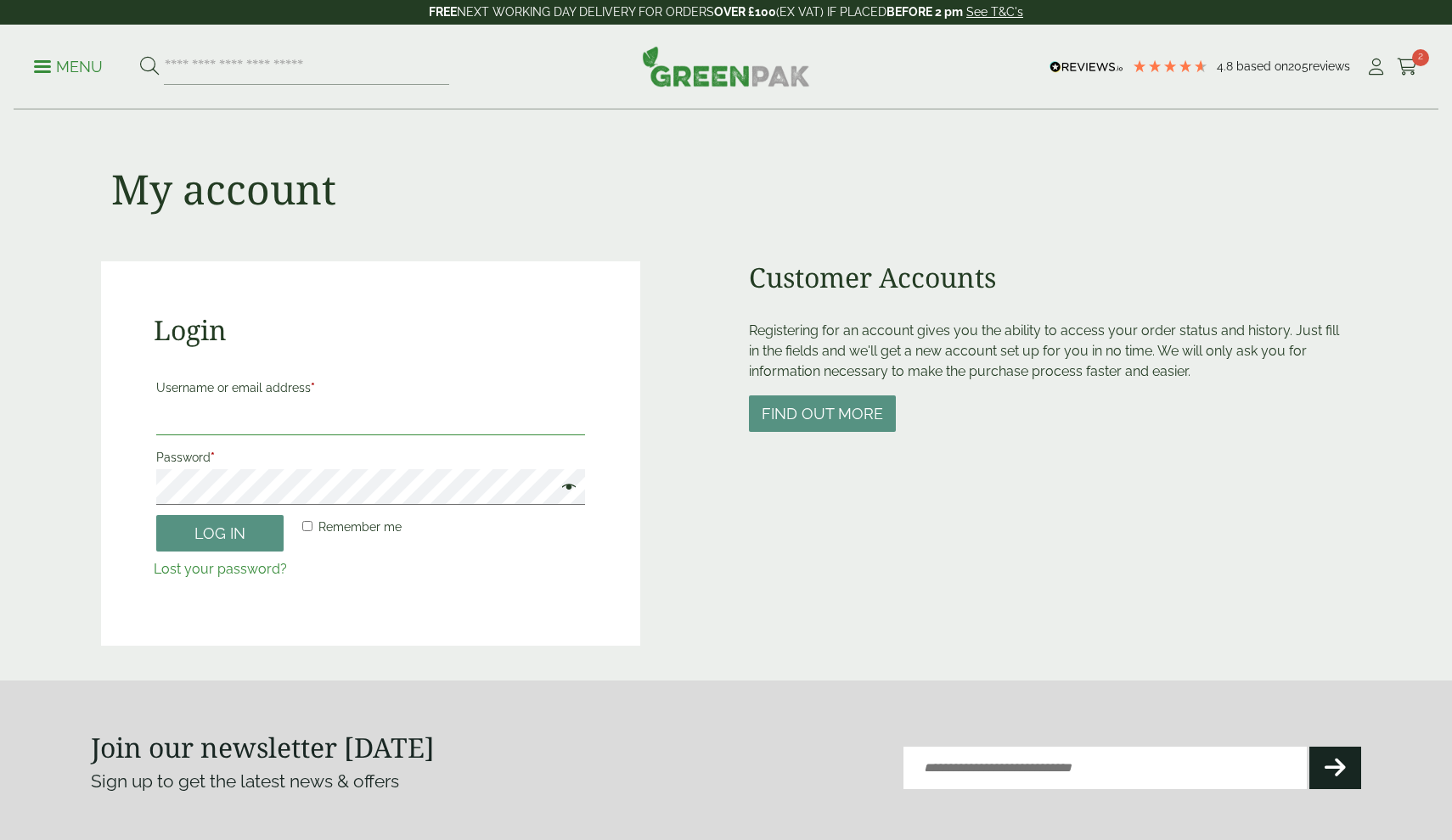
click at [389, 407] on input "Username or email address *" at bounding box center [370, 418] width 429 height 36
type input "**********"
click at [561, 483] on span at bounding box center [564, 489] width 22 height 21
click at [195, 523] on button "Log in" at bounding box center [219, 533] width 127 height 37
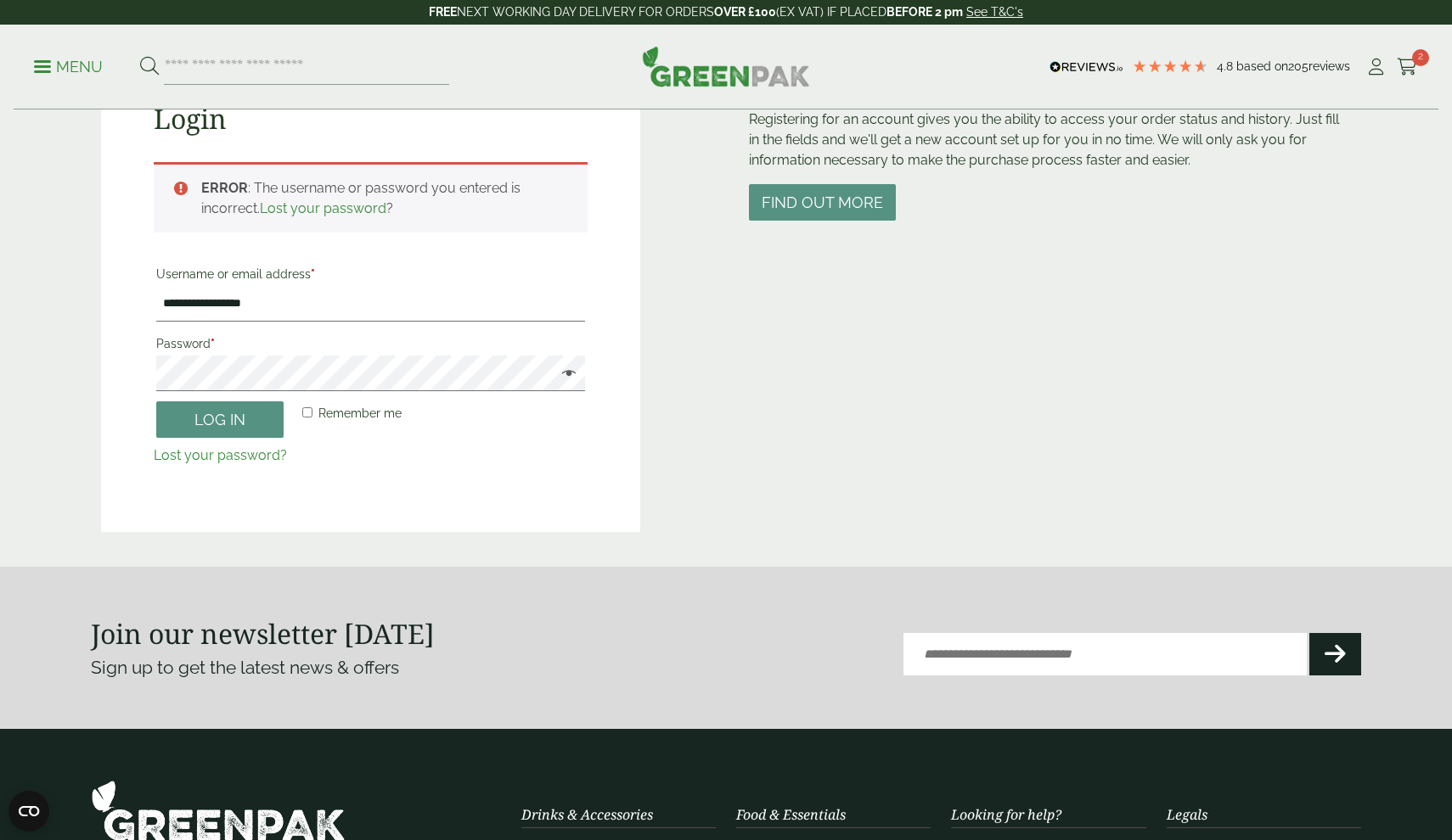
scroll to position [189, 0]
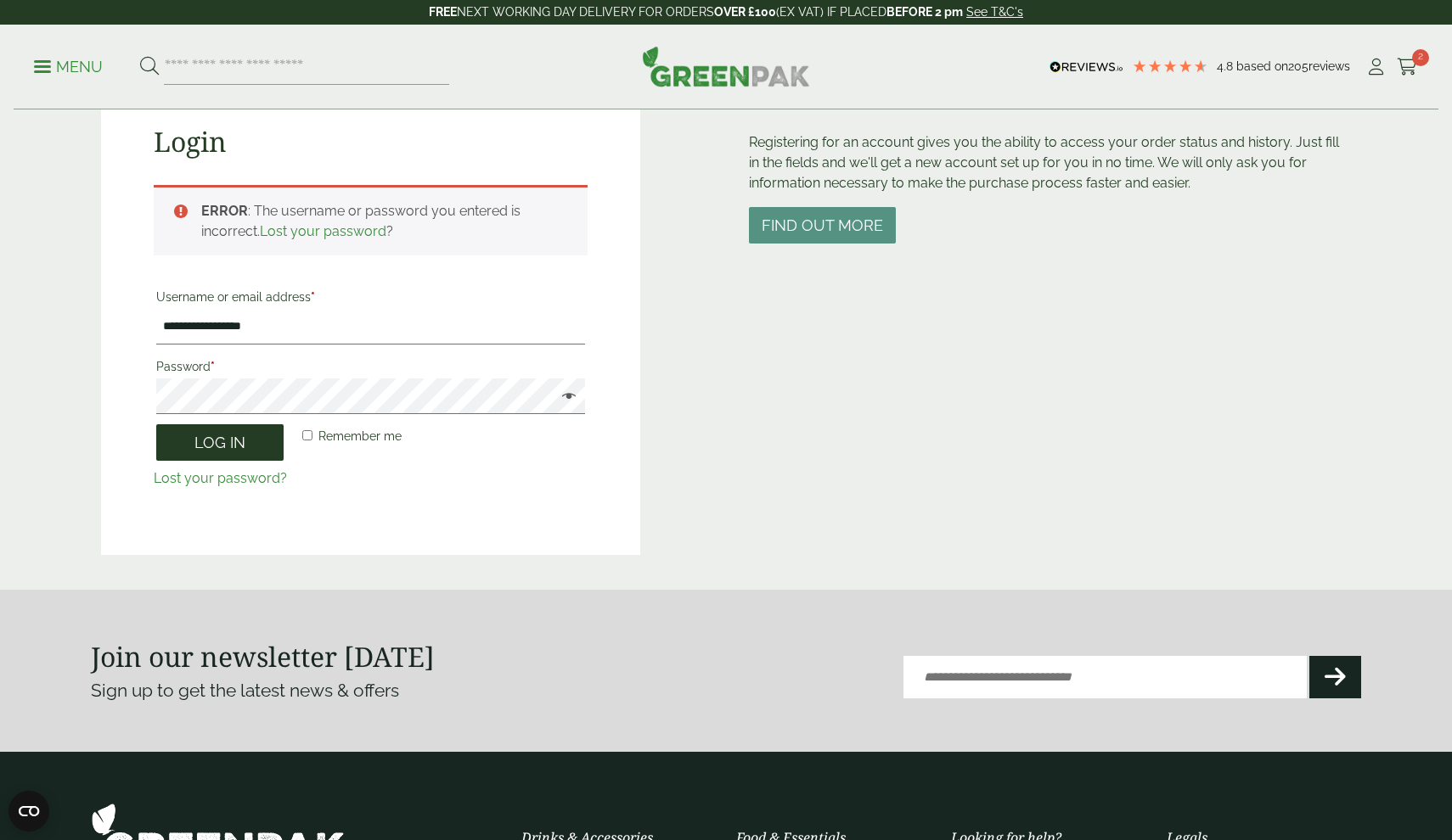
click at [246, 436] on button "Log in" at bounding box center [219, 442] width 127 height 37
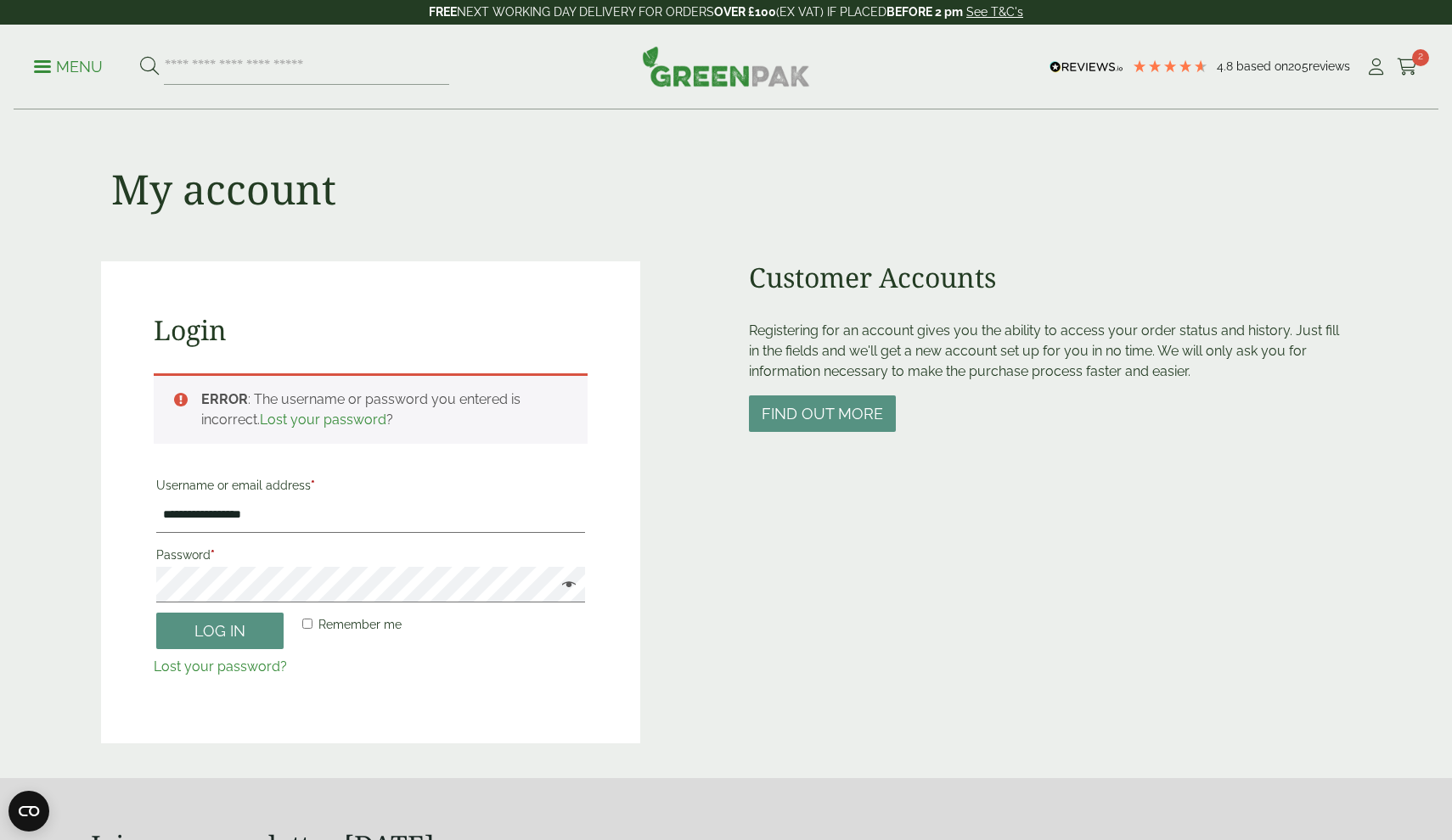
scroll to position [0, 0]
click at [1410, 68] on icon at bounding box center [1406, 67] width 21 height 17
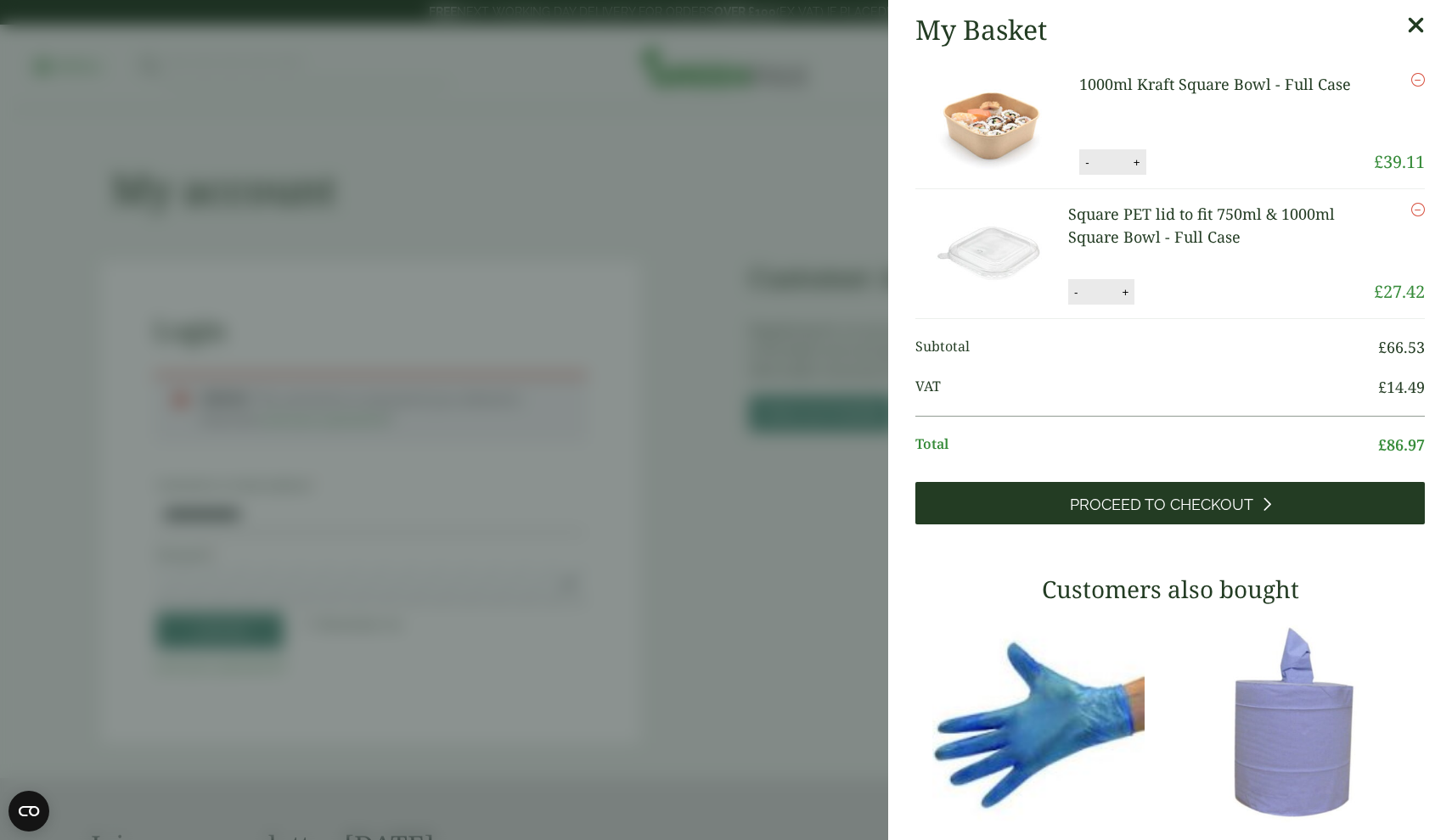
click at [1074, 515] on link "Proceed to Checkout" at bounding box center [1170, 503] width 509 height 43
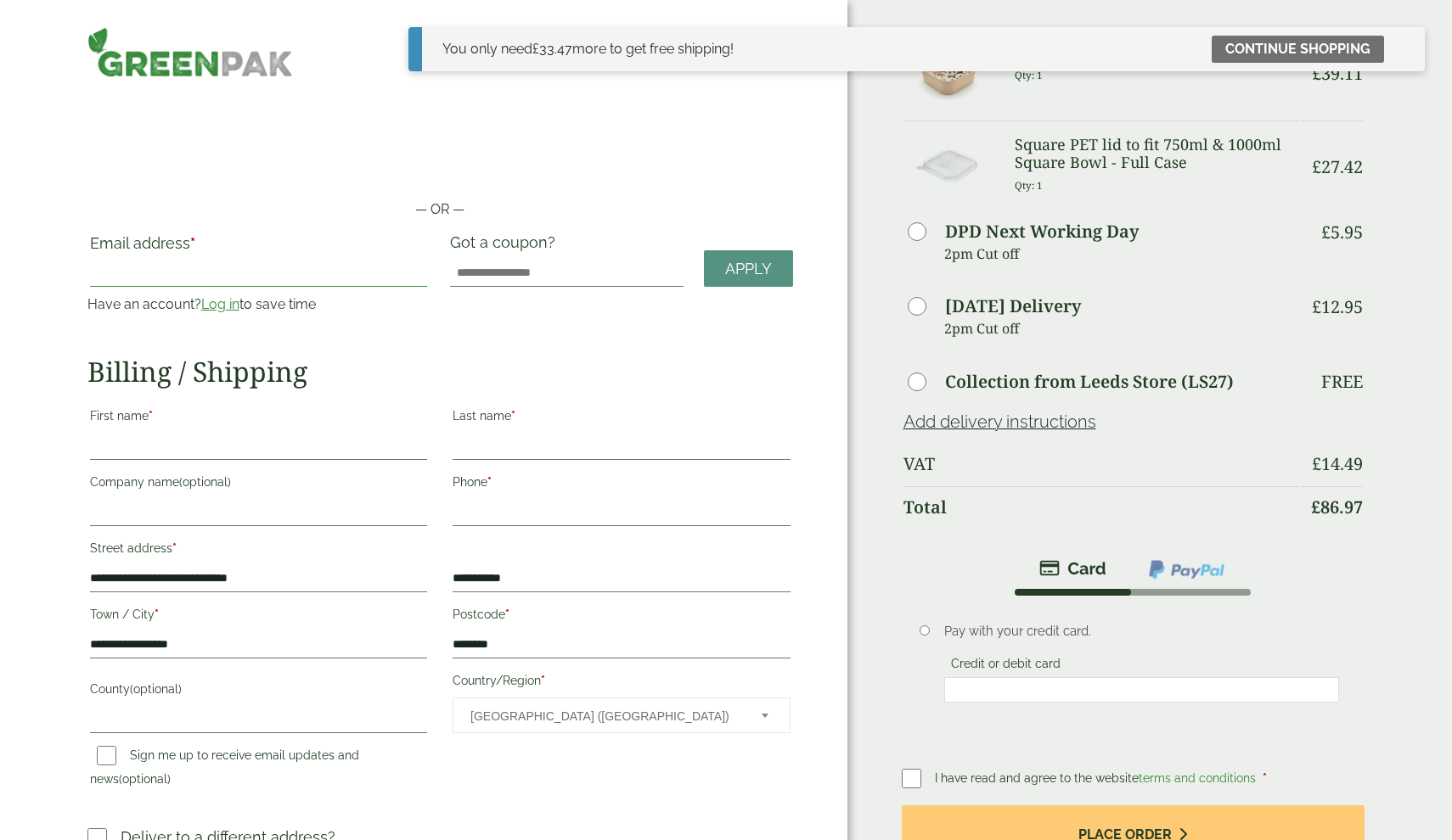
type input "**********"
drag, startPoint x: 295, startPoint y: 274, endPoint x: 30, endPoint y: 273, distance: 265.0
click at [30, 273] on div "**********" at bounding box center [423, 498] width 847 height 997
type input "**********"
type input "******"
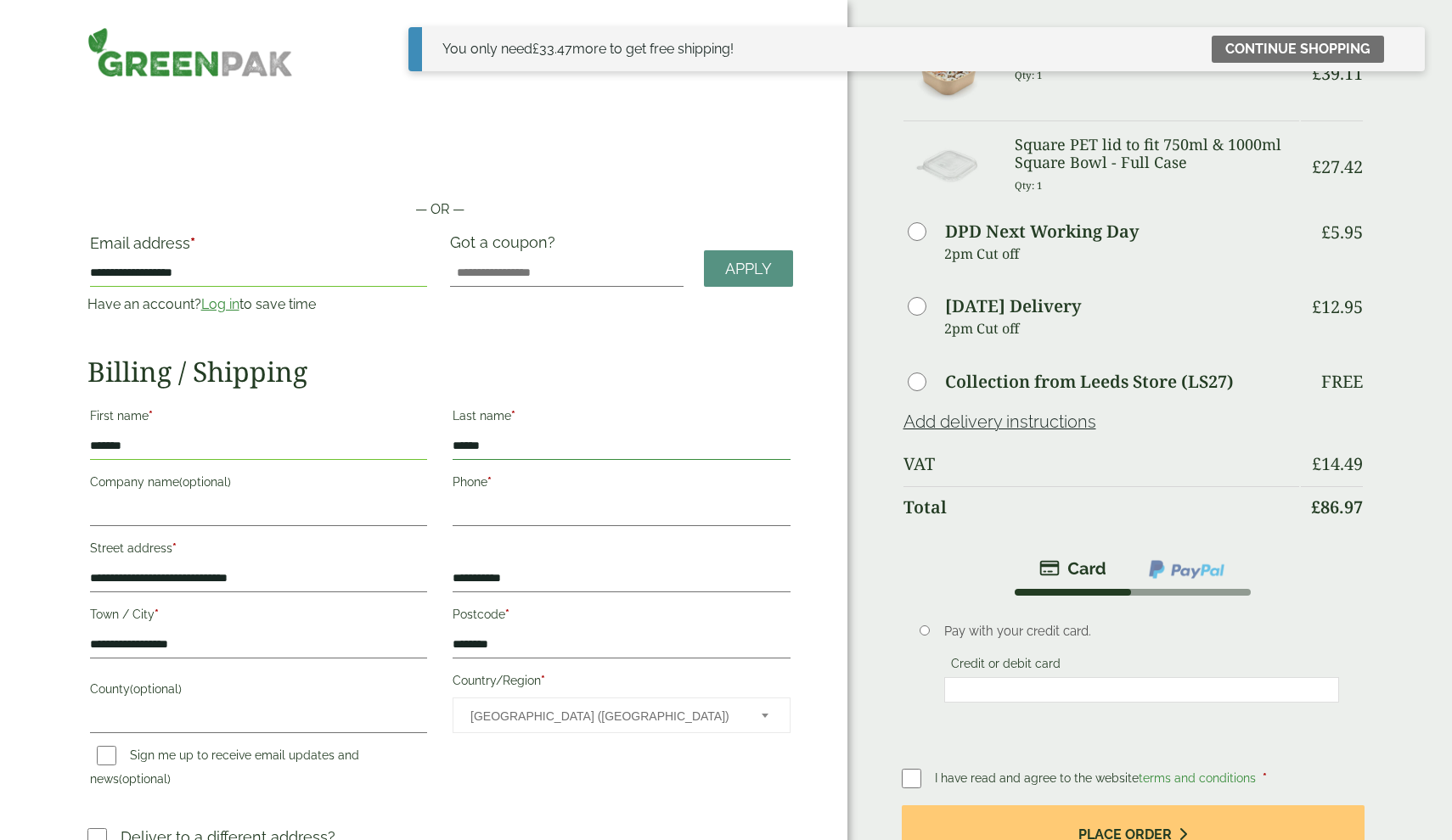
type input "******"
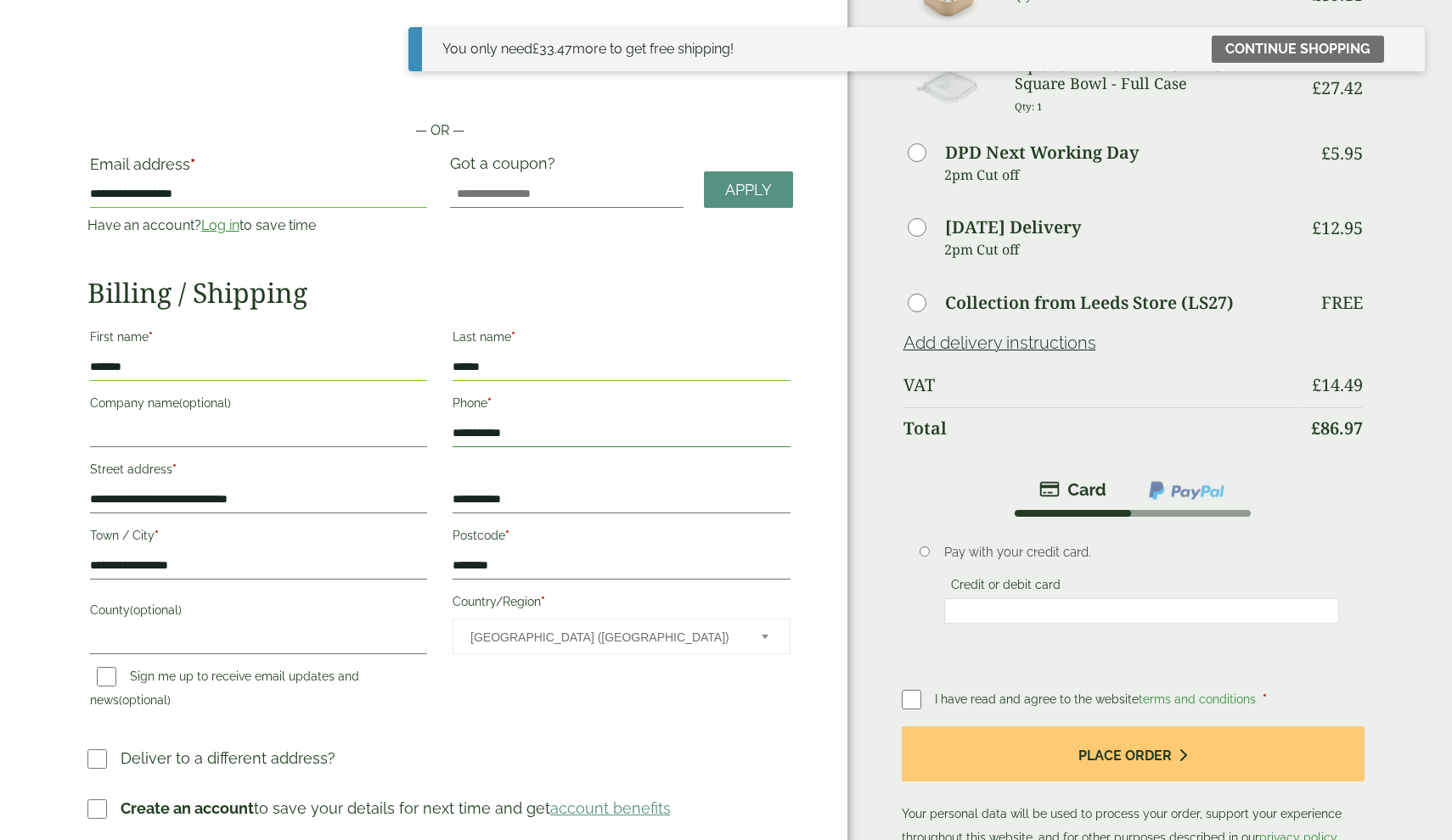
type input "**********"
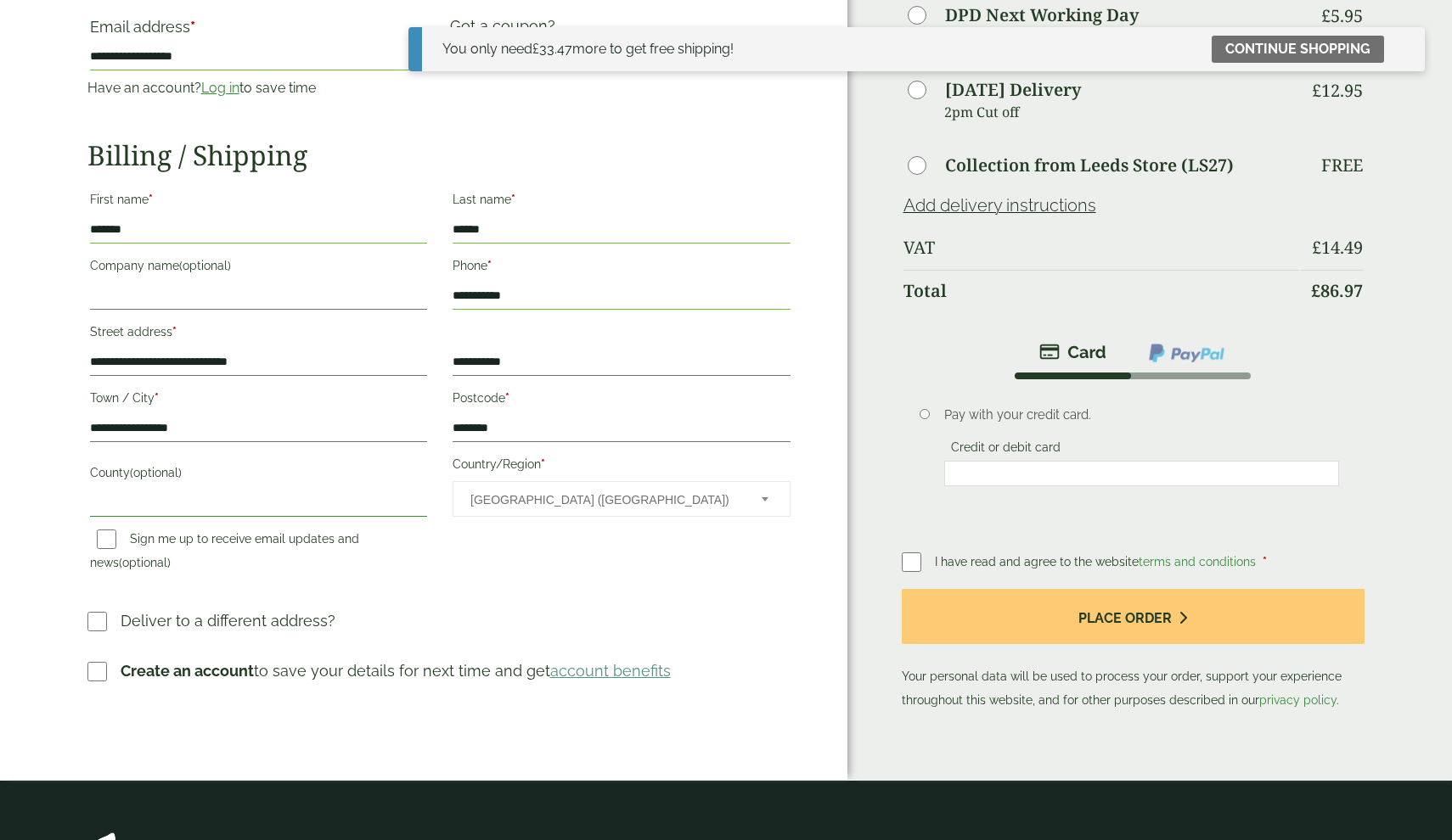
scroll to position [264, 0]
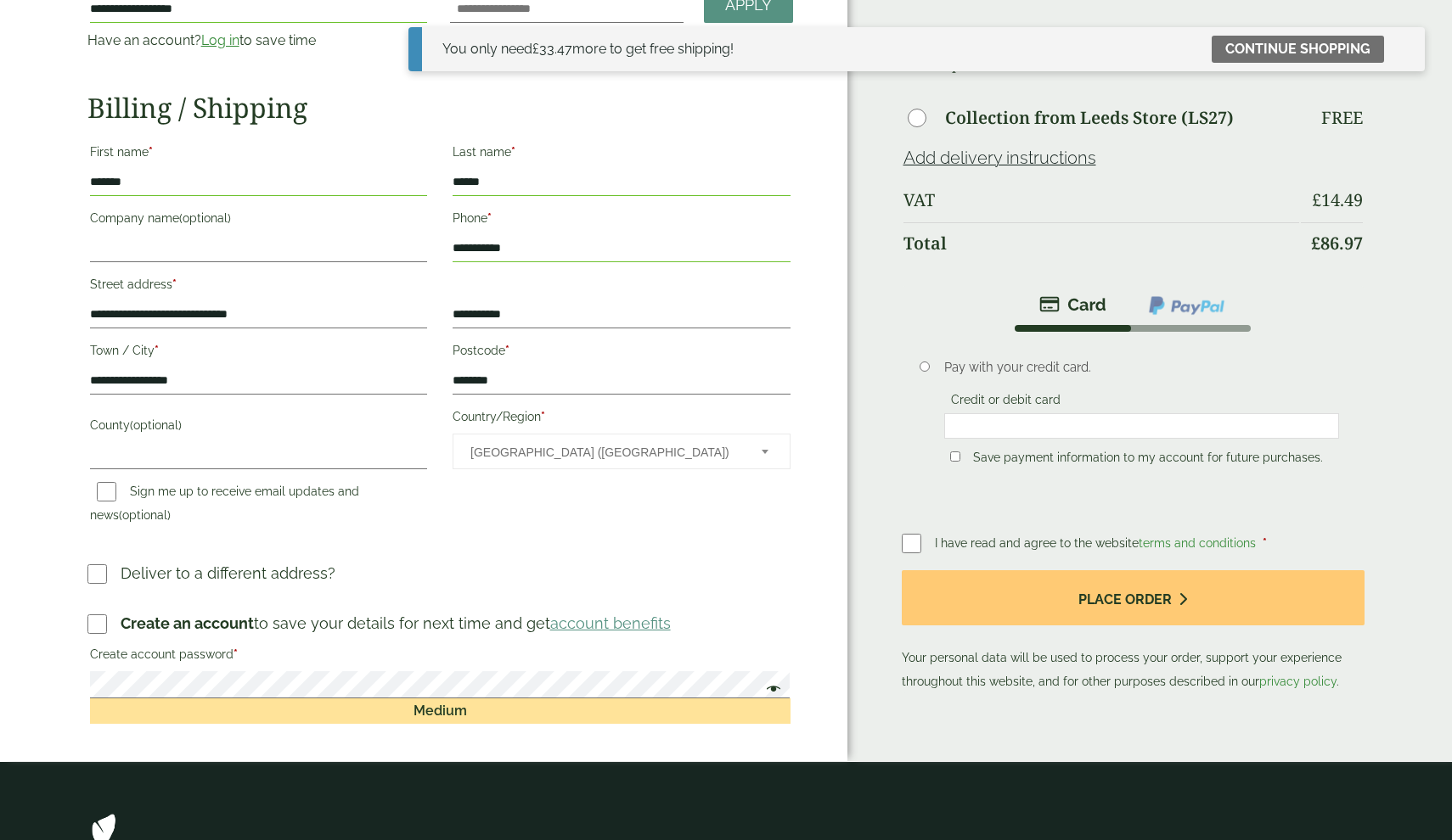
click at [769, 684] on span at bounding box center [769, 691] width 22 height 21
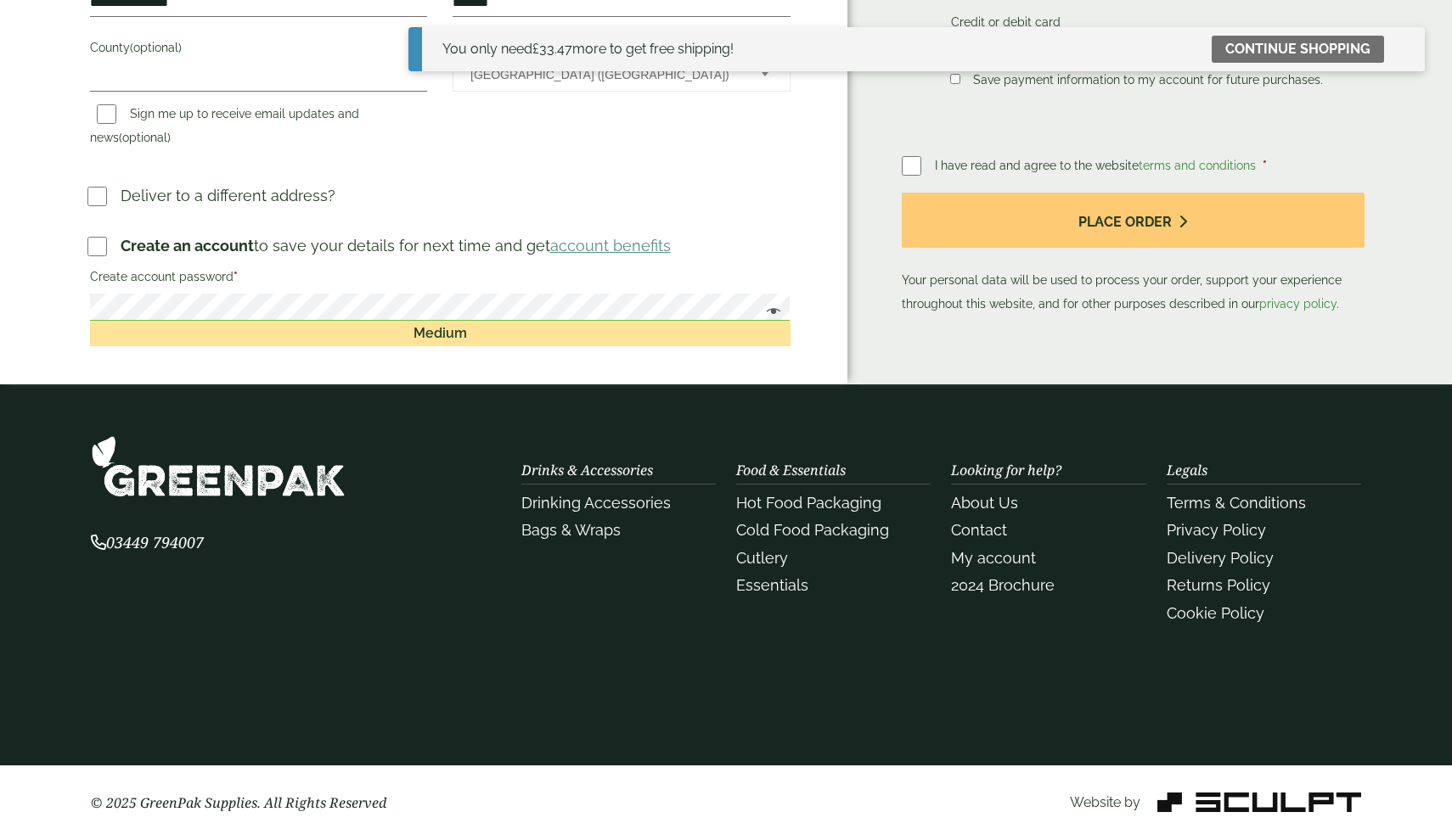
scroll to position [645, 0]
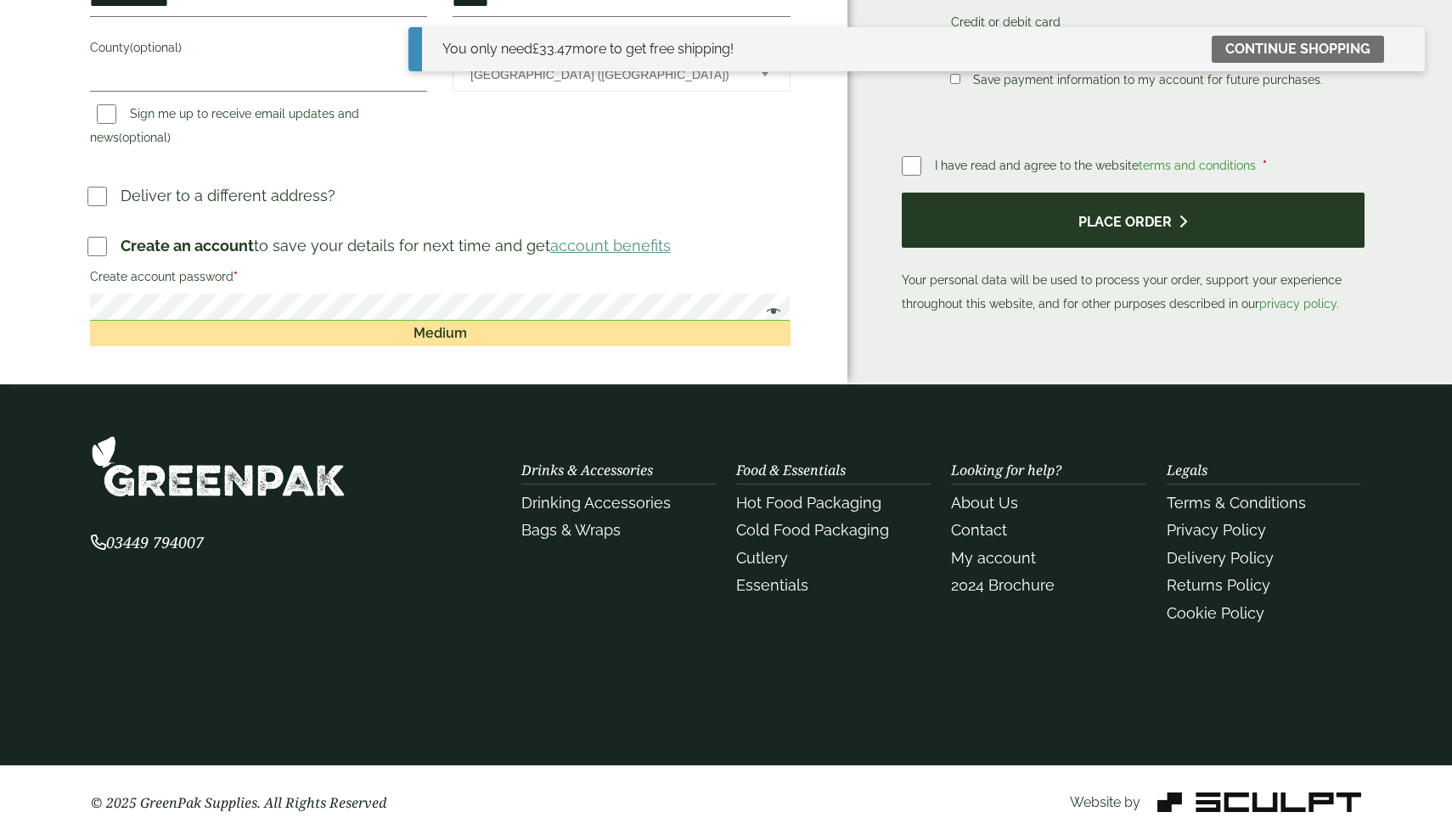
click at [1132, 228] on button "Place order" at bounding box center [1133, 220] width 464 height 56
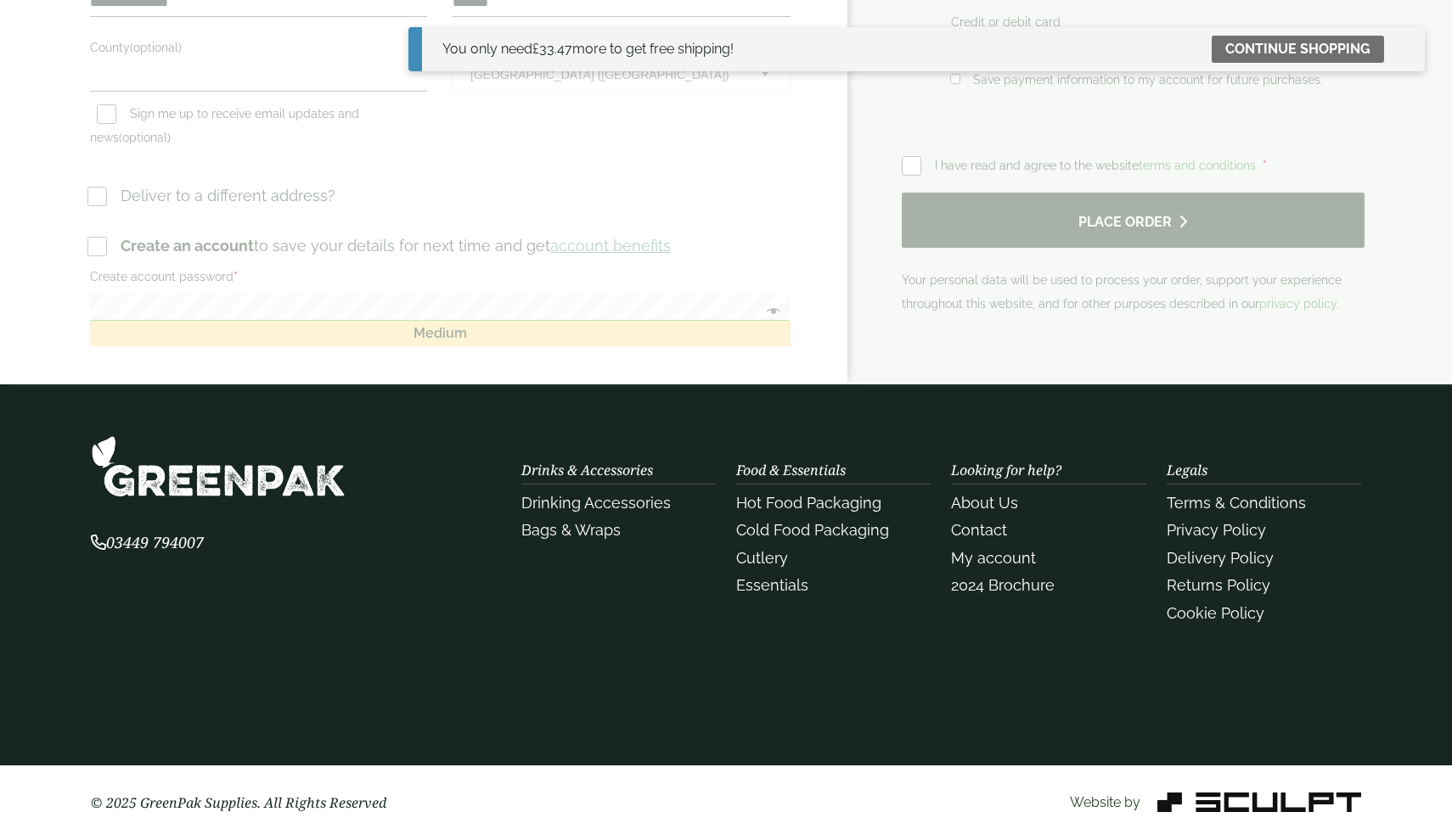
scroll to position [0, 0]
